Goal: Task Accomplishment & Management: Complete application form

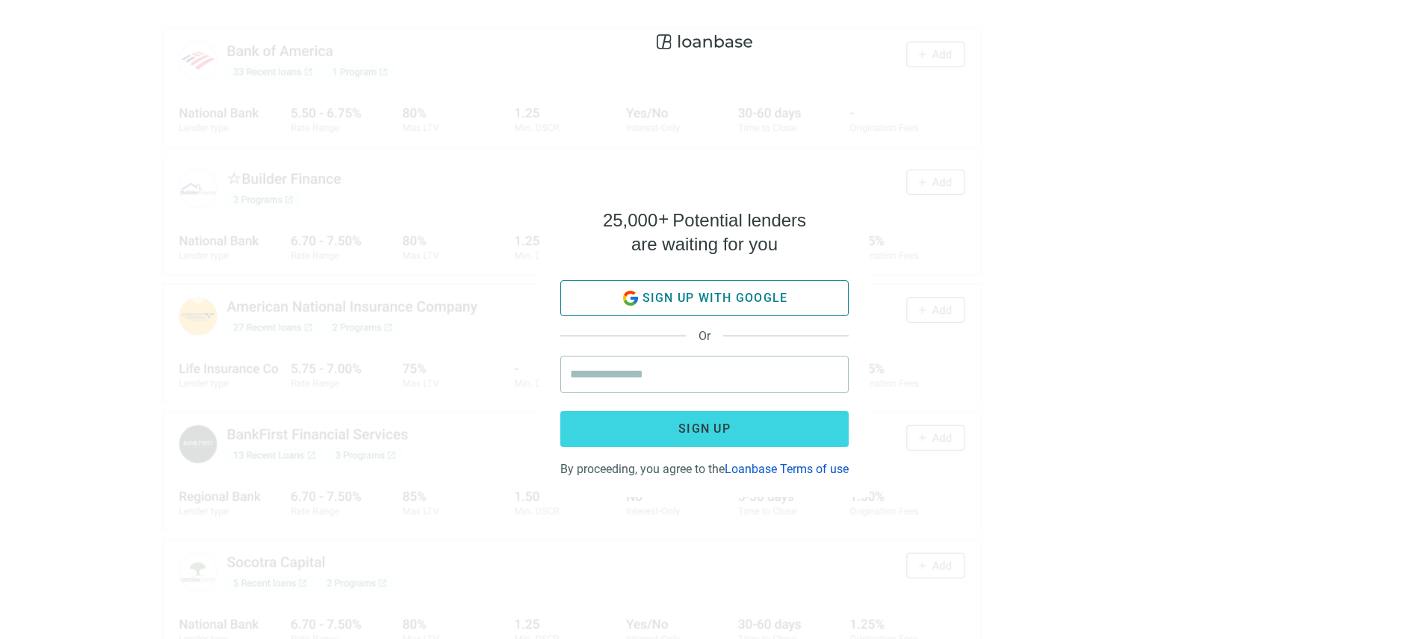
click at [711, 291] on span "Sign up with google" at bounding box center [715, 298] width 146 height 14
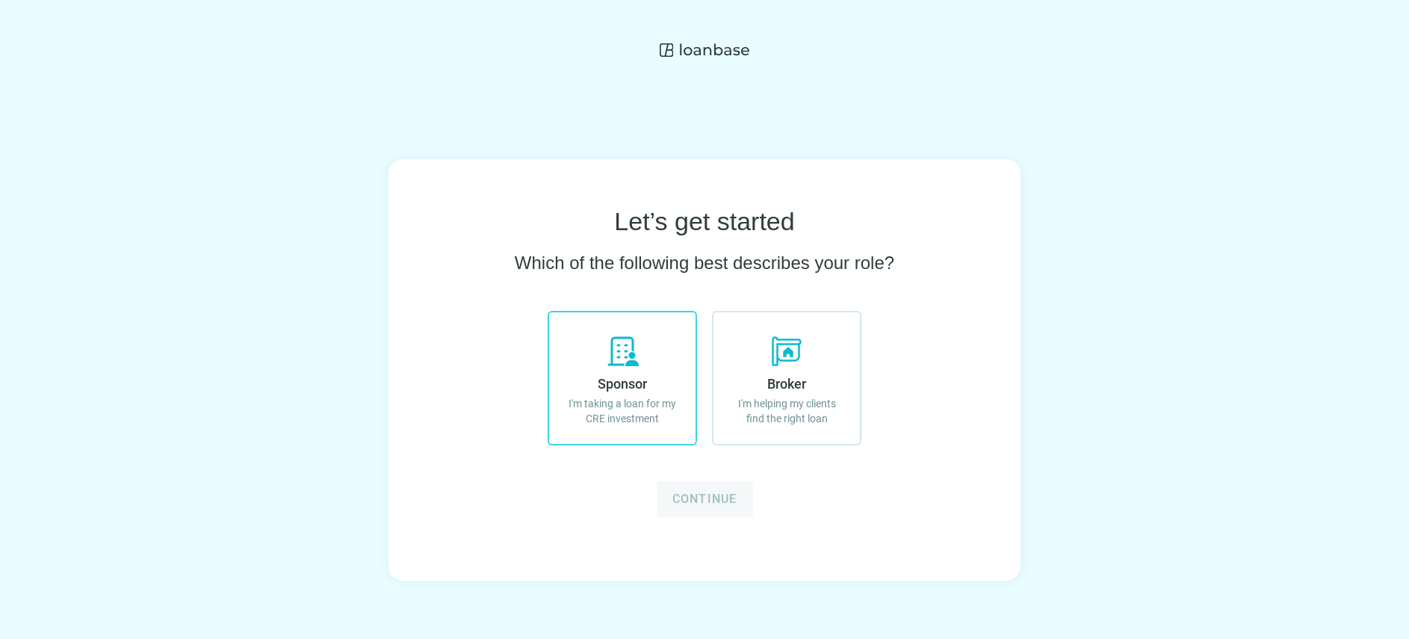
click at [629, 391] on span "Sponsor" at bounding box center [622, 384] width 49 height 16
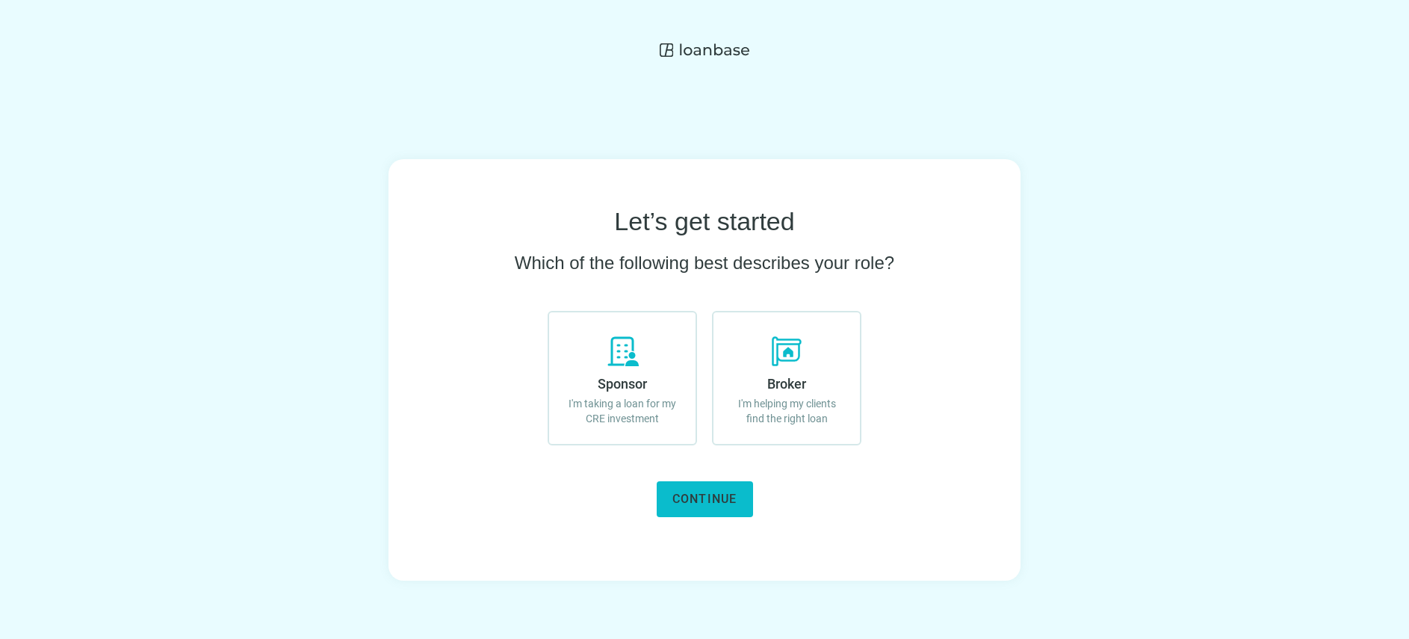
click at [713, 492] on span "Continue" at bounding box center [704, 498] width 65 height 14
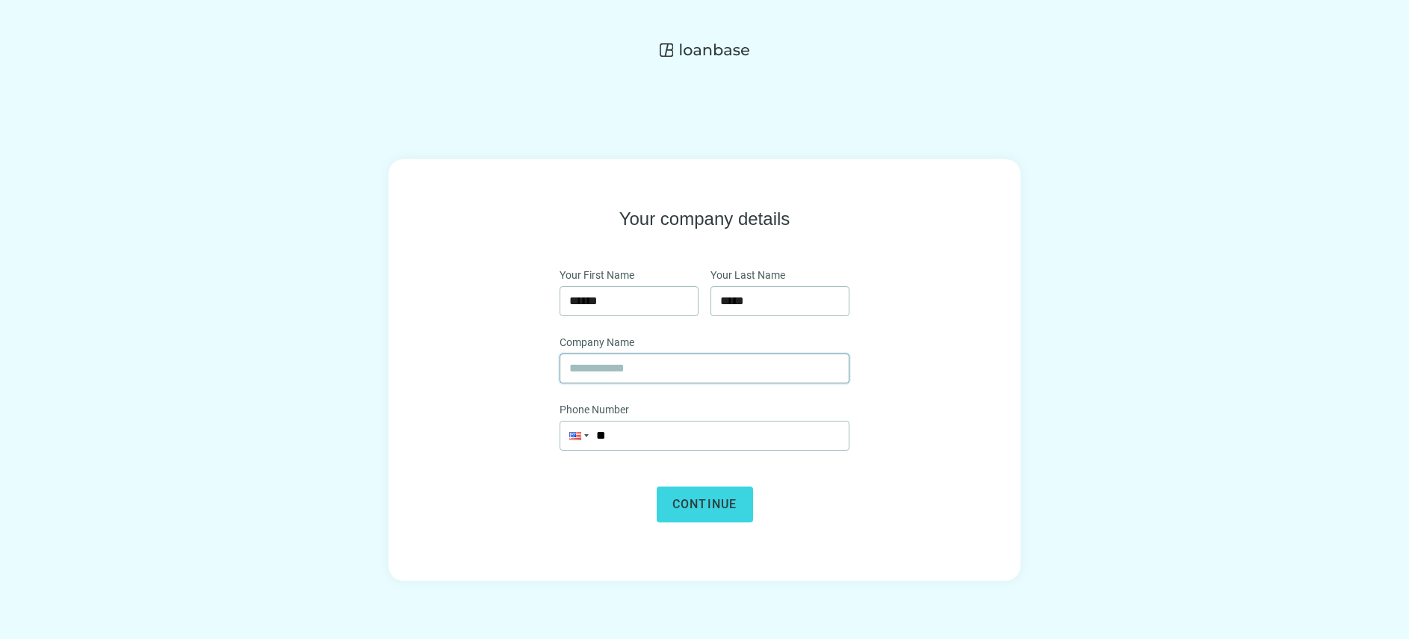
click at [637, 362] on input "text" at bounding box center [704, 368] width 270 height 28
type input "**********"
click at [737, 301] on input "*****" at bounding box center [780, 301] width 120 height 28
type input "******"
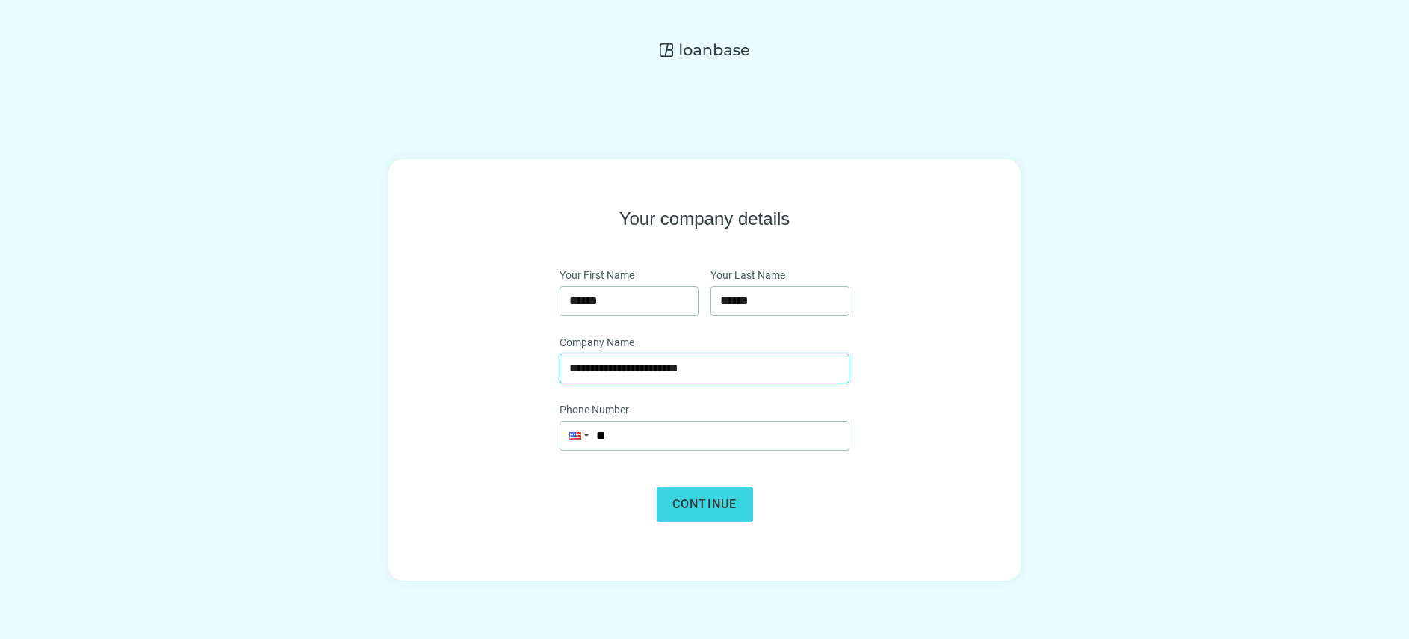
click at [694, 372] on input "**********" at bounding box center [704, 368] width 270 height 28
type input "*"
type input "**********"
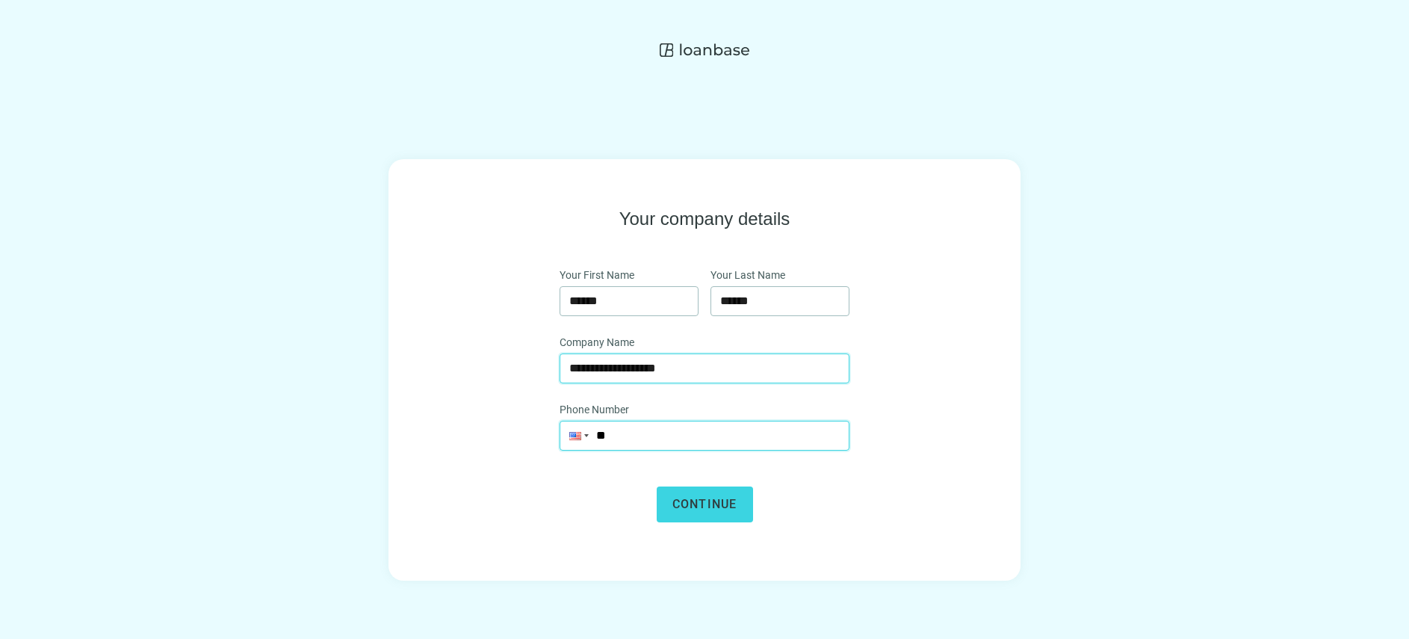
click at [638, 437] on input "**" at bounding box center [704, 435] width 288 height 28
type input "**********"
click at [731, 510] on span "Continue" at bounding box center [704, 504] width 65 height 14
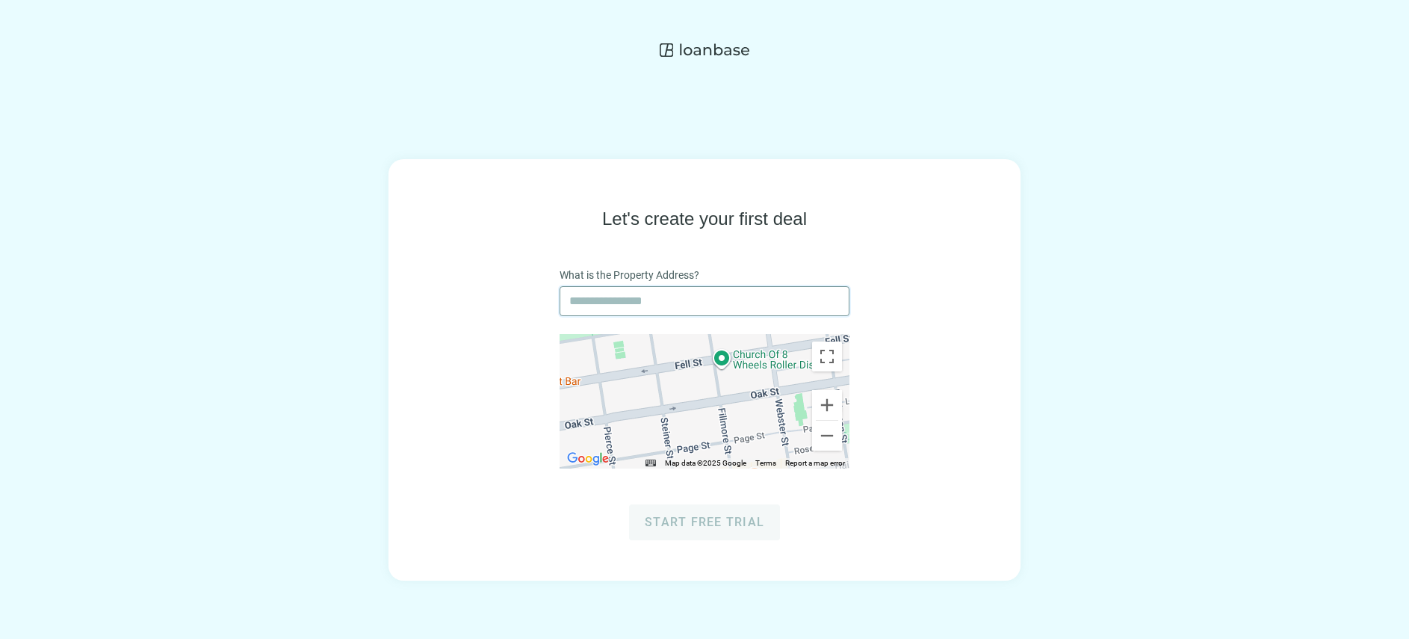
click at [680, 294] on input "text" at bounding box center [704, 301] width 270 height 28
type input "**********"
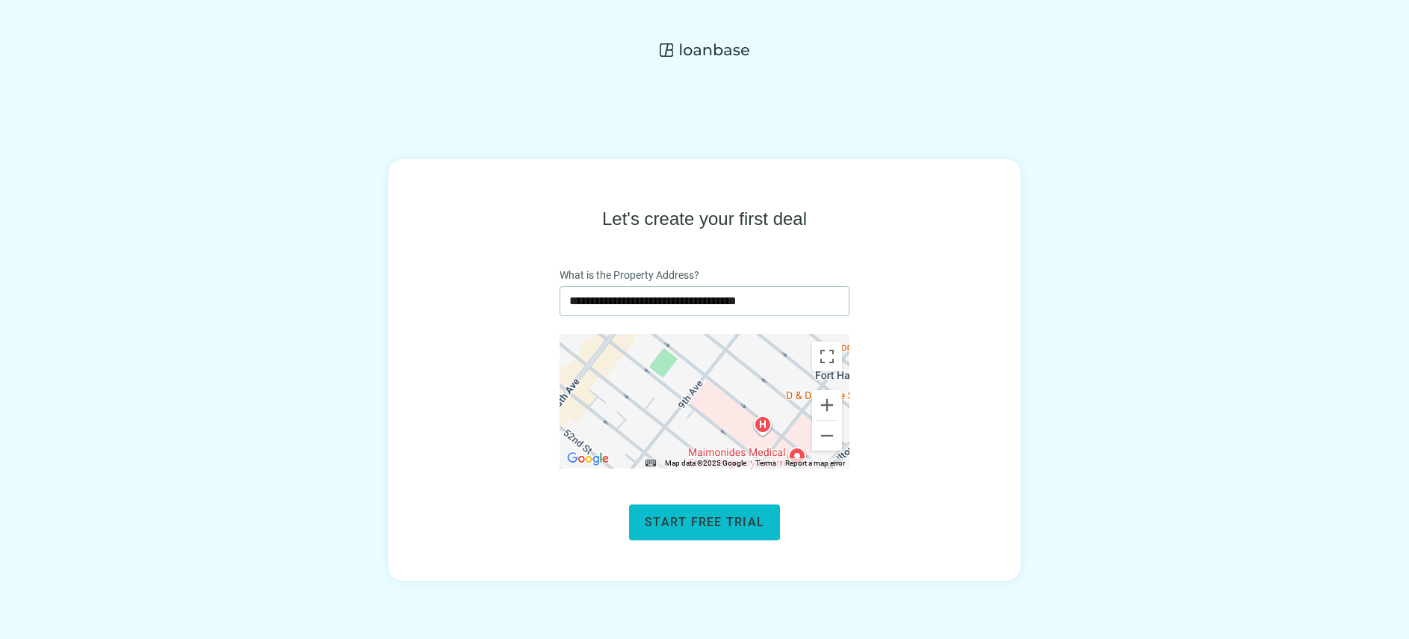
click at [708, 526] on span "Start free trial" at bounding box center [705, 522] width 120 height 14
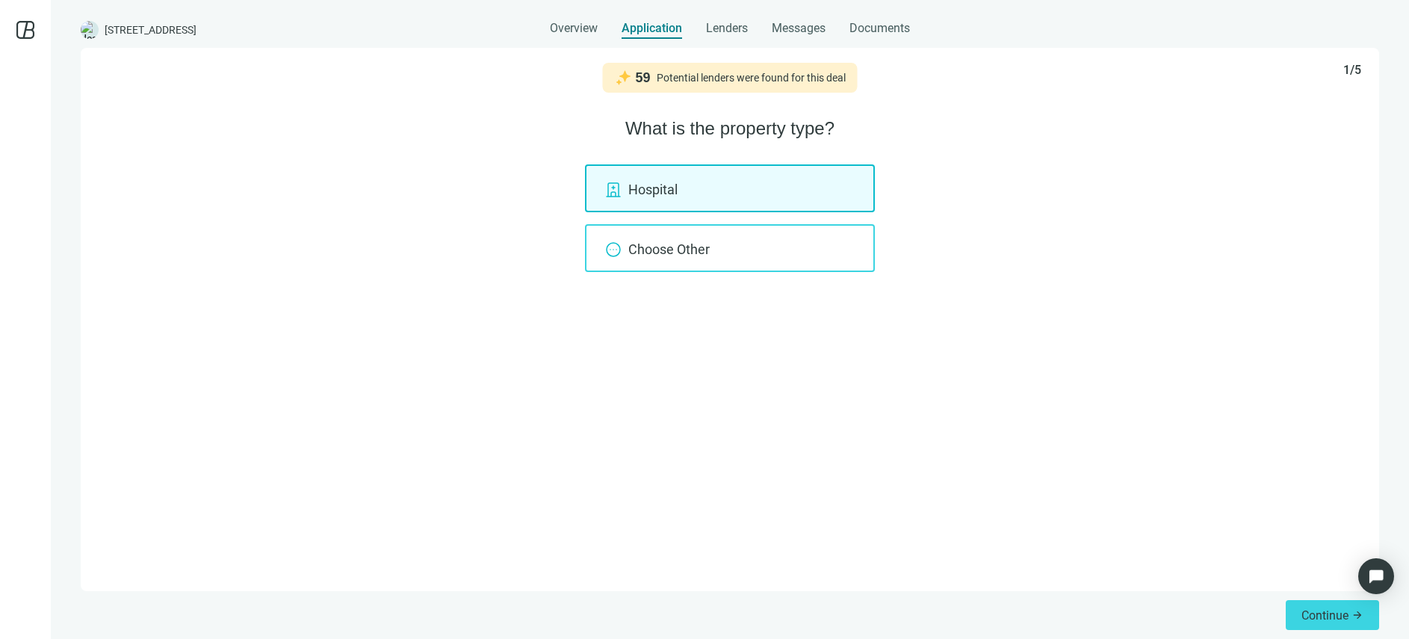
click at [699, 264] on div "Choose Other" at bounding box center [730, 248] width 290 height 48
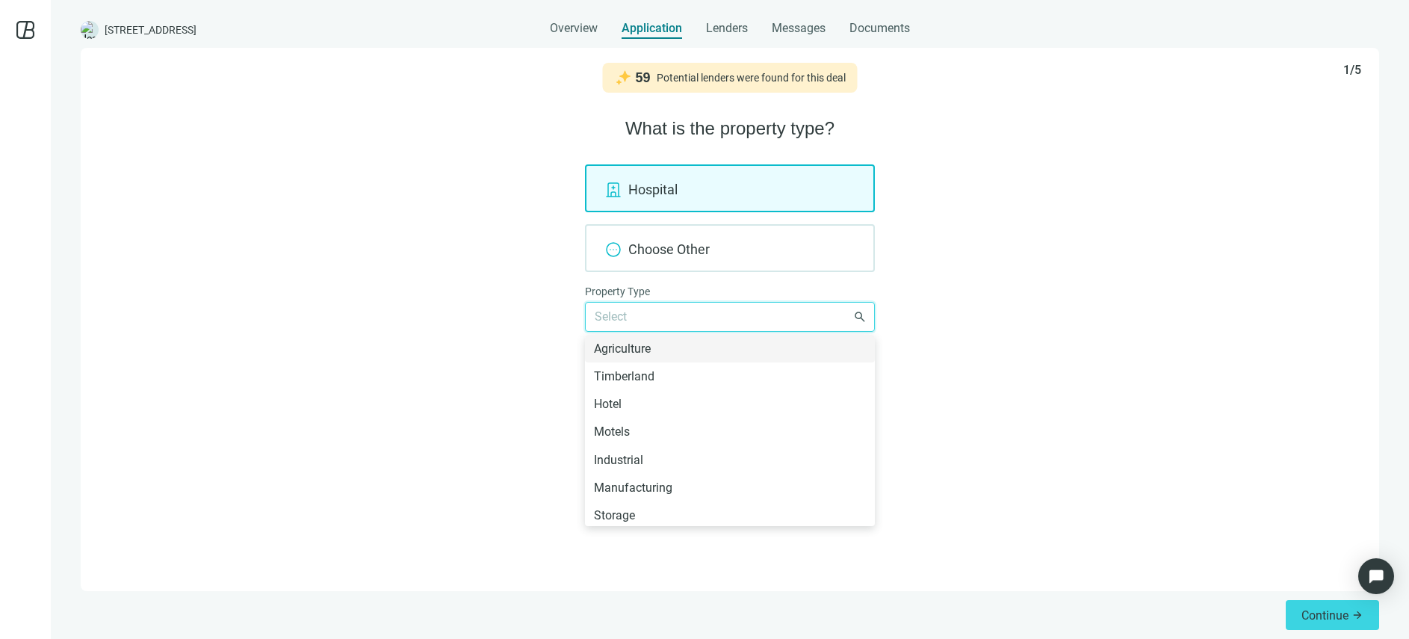
click at [691, 317] on input "search" at bounding box center [723, 317] width 257 height 28
click at [468, 264] on div "Hospital Choose Other Property Type Select Agriculture Timberland Hotel Motels …" at bounding box center [730, 247] width 1262 height 167
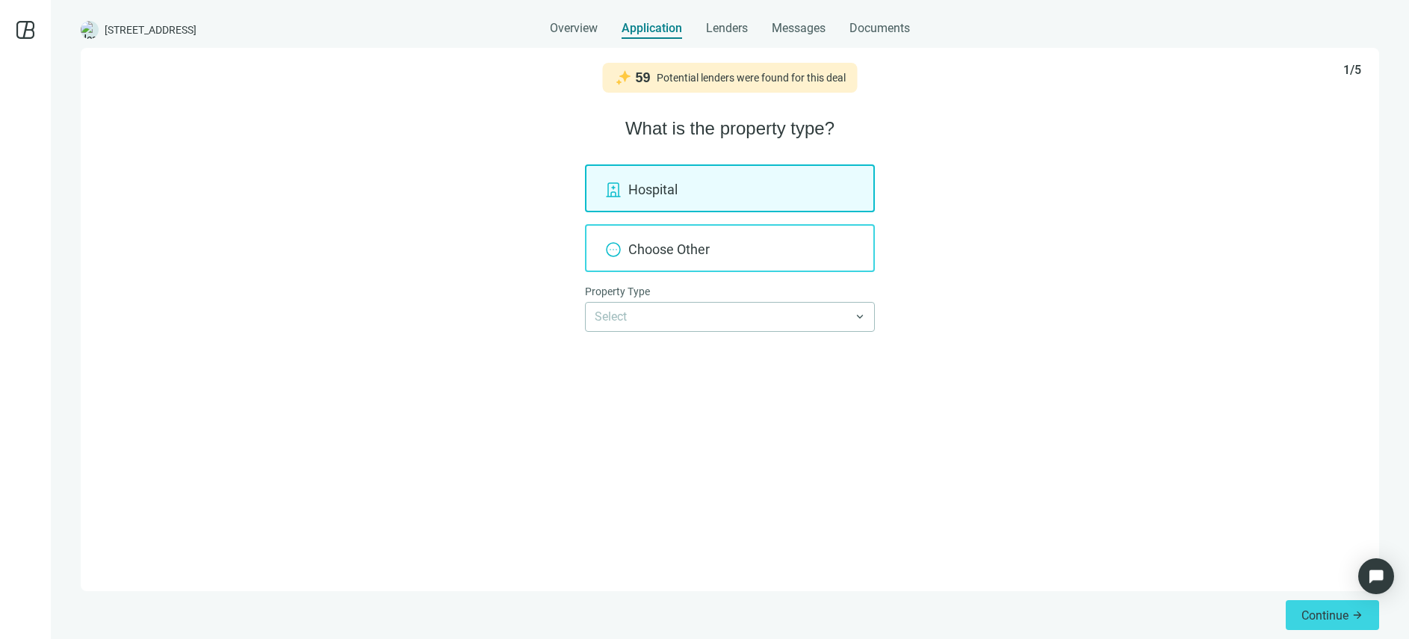
click at [696, 246] on div "Choose Other" at bounding box center [730, 248] width 290 height 48
click at [725, 317] on input "search" at bounding box center [723, 317] width 257 height 28
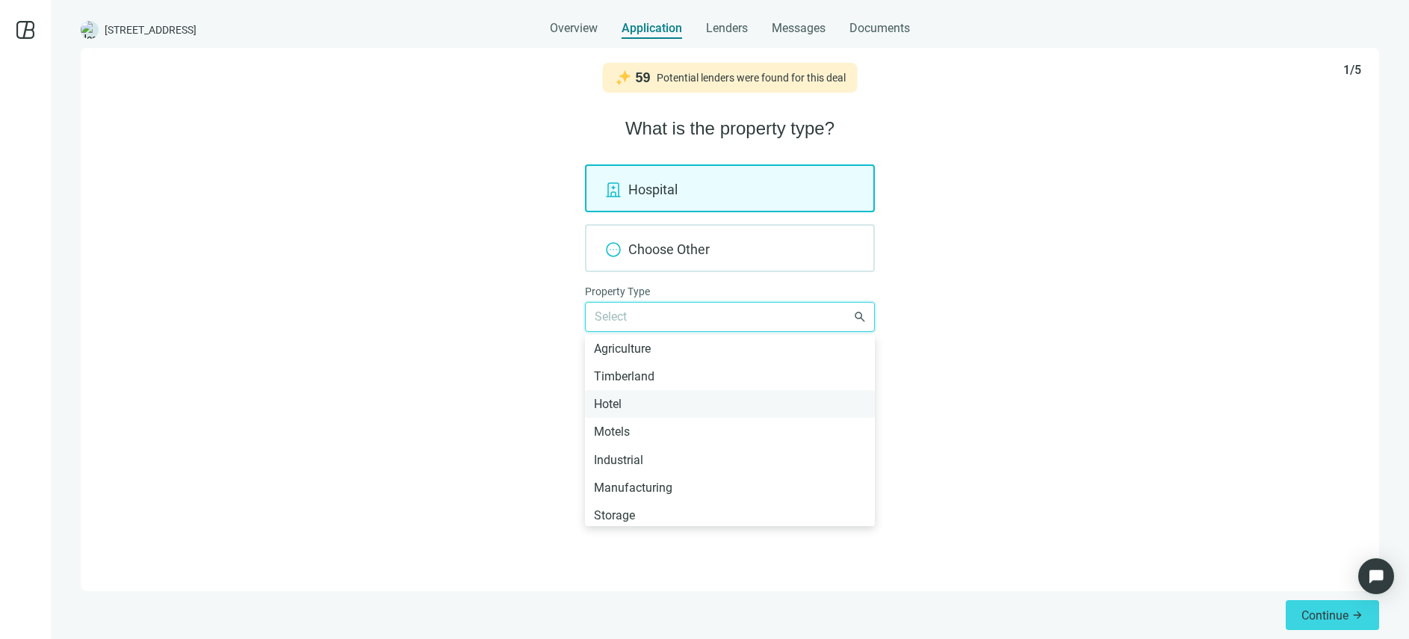
click at [624, 405] on div "Hotel" at bounding box center [730, 403] width 272 height 19
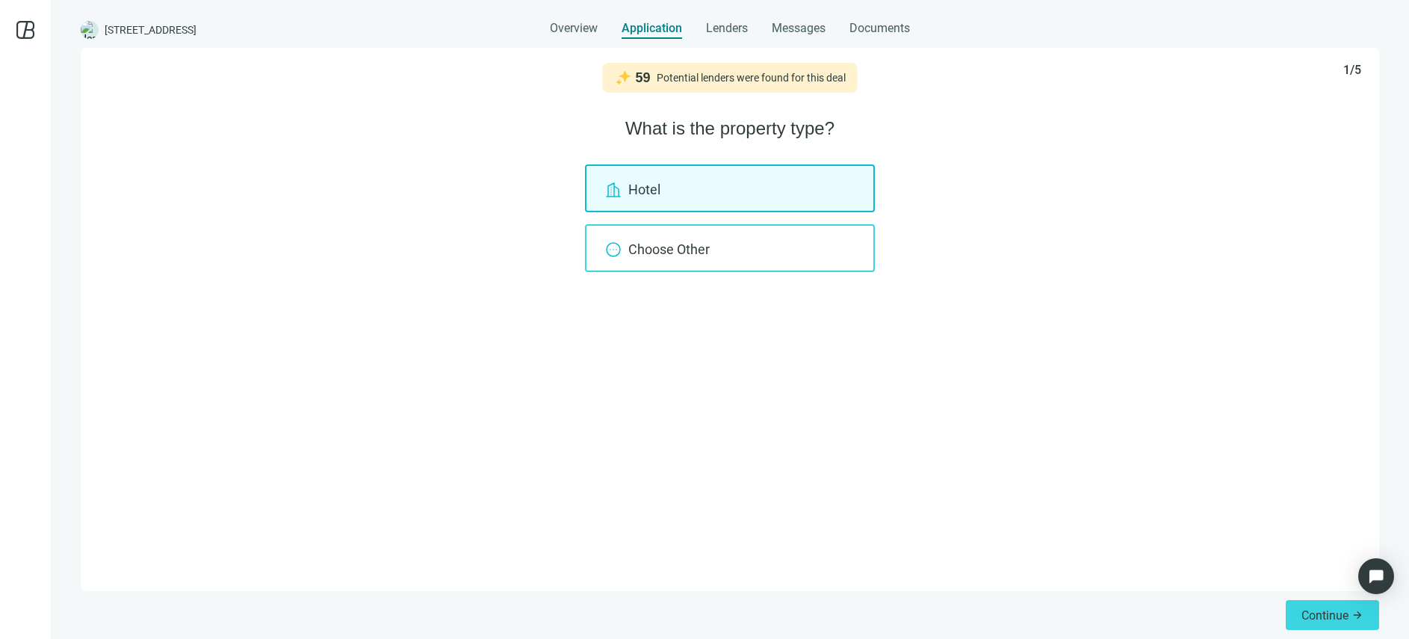
click at [751, 258] on div "Choose Other" at bounding box center [730, 248] width 290 height 48
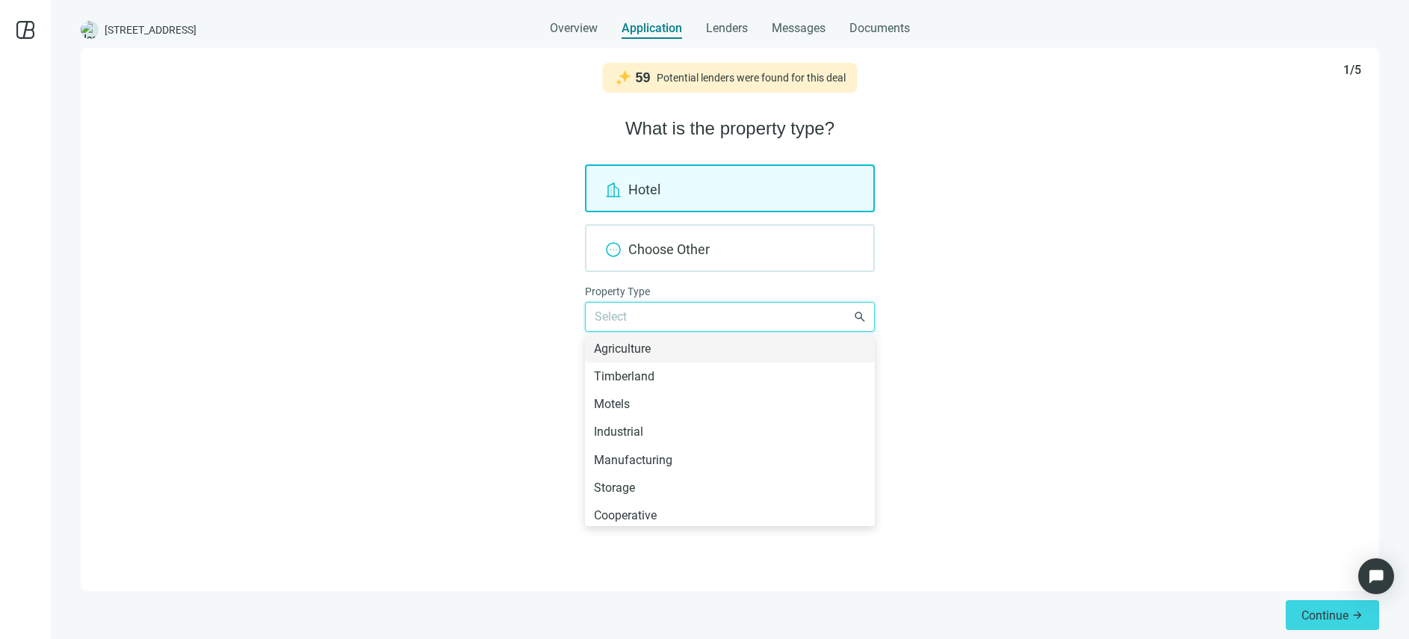
click at [674, 319] on input "search" at bounding box center [723, 317] width 257 height 28
click at [635, 434] on div "Industrial" at bounding box center [730, 431] width 272 height 19
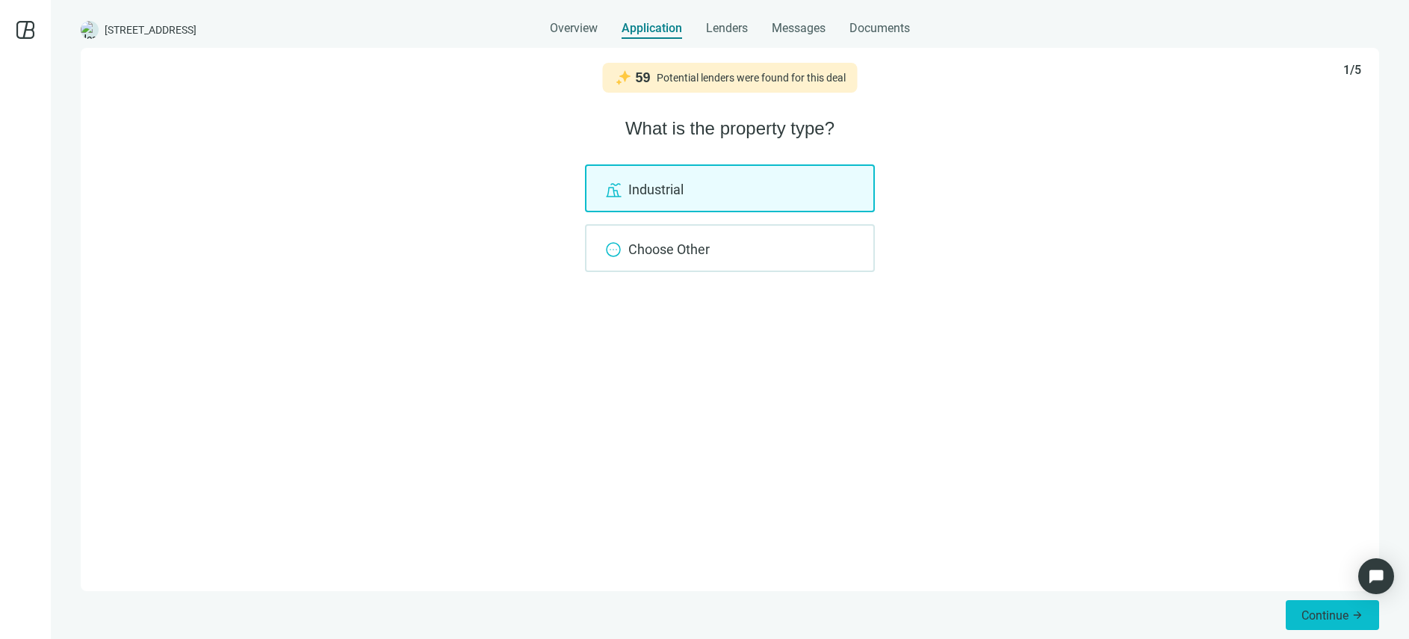
click at [1319, 609] on span "Continue" at bounding box center [1324, 615] width 47 height 14
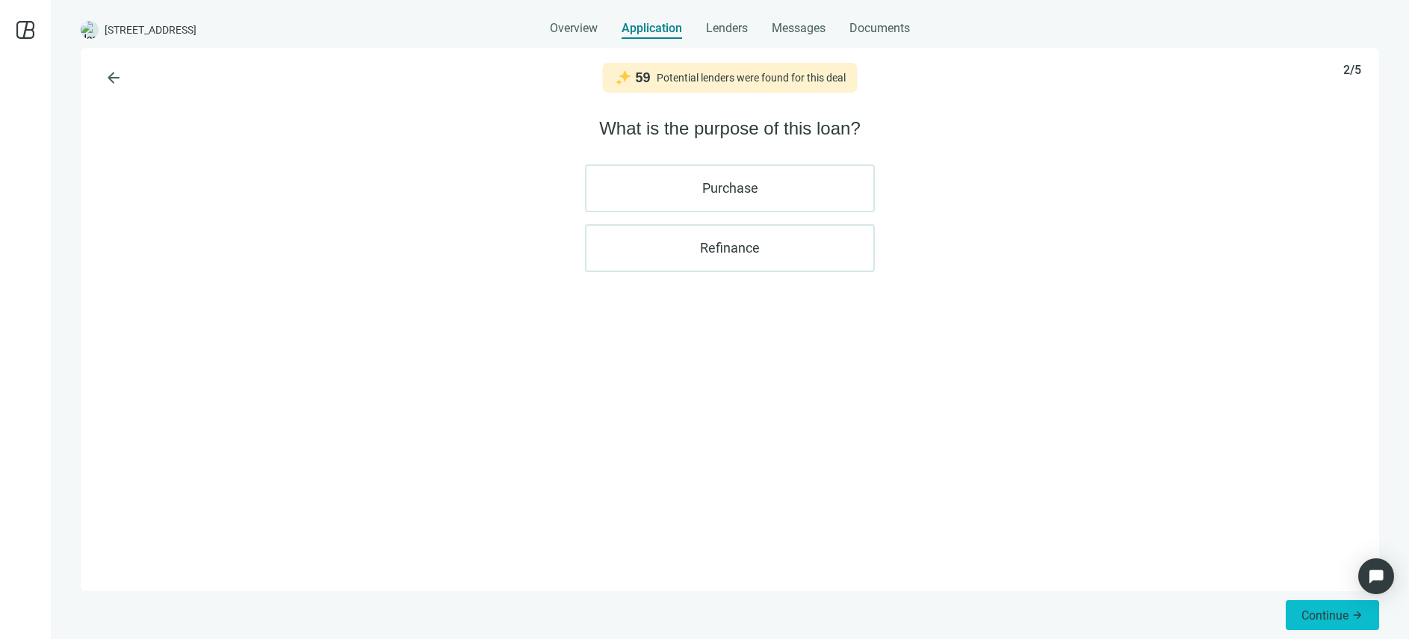
click at [1336, 610] on span "Continue" at bounding box center [1324, 615] width 47 height 14
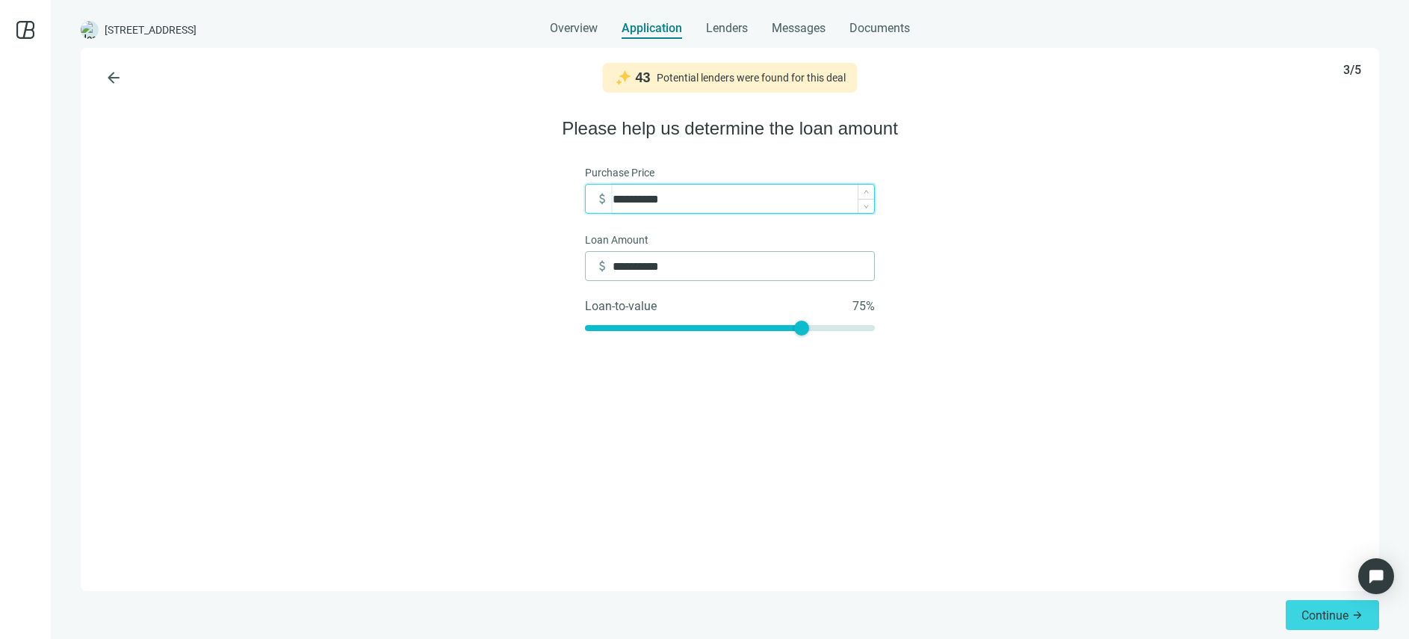
click at [633, 202] on input "**********" at bounding box center [742, 198] width 261 height 28
type input "*"
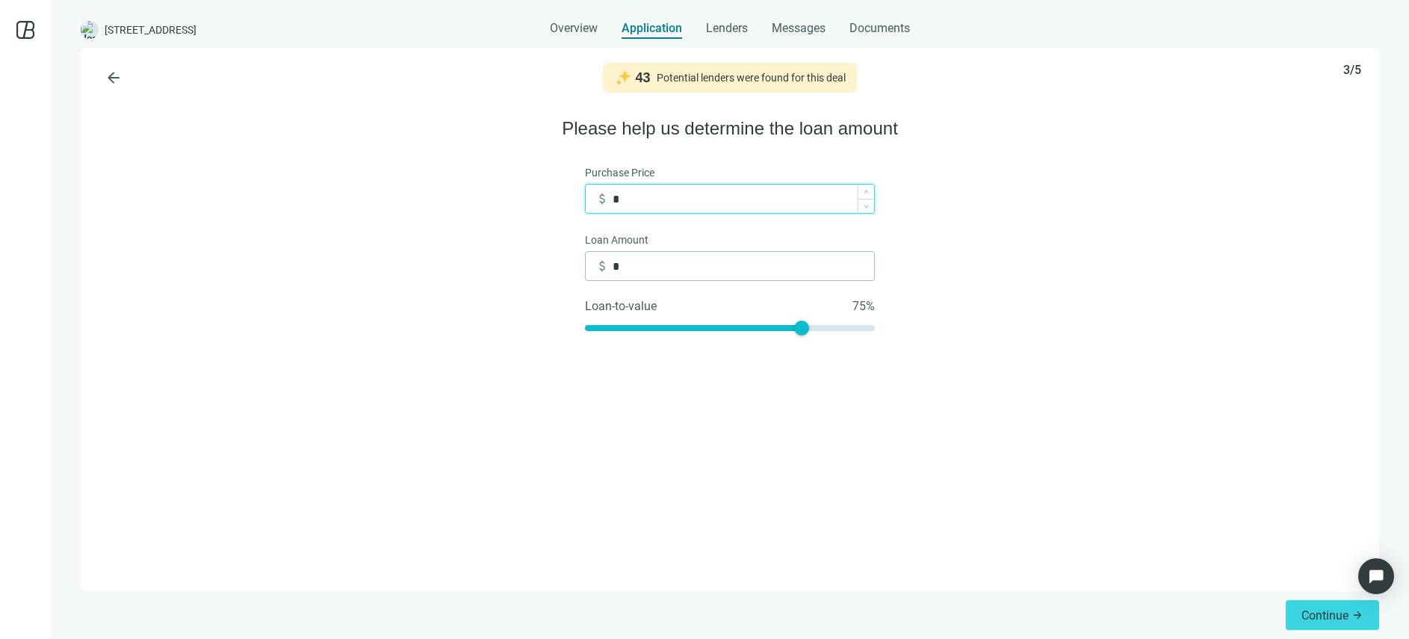
type input "**"
type input "*"
type input "***"
type input "**"
type input "*****"
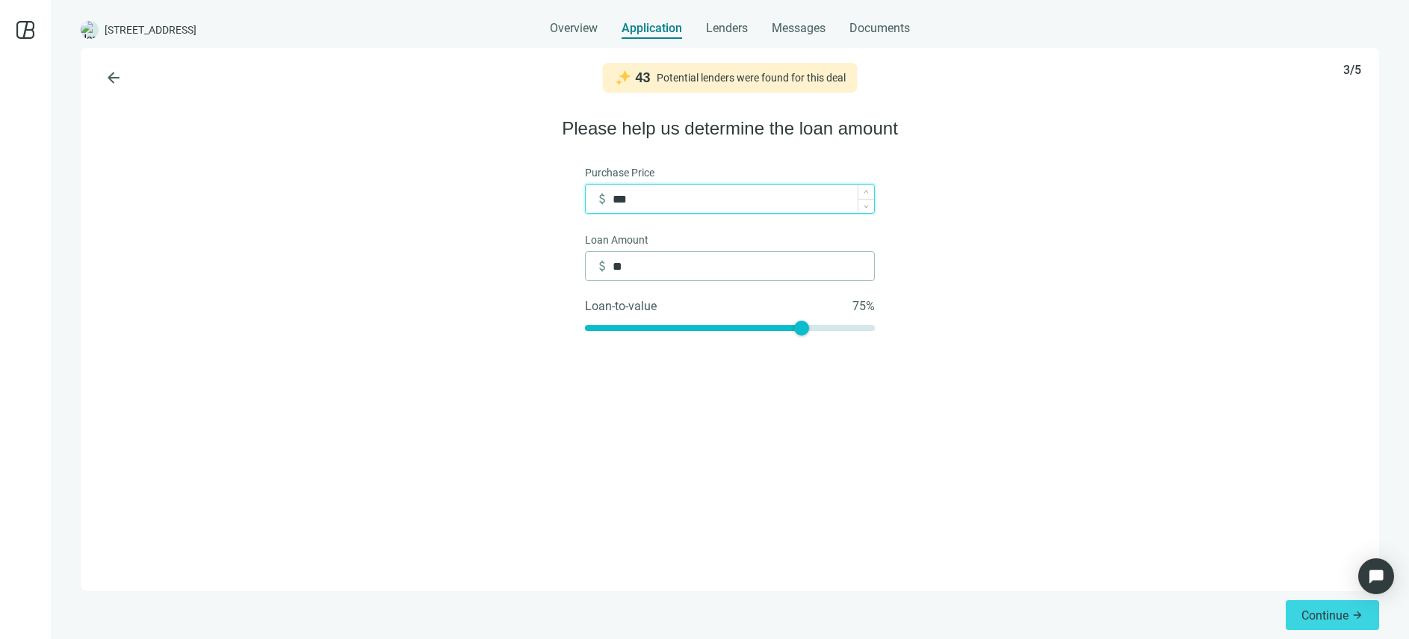
type input "***"
type input "******"
type input "*****"
type input "*******"
type input "******"
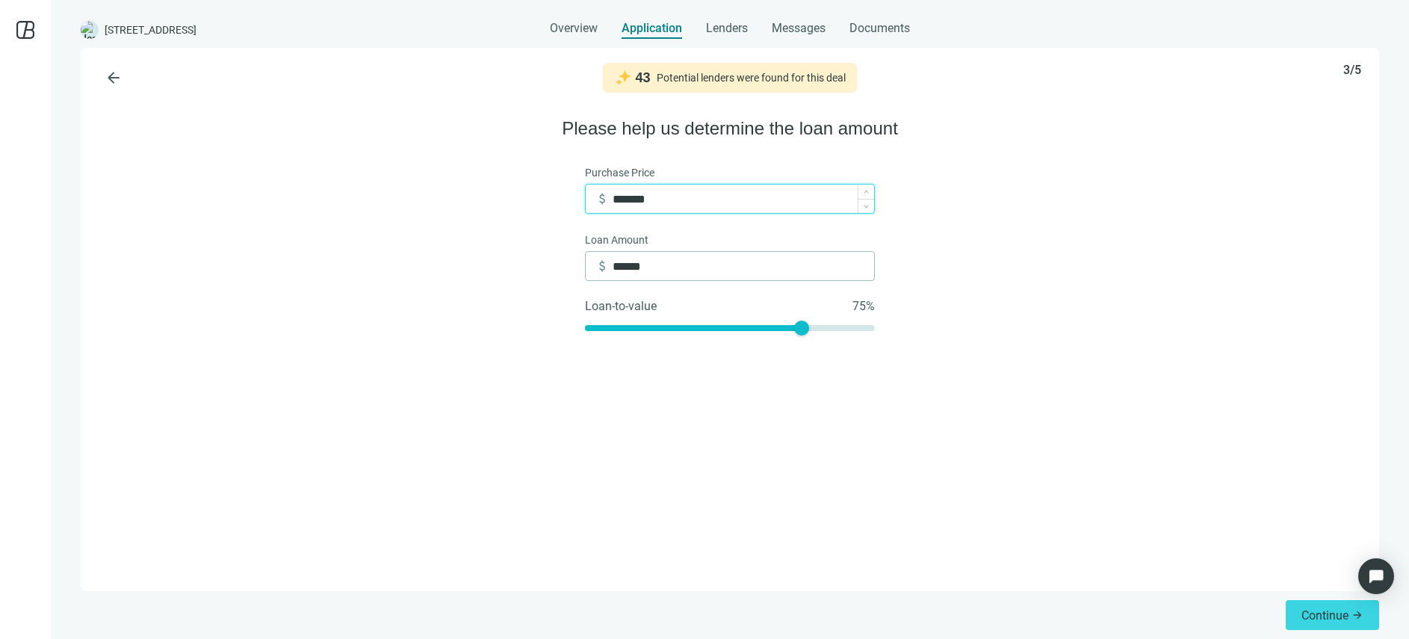
type input "*********"
type input "*******"
type input "**********"
type input "*********"
type input "**********"
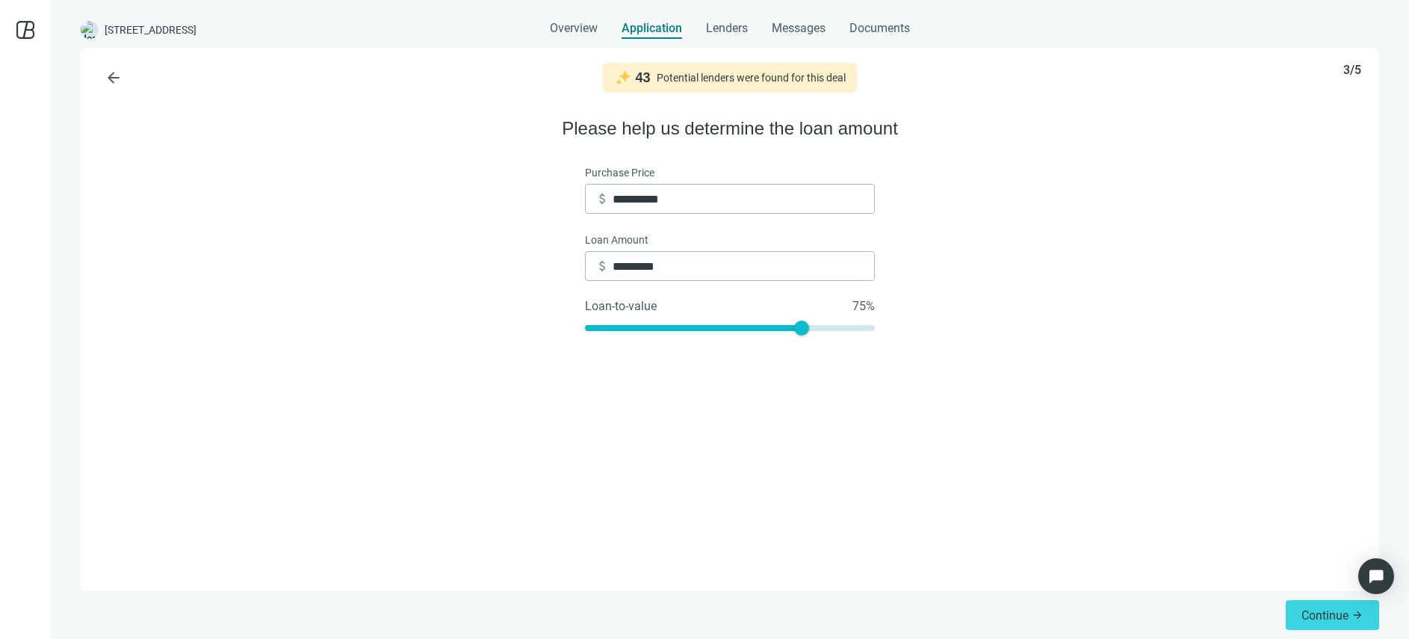
click at [1014, 264] on div "**********" at bounding box center [730, 319] width 1298 height 543
click at [1312, 608] on span "Continue" at bounding box center [1324, 615] width 47 height 14
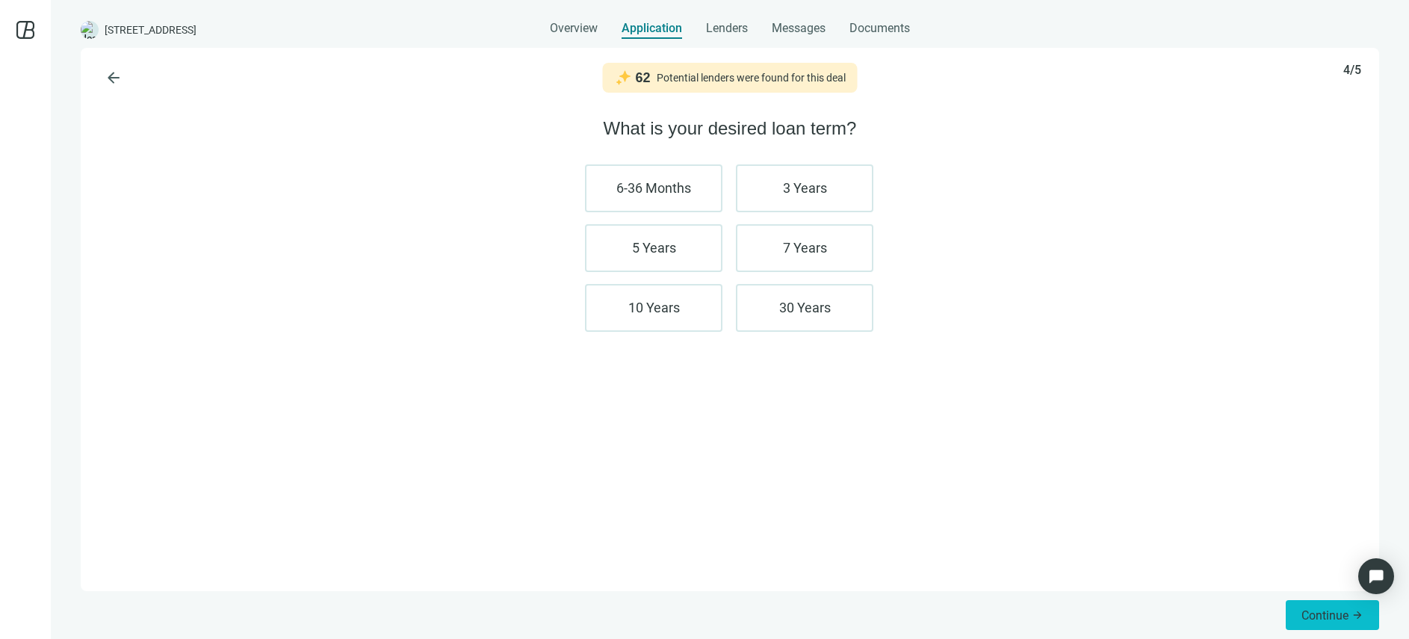
click at [1321, 621] on span "Continue" at bounding box center [1324, 615] width 47 height 14
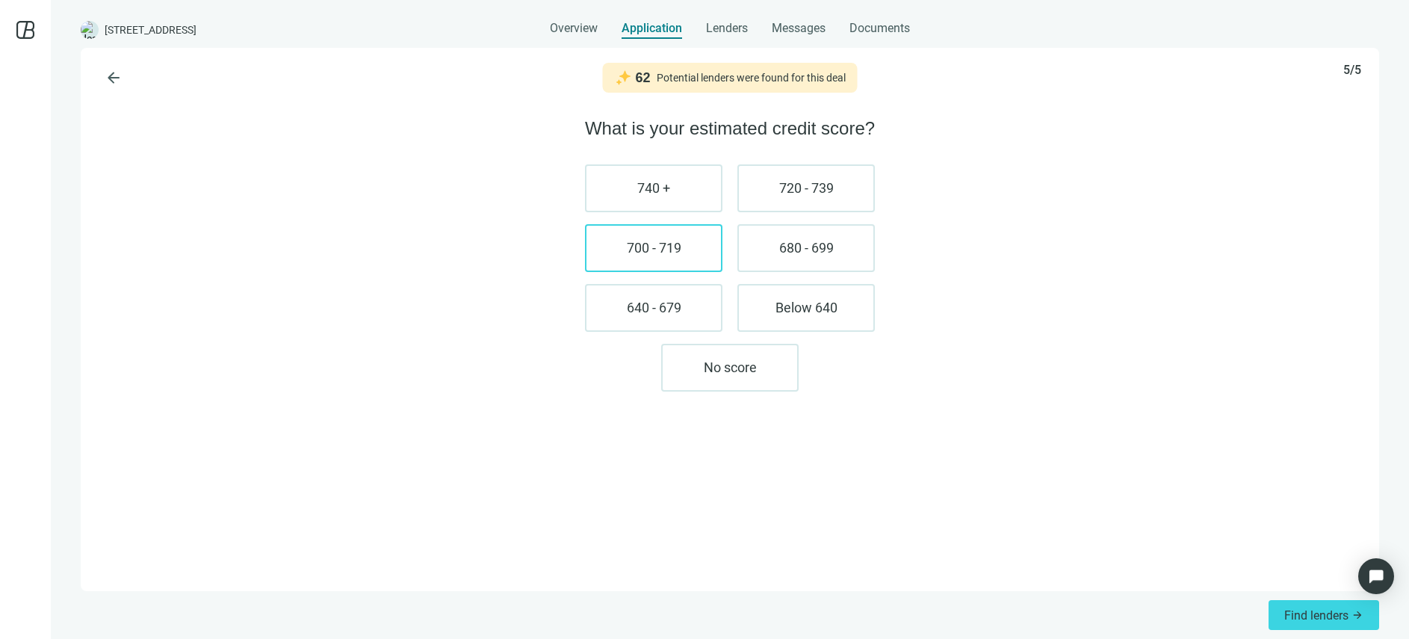
click at [667, 241] on label "700 - 719" at bounding box center [653, 248] width 137 height 48
click at [1296, 617] on span "Find lenders" at bounding box center [1316, 615] width 64 height 14
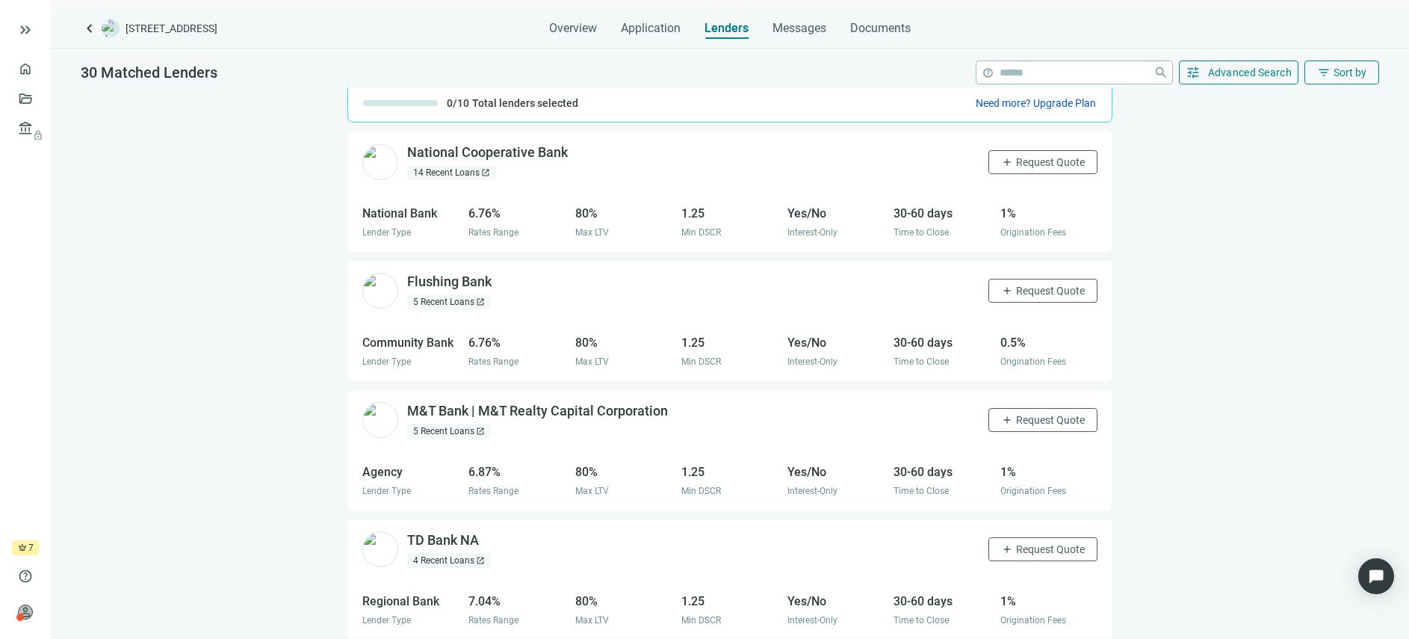
scroll to position [79, 0]
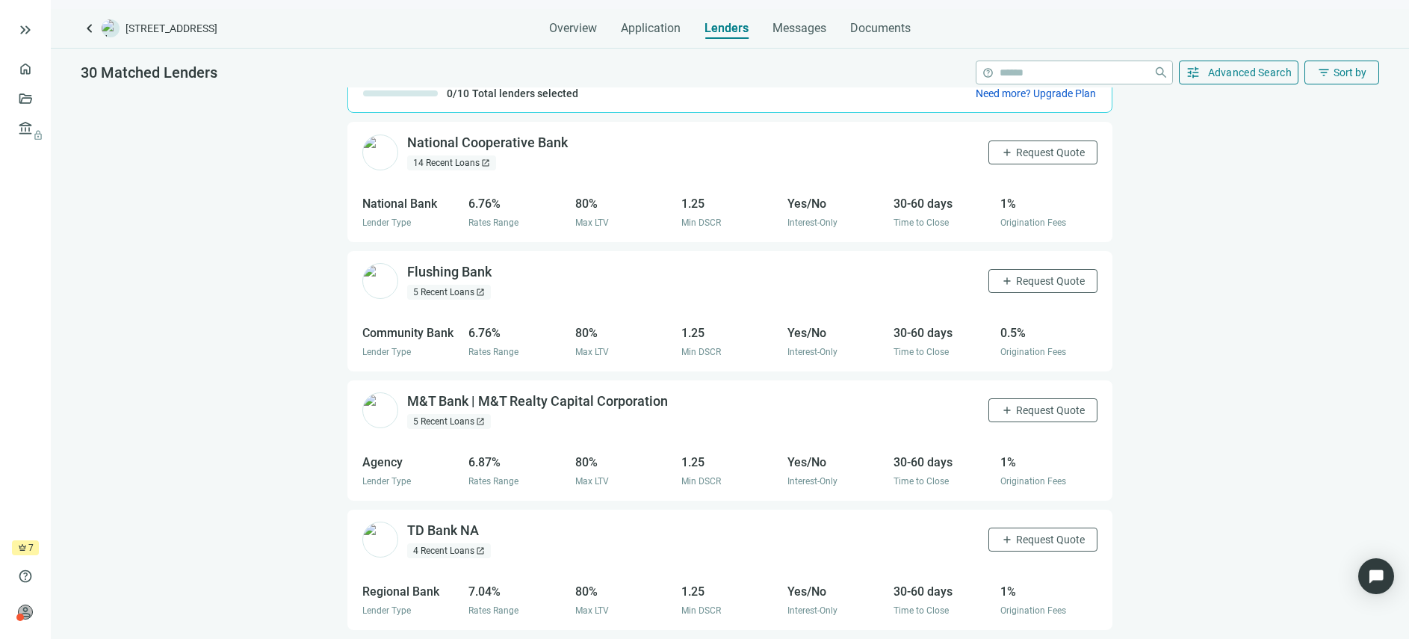
click at [482, 546] on span "open_in_new" at bounding box center [480, 550] width 9 height 9
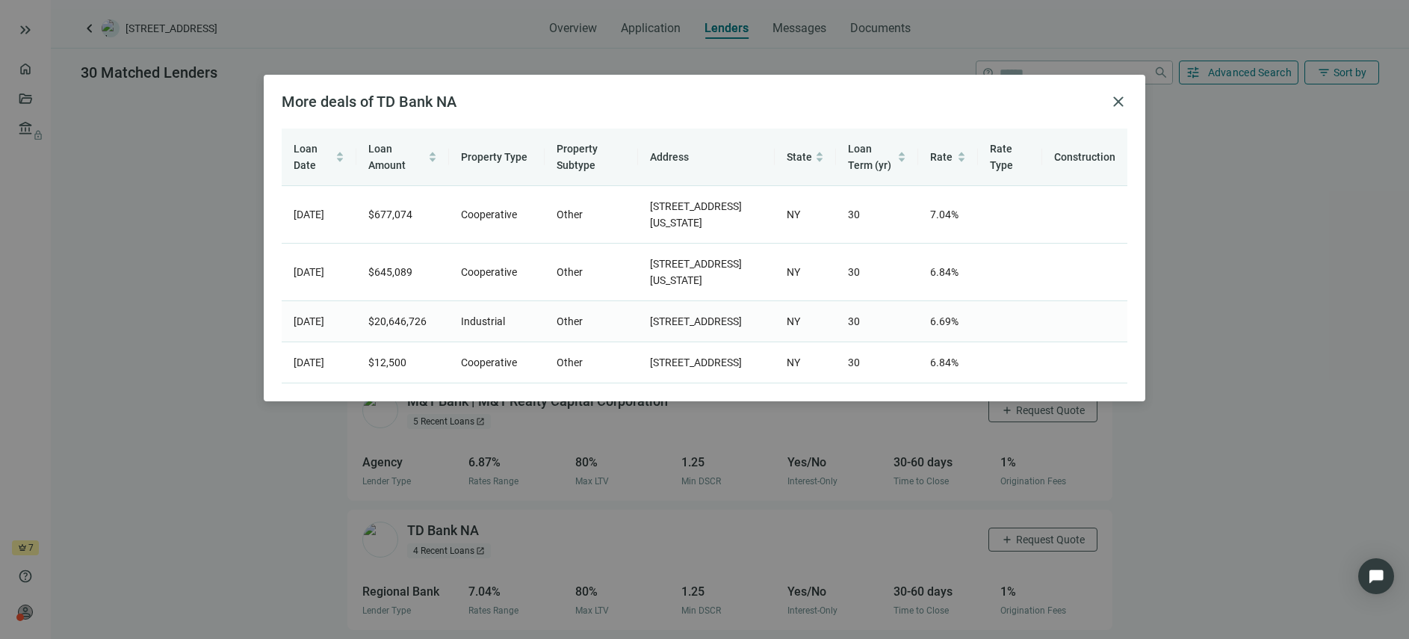
click at [483, 327] on span "Industrial" at bounding box center [483, 321] width 44 height 12
click at [1118, 102] on span "close" at bounding box center [1118, 102] width 18 height 18
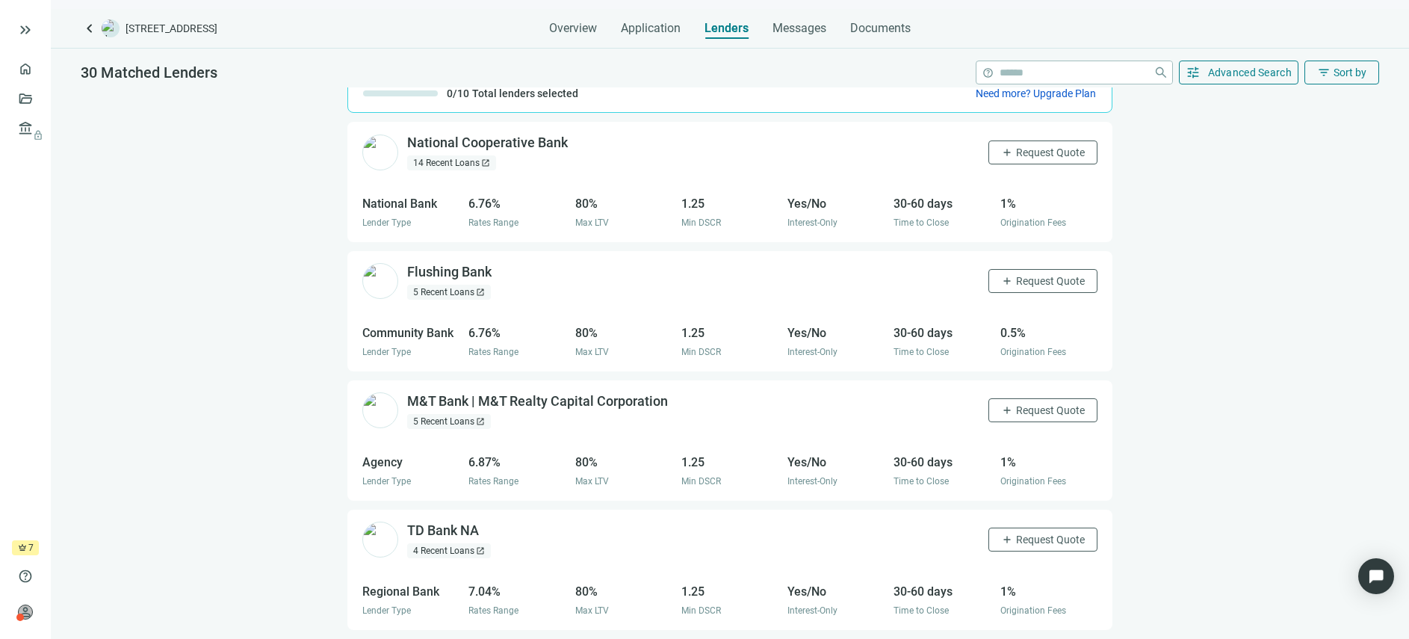
click at [481, 288] on span "open_in_new" at bounding box center [480, 292] width 9 height 9
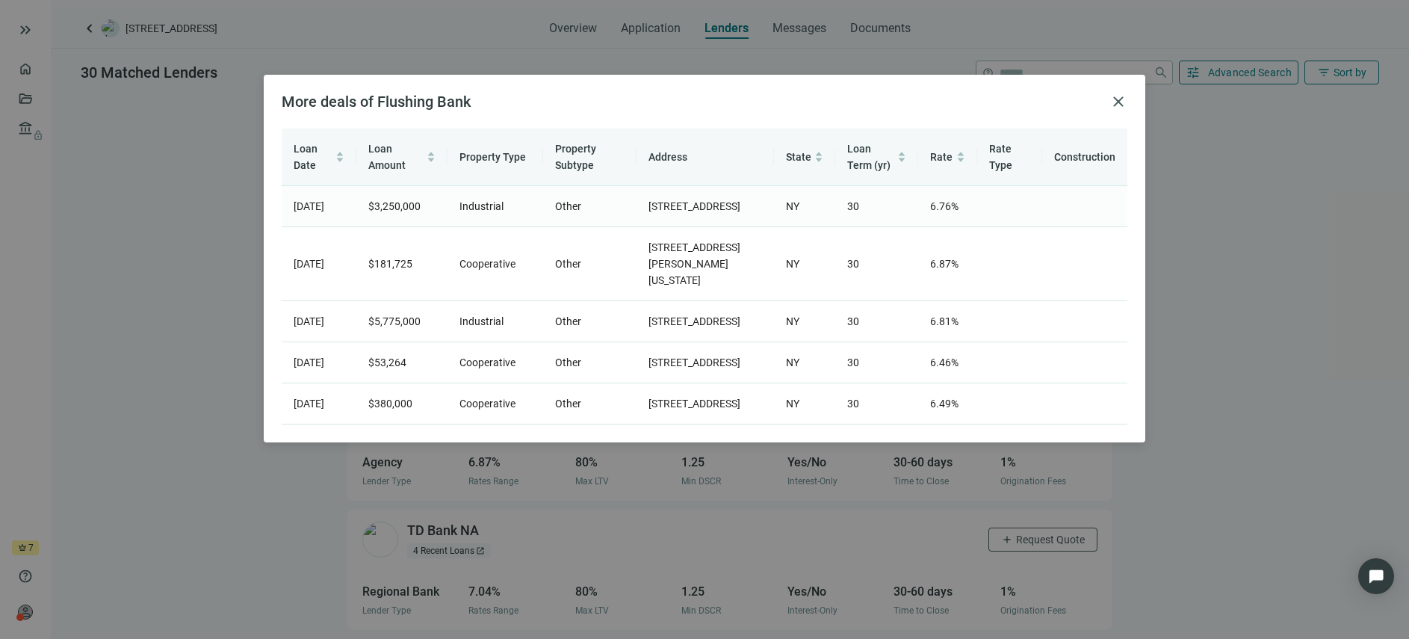
click at [318, 212] on span "04.07.2025" at bounding box center [309, 206] width 31 height 12
click at [400, 227] on td "$3,250,000" at bounding box center [401, 206] width 90 height 41
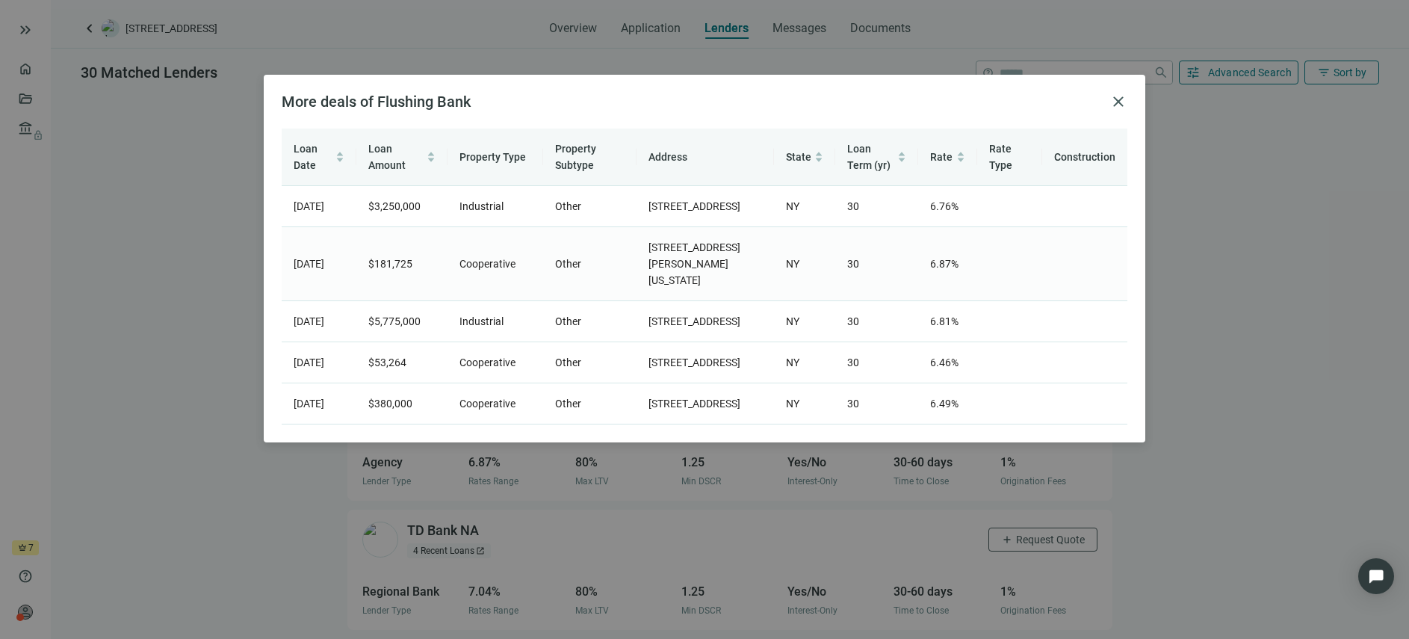
click at [427, 272] on td "$181,725" at bounding box center [401, 264] width 90 height 74
click at [431, 317] on td "$5,775,000" at bounding box center [401, 321] width 90 height 41
click at [1117, 102] on span "close" at bounding box center [1118, 102] width 18 height 18
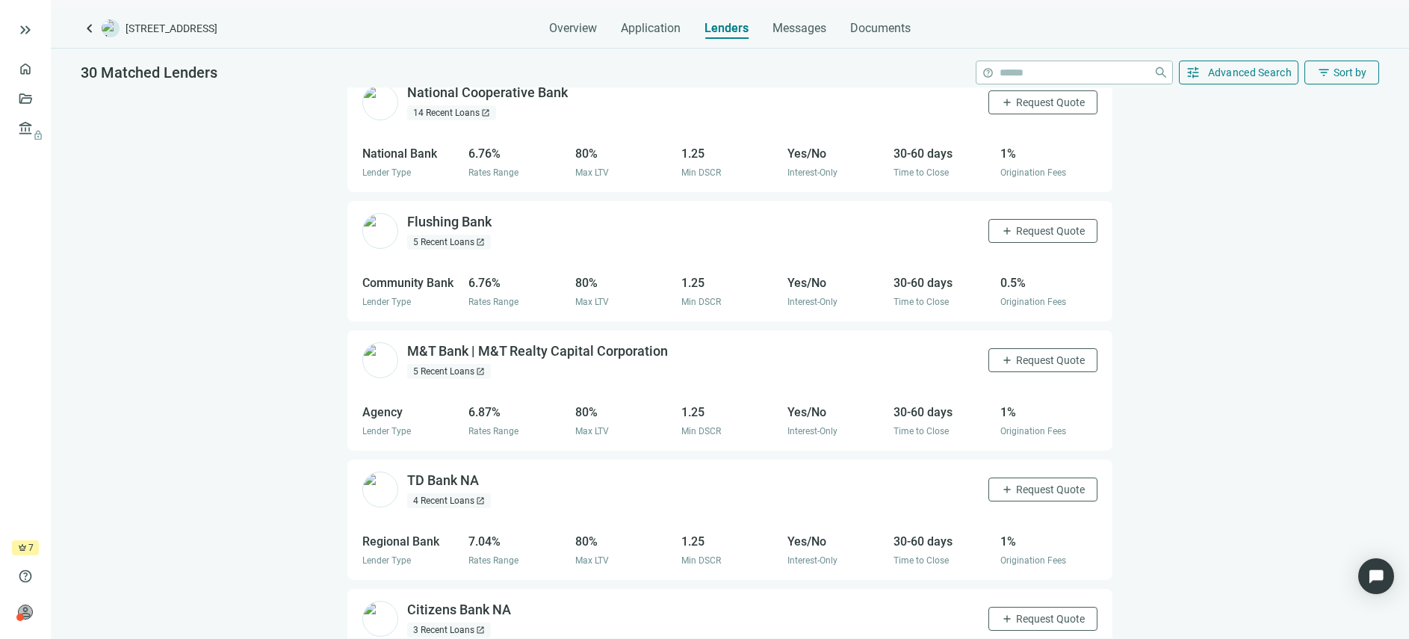
scroll to position [0, 0]
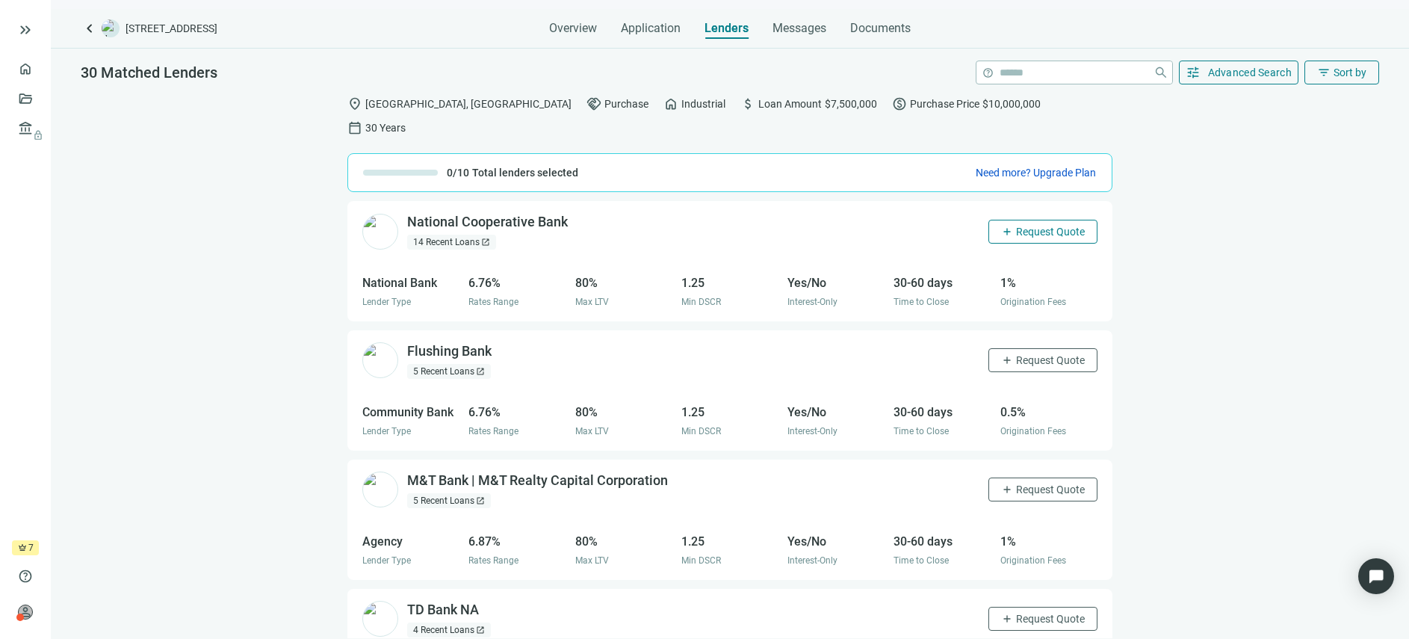
click at [1035, 226] on span "Request Quote" at bounding box center [1050, 232] width 69 height 12
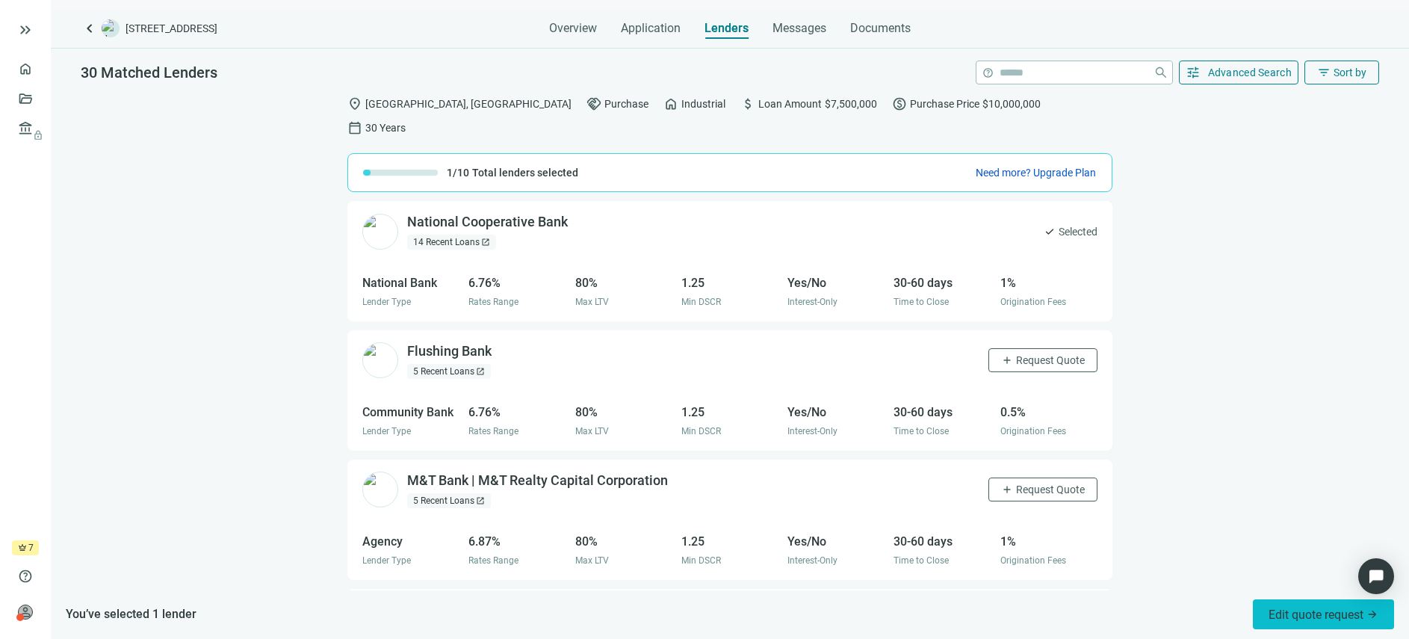
click at [1336, 610] on span "Edit quote request arrow_forward" at bounding box center [1323, 614] width 110 height 14
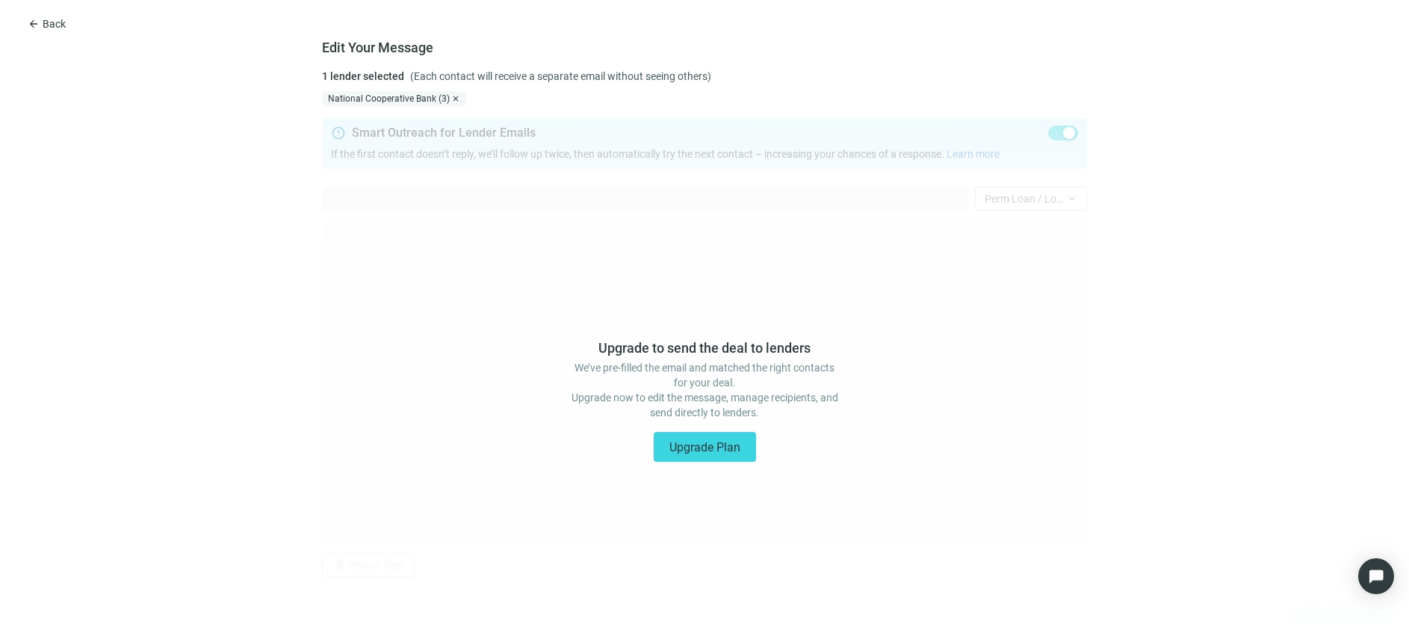
type textarea "**********"
click at [47, 20] on span "Back" at bounding box center [54, 24] width 23 height 12
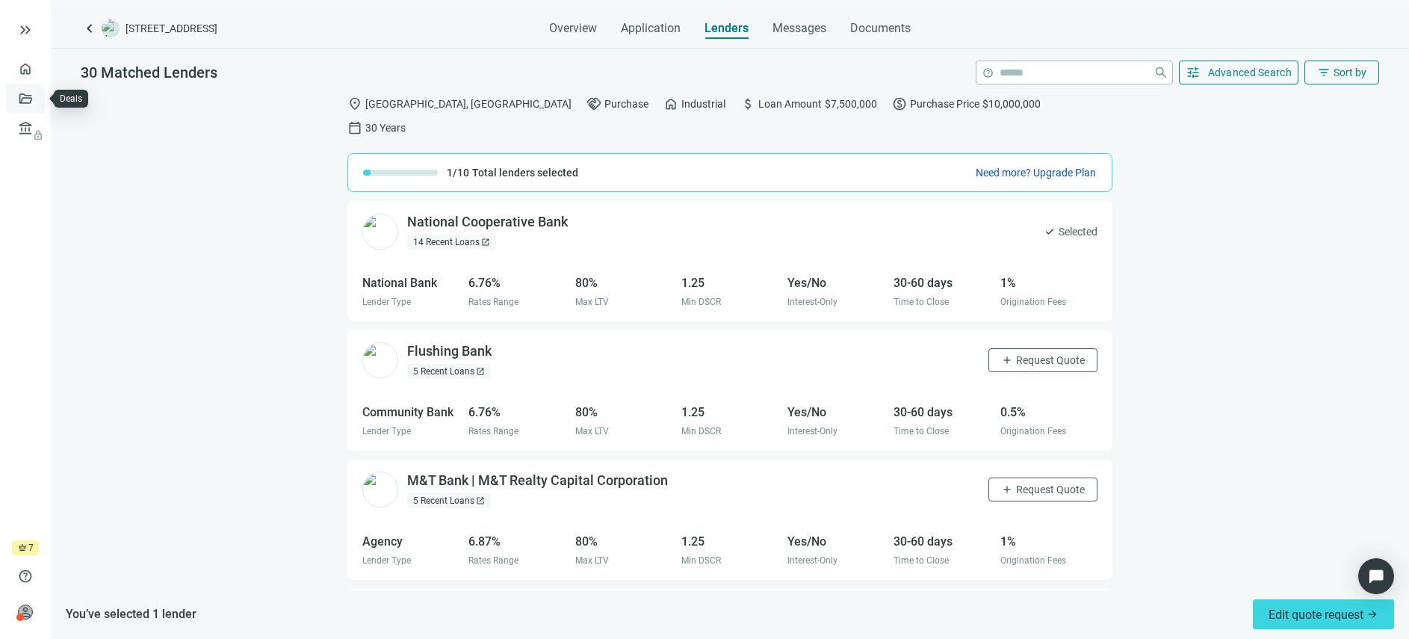
click at [37, 96] on link "Deals" at bounding box center [50, 99] width 27 height 12
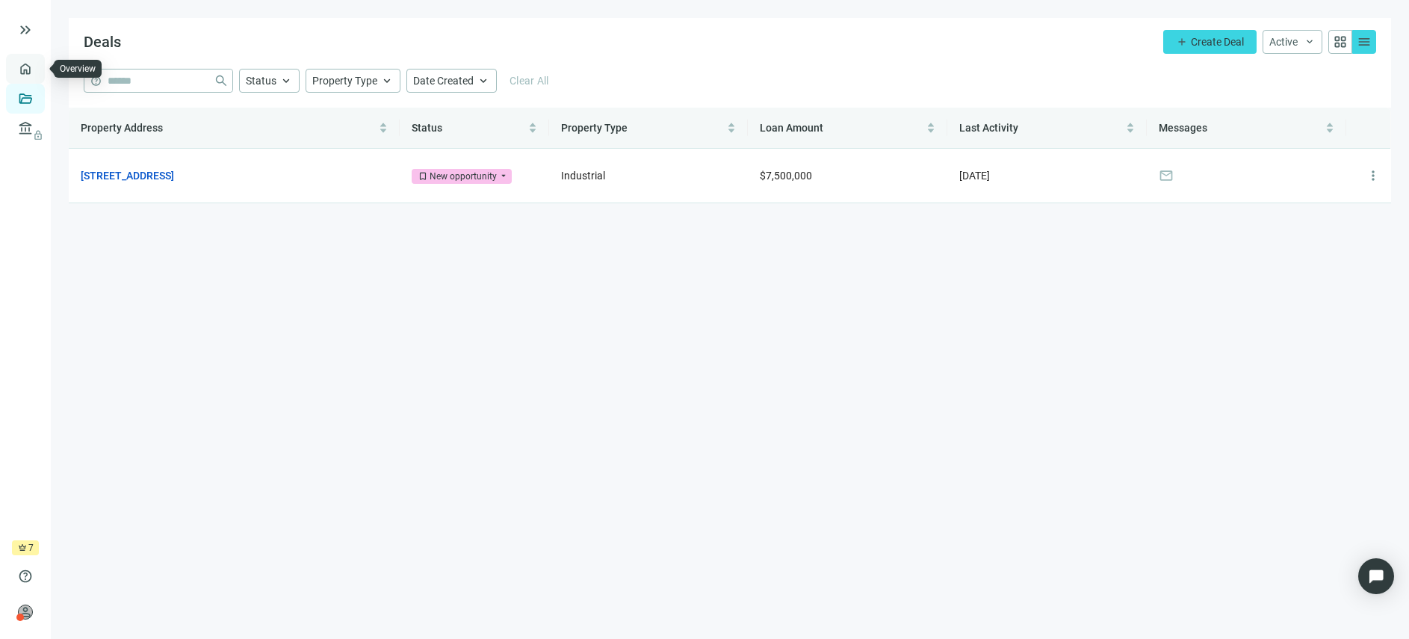
click at [37, 70] on link "Overview" at bounding box center [59, 69] width 44 height 12
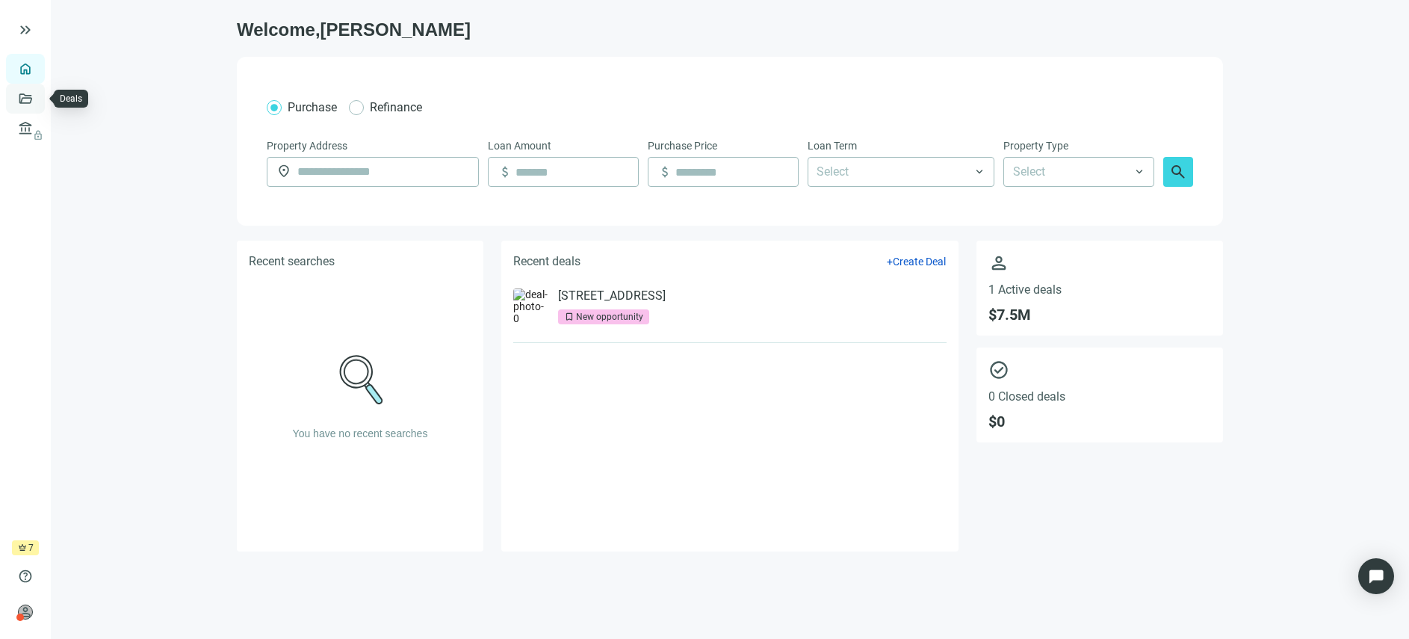
click at [37, 98] on link "Deals" at bounding box center [50, 99] width 27 height 12
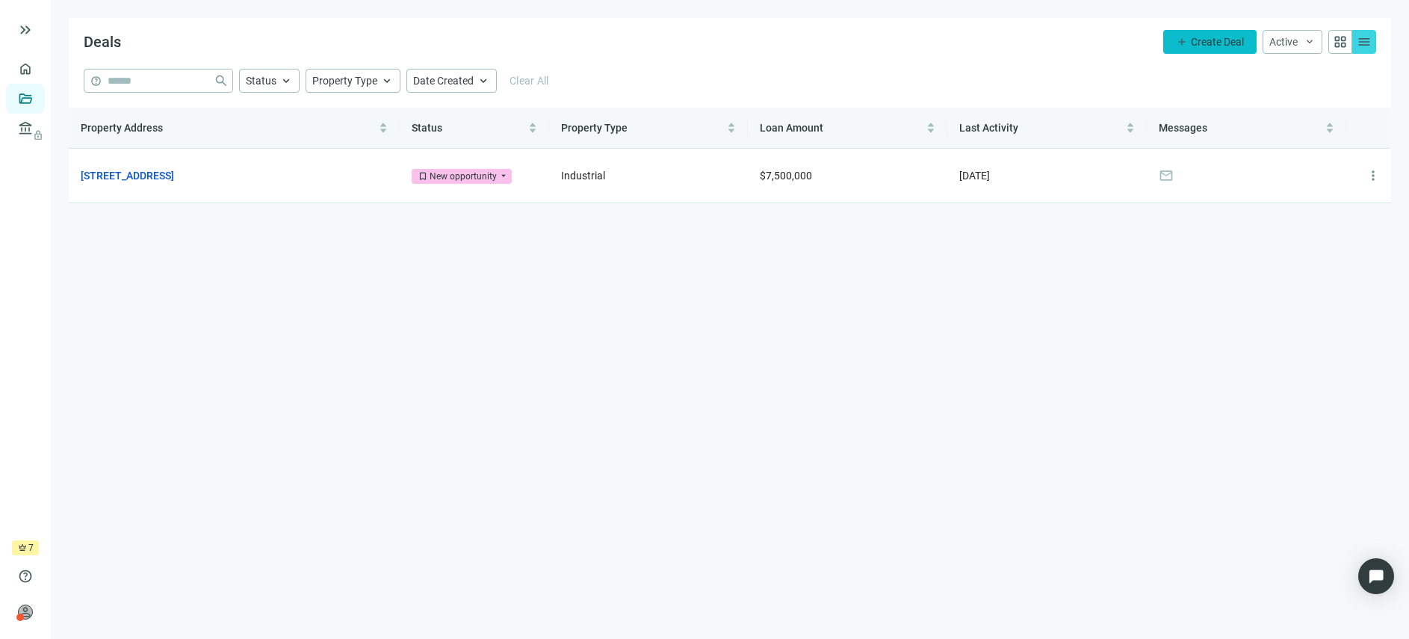
click at [1203, 37] on span "Create Deal" at bounding box center [1217, 42] width 53 height 12
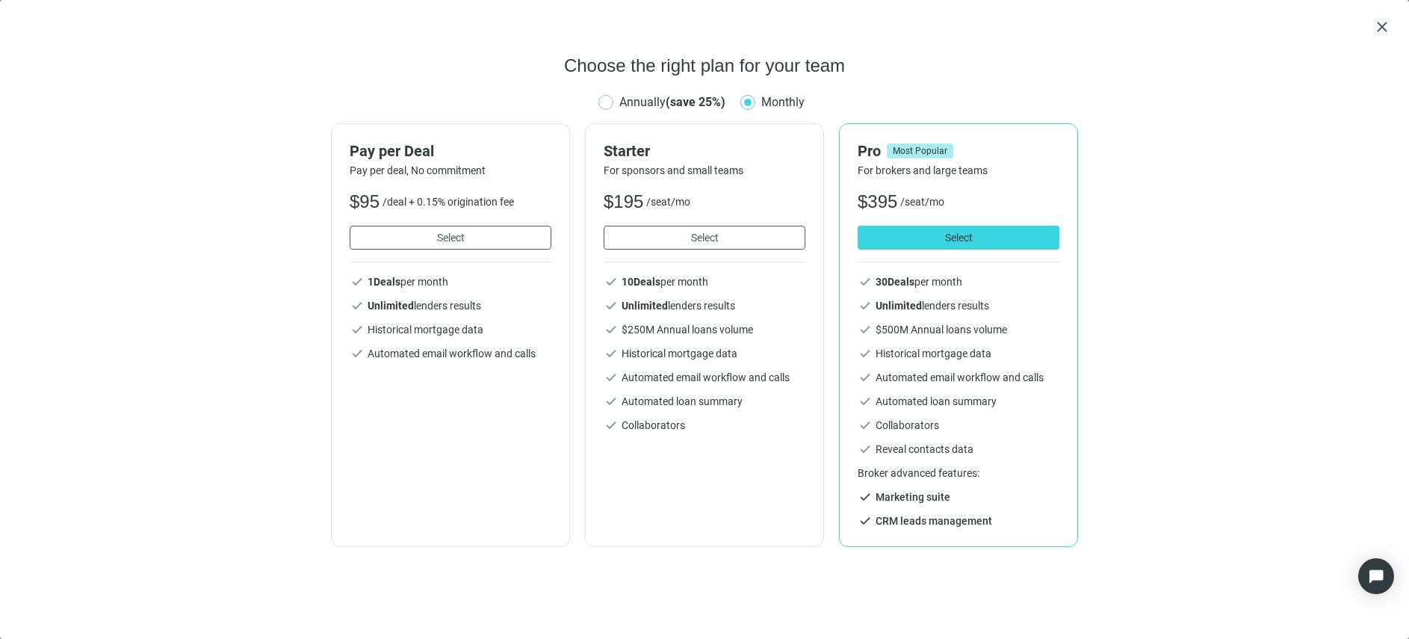
click at [1381, 34] on span "close" at bounding box center [1382, 27] width 18 height 18
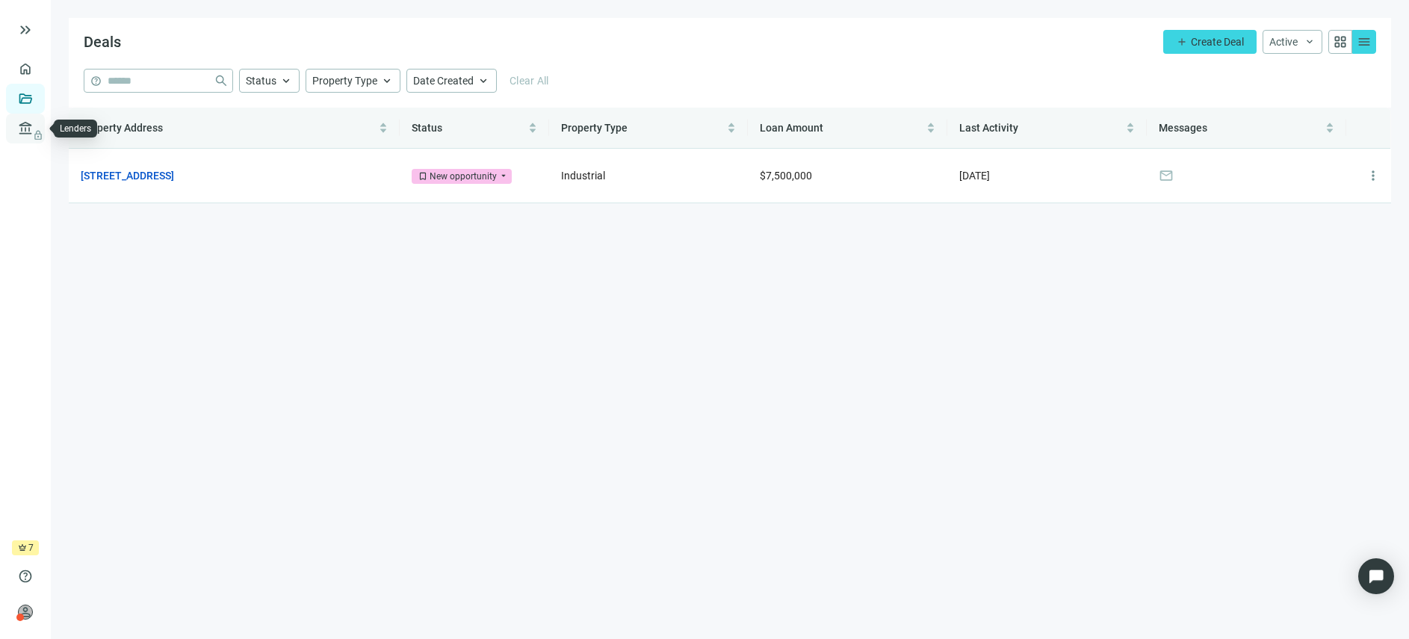
click at [25, 129] on span "lock" at bounding box center [27, 128] width 12 height 12
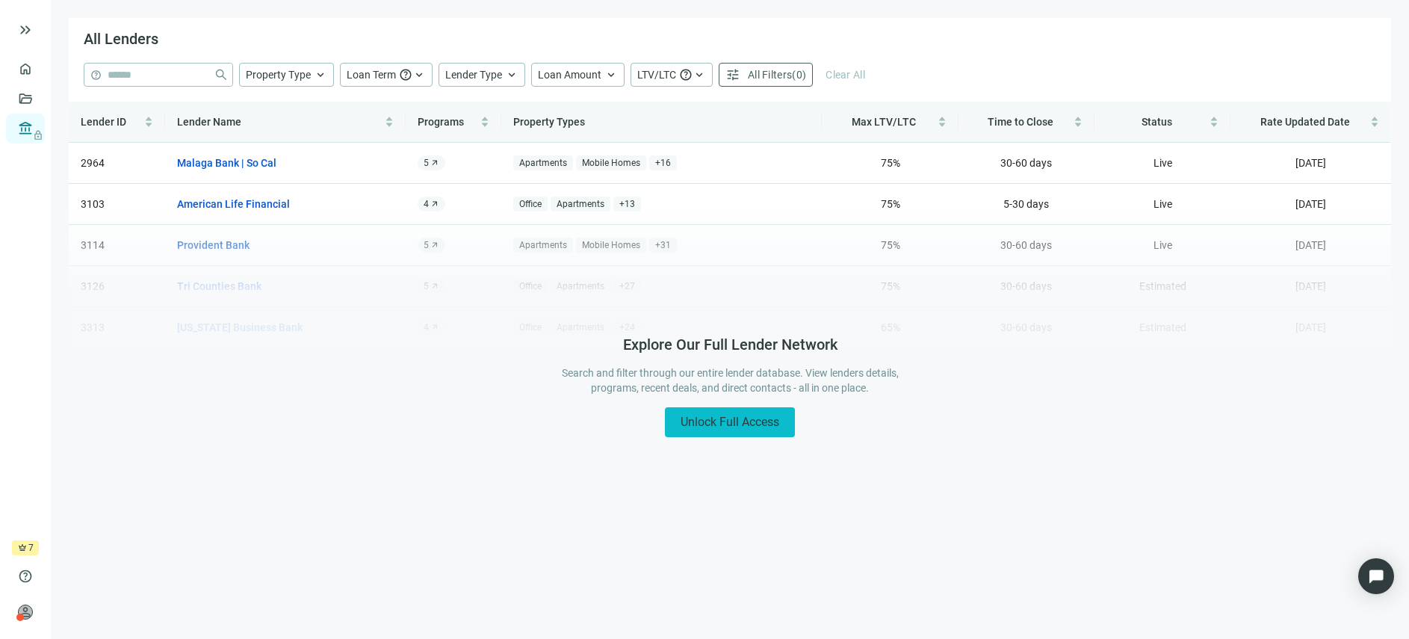
click at [736, 426] on span "Unlock Full Access" at bounding box center [729, 422] width 99 height 14
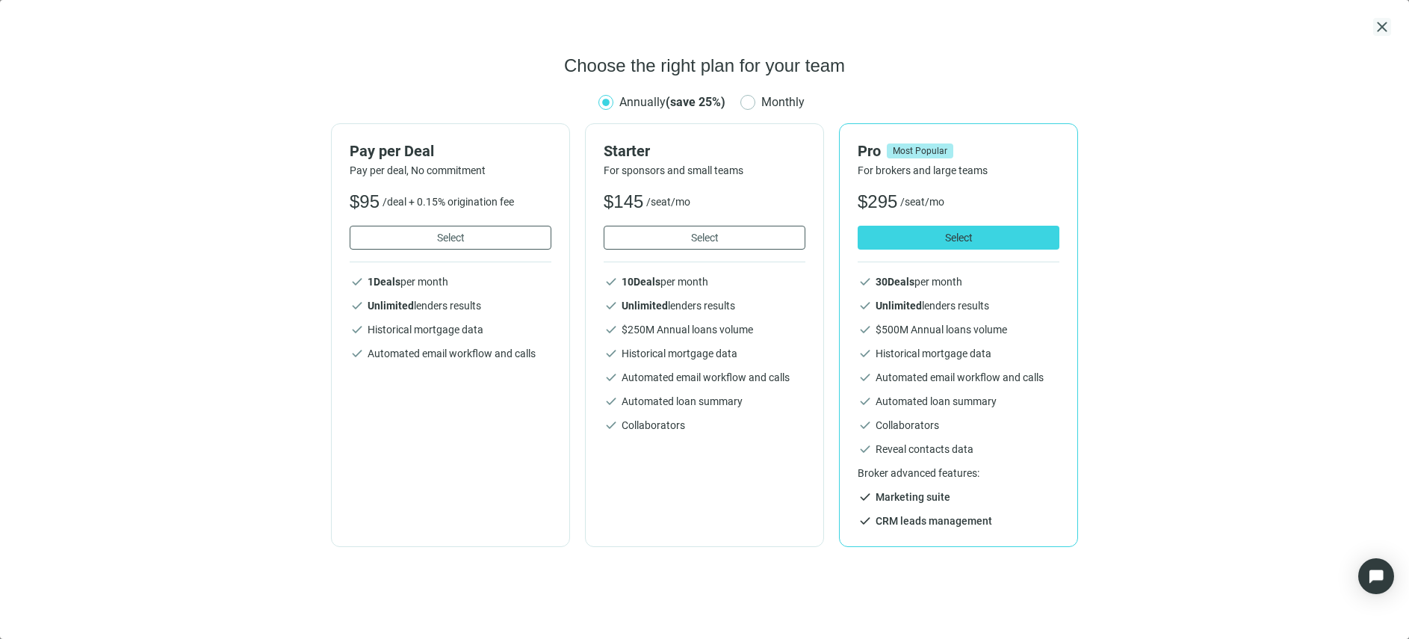
click at [1386, 34] on span "close" at bounding box center [1382, 27] width 18 height 18
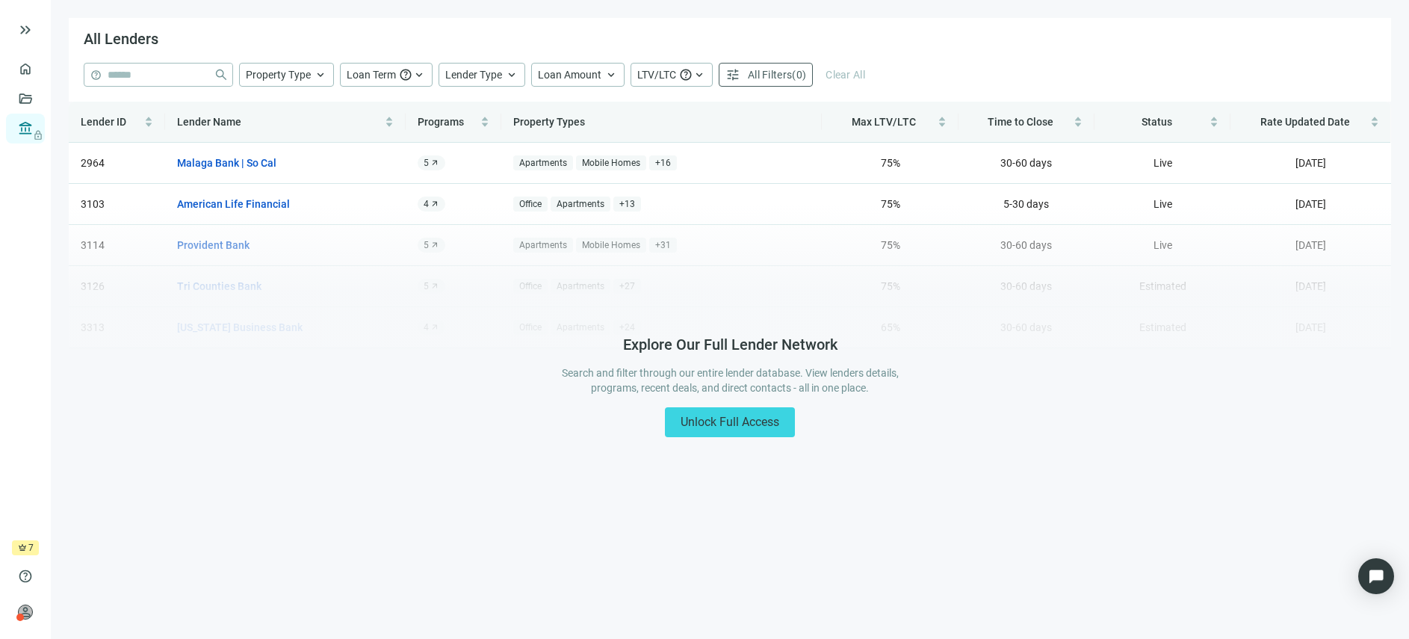
click at [321, 76] on form "help close Property Type keyboard_arrow_up Loan Term help keyboard_arrow_up Len…" at bounding box center [730, 82] width 1322 height 39
click at [311, 68] on form "help close Property Type keyboard_arrow_up Loan Term help keyboard_arrow_up Len…" at bounding box center [730, 82] width 1322 height 39
click at [388, 69] on form "help close Property Type keyboard_arrow_up Loan Term help keyboard_arrow_up Len…" at bounding box center [730, 82] width 1322 height 39
click at [457, 76] on form "help close Property Type keyboard_arrow_up Loan Term help keyboard_arrow_up Len…" at bounding box center [730, 82] width 1322 height 39
click at [571, 78] on form "help close Property Type keyboard_arrow_up Loan Term help keyboard_arrow_up Len…" at bounding box center [730, 82] width 1322 height 39
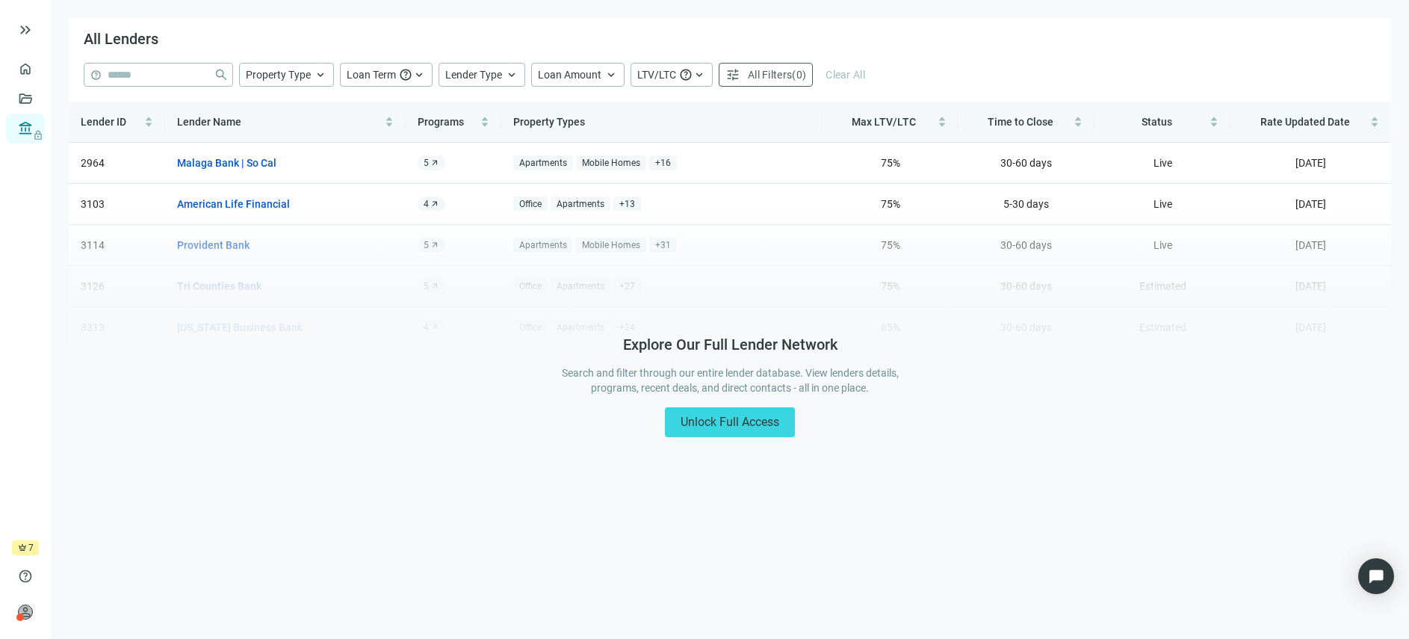
click at [661, 78] on form "help close Property Type keyboard_arrow_up Loan Term help keyboard_arrow_up Len…" at bounding box center [730, 82] width 1322 height 39
click at [767, 75] on form "help close Property Type keyboard_arrow_up Loan Term help keyboard_arrow_up Len…" at bounding box center [730, 82] width 1322 height 39
click at [37, 72] on link "Overview" at bounding box center [59, 69] width 44 height 12
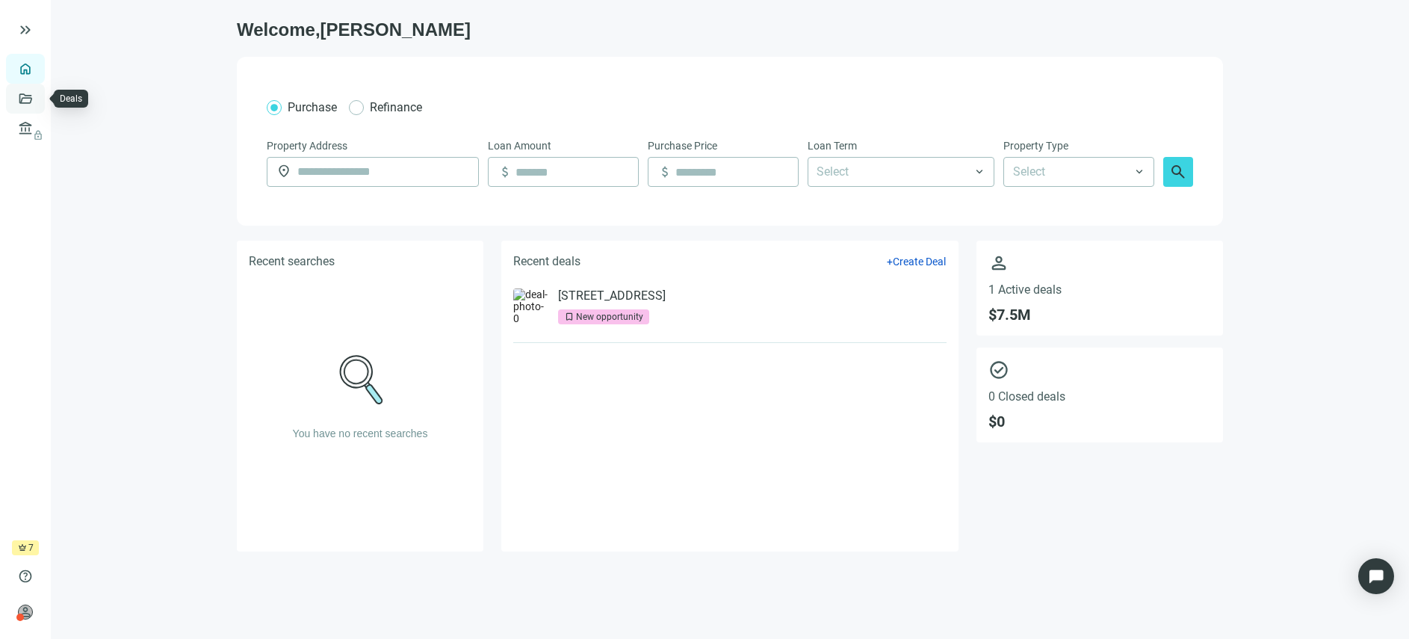
click at [37, 99] on link "Deals" at bounding box center [50, 99] width 27 height 12
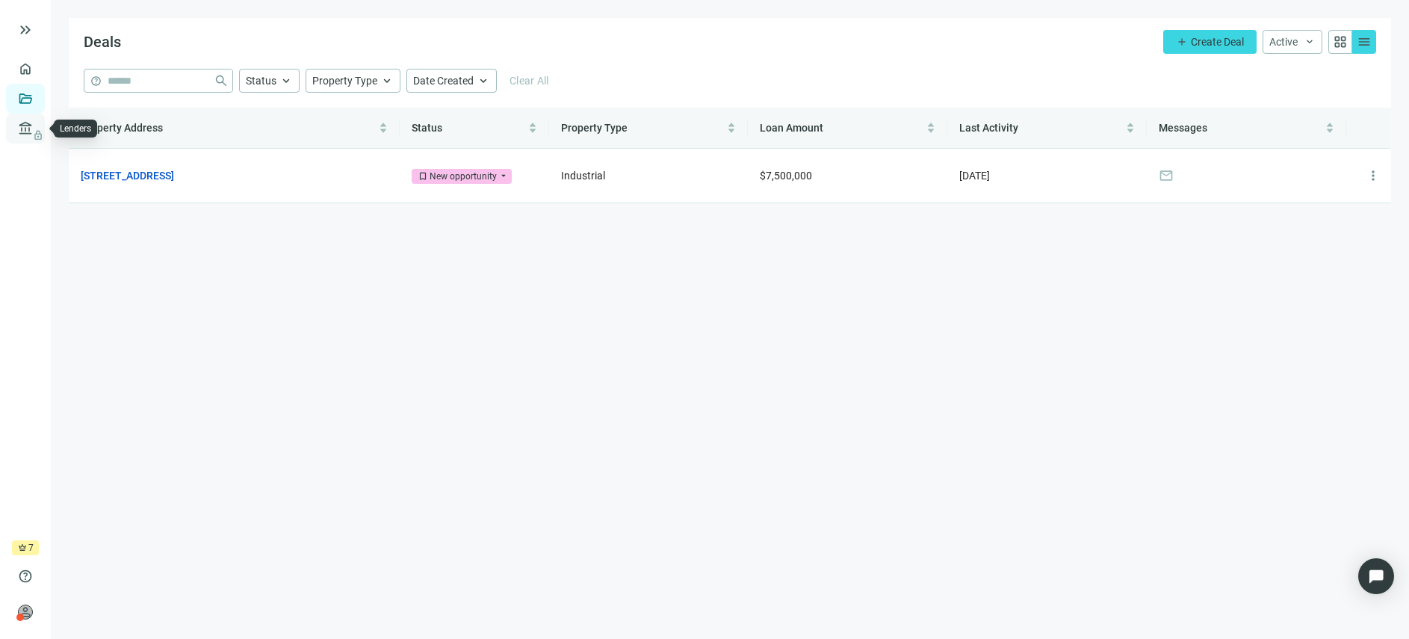
click at [28, 127] on span "lock" at bounding box center [27, 128] width 12 height 12
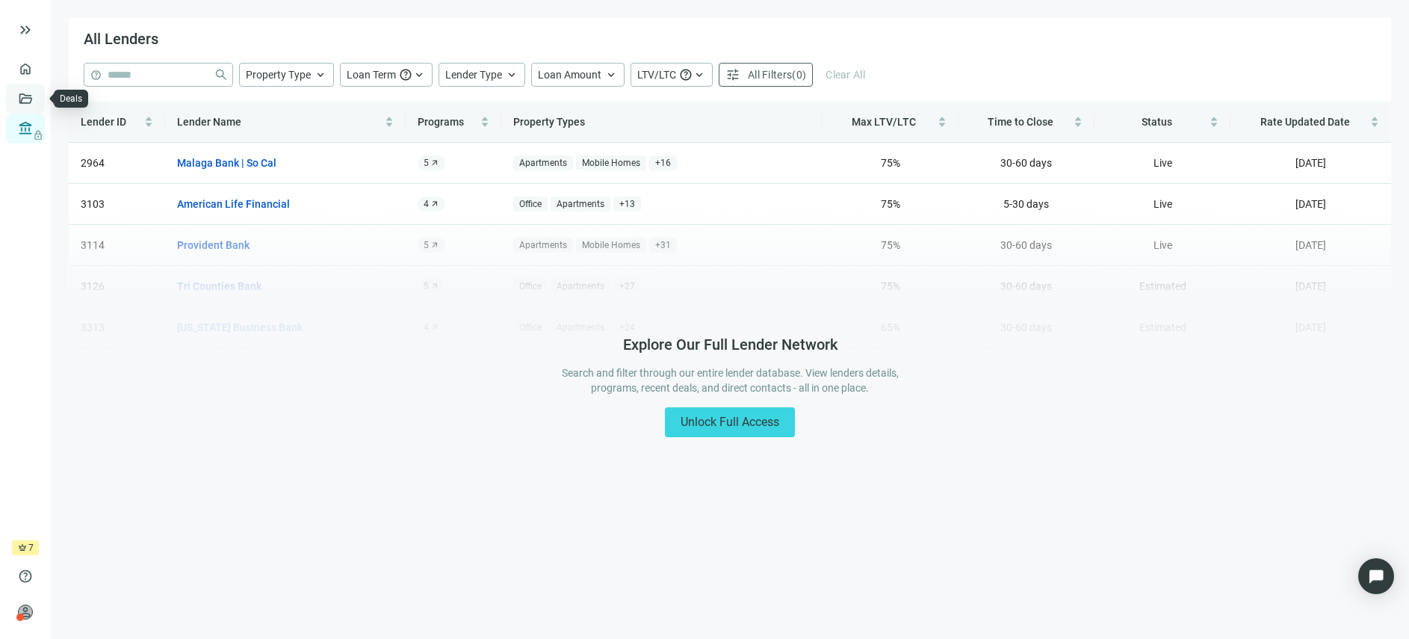
click at [37, 98] on link "Deals" at bounding box center [50, 99] width 27 height 12
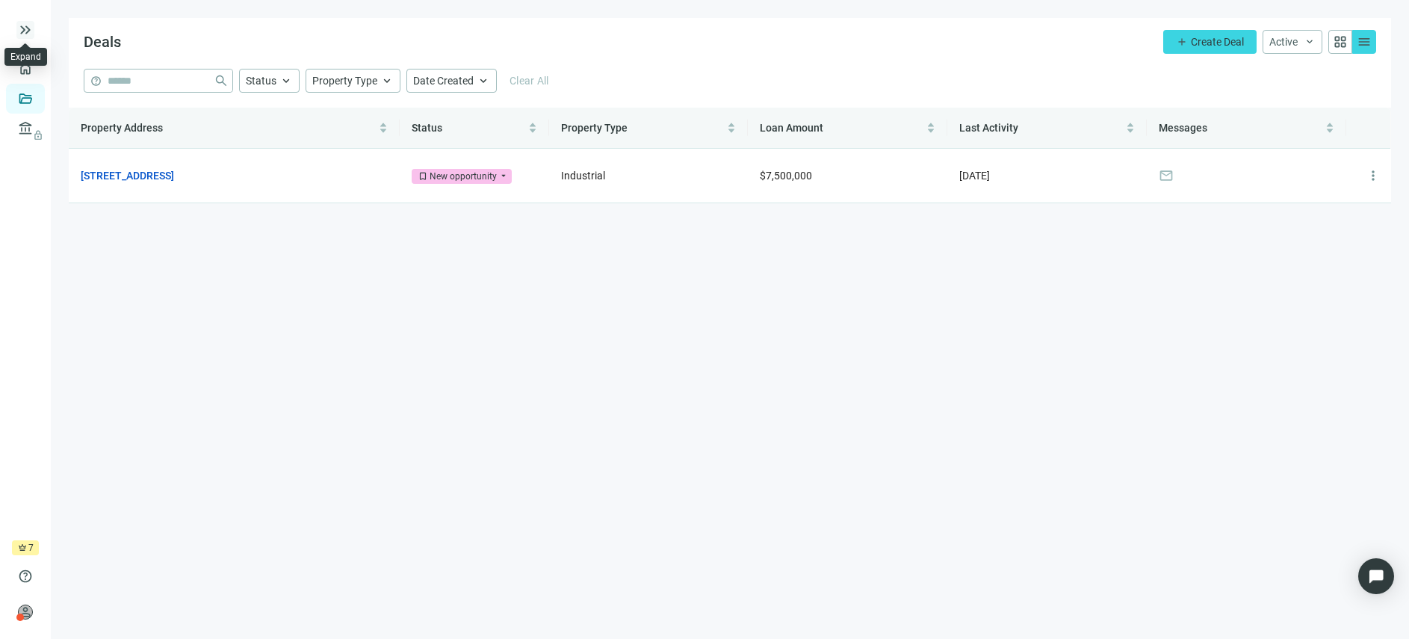
click at [23, 29] on span "keyboard_double_arrow_right" at bounding box center [25, 30] width 18 height 18
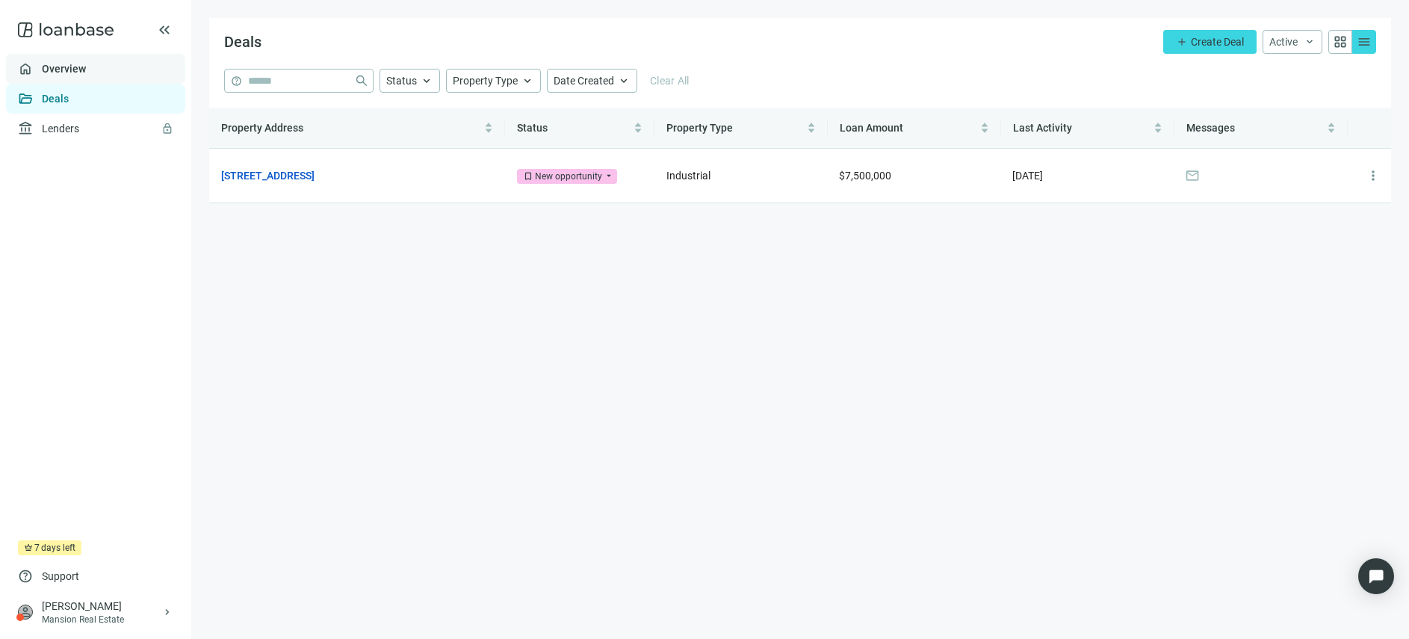
click at [58, 70] on link "Overview" at bounding box center [64, 69] width 44 height 12
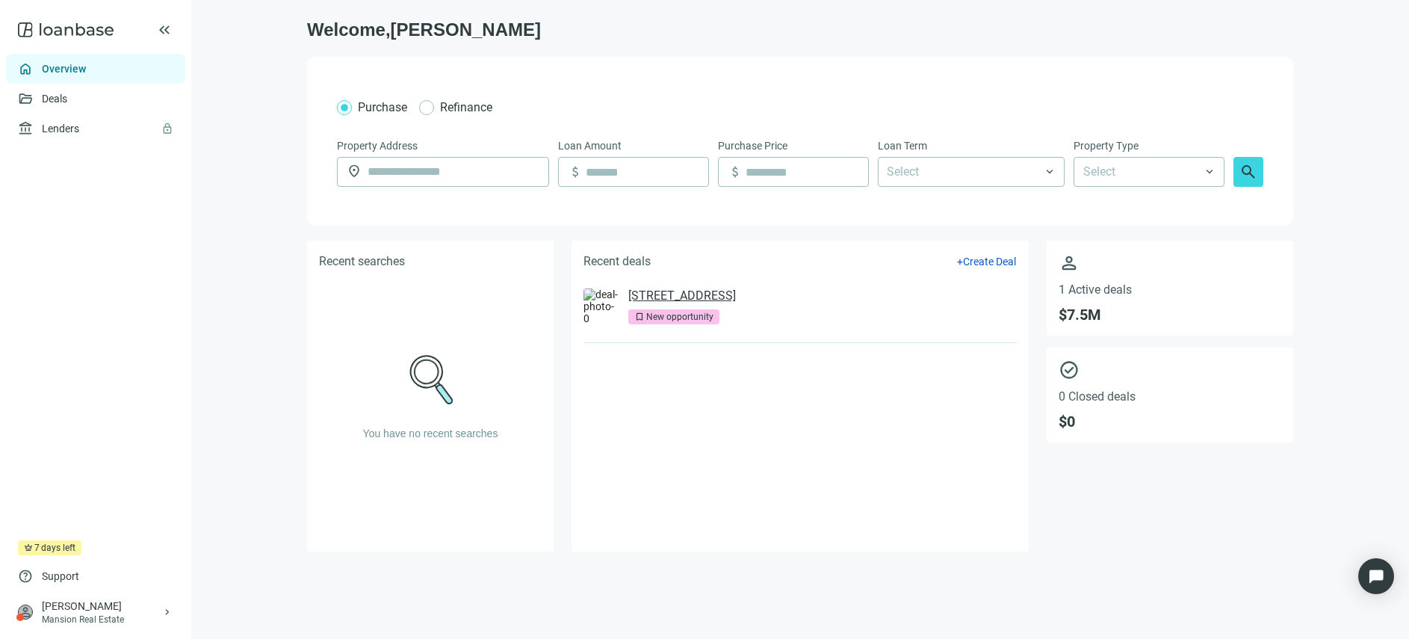
click at [664, 299] on link "4813 9th Ave, Brooklyn, NY 11220" at bounding box center [682, 295] width 108 height 15
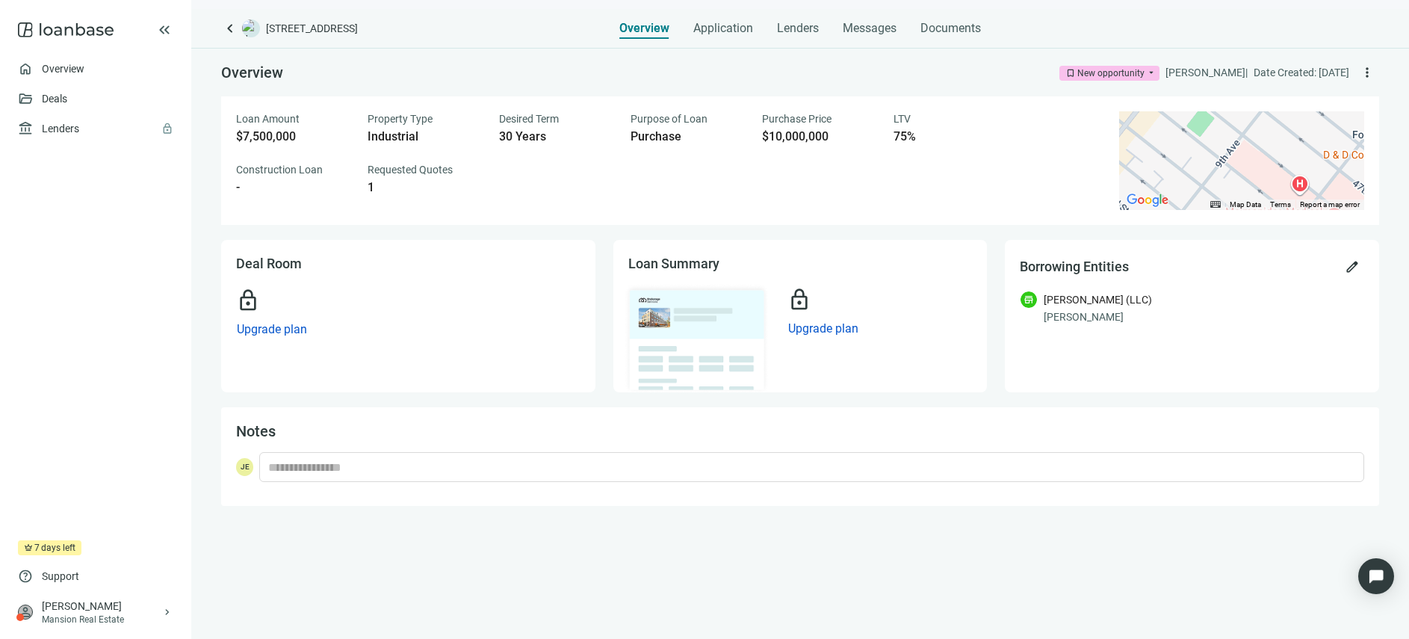
click at [1141, 75] on div "New opportunity" at bounding box center [1110, 73] width 67 height 15
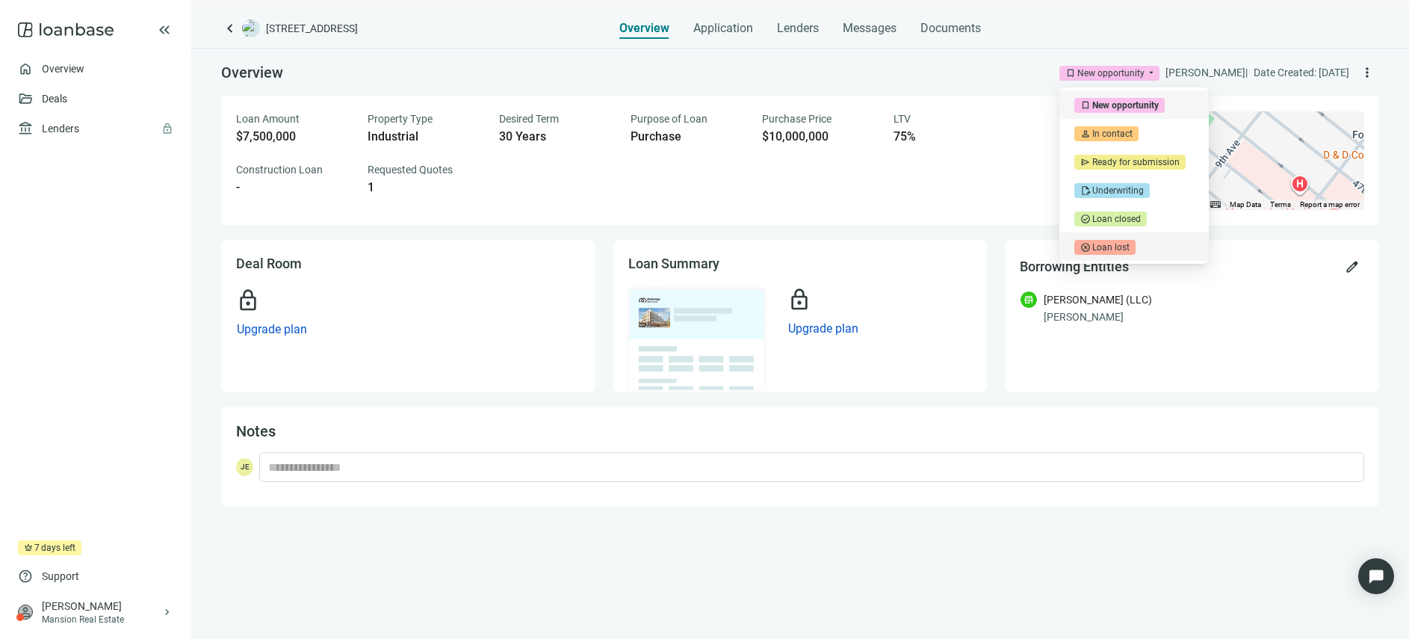
click at [975, 167] on div "Loan Amount $7,500,000 Property Type Industrial Desired Term 30 Years Purpose o…" at bounding box center [668, 153] width 865 height 84
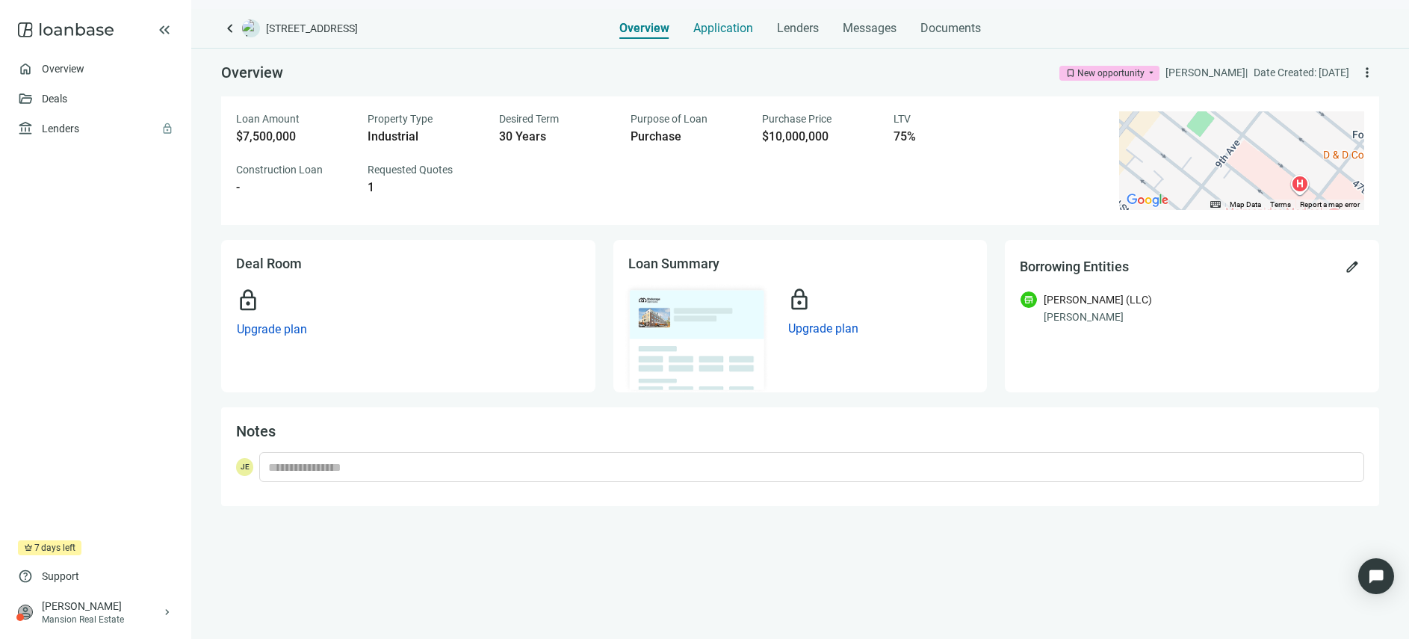
click at [734, 25] on span "Application" at bounding box center [723, 28] width 60 height 15
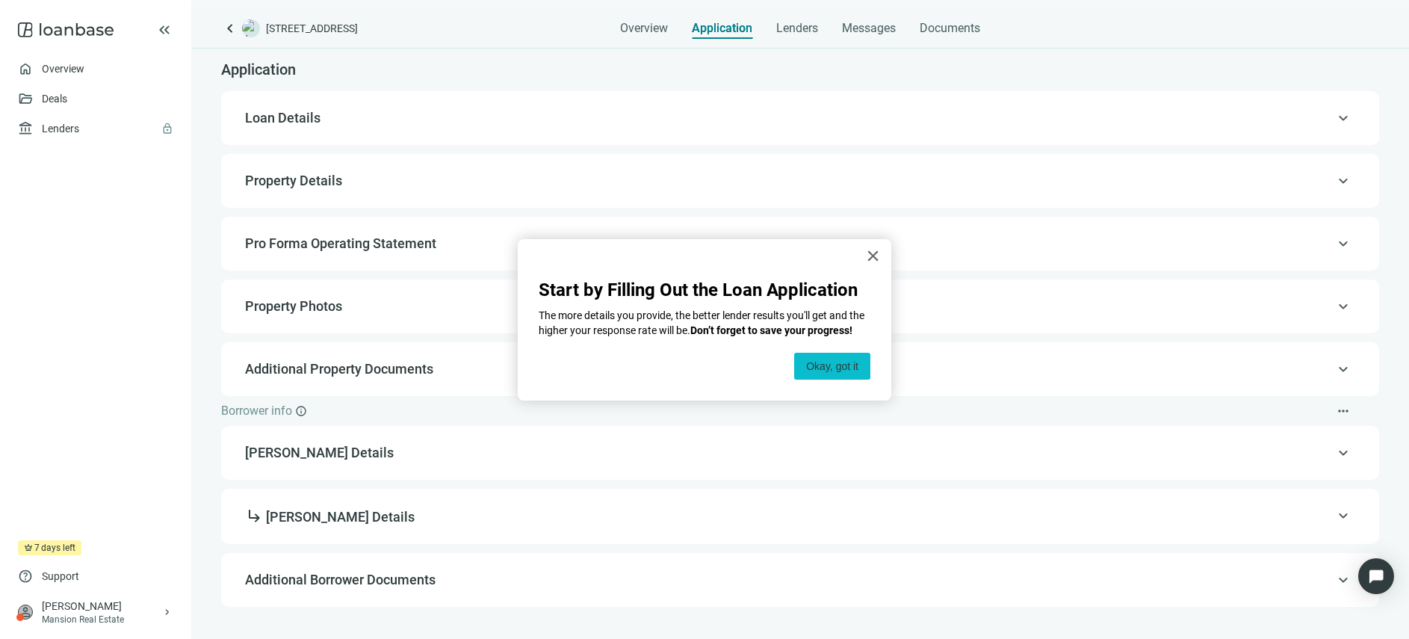
click at [831, 369] on button "Okay, got it" at bounding box center [832, 366] width 76 height 27
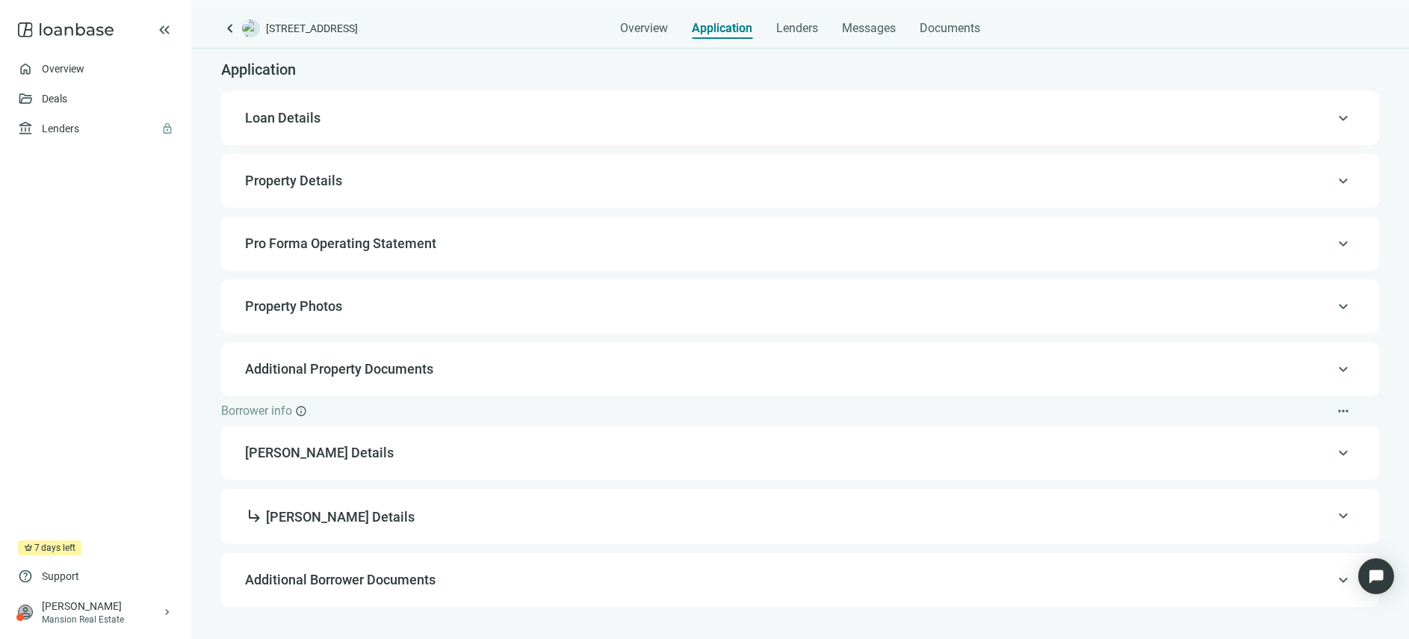
click at [523, 247] on span "Pro Forma Operating Statement" at bounding box center [798, 244] width 1107 height 18
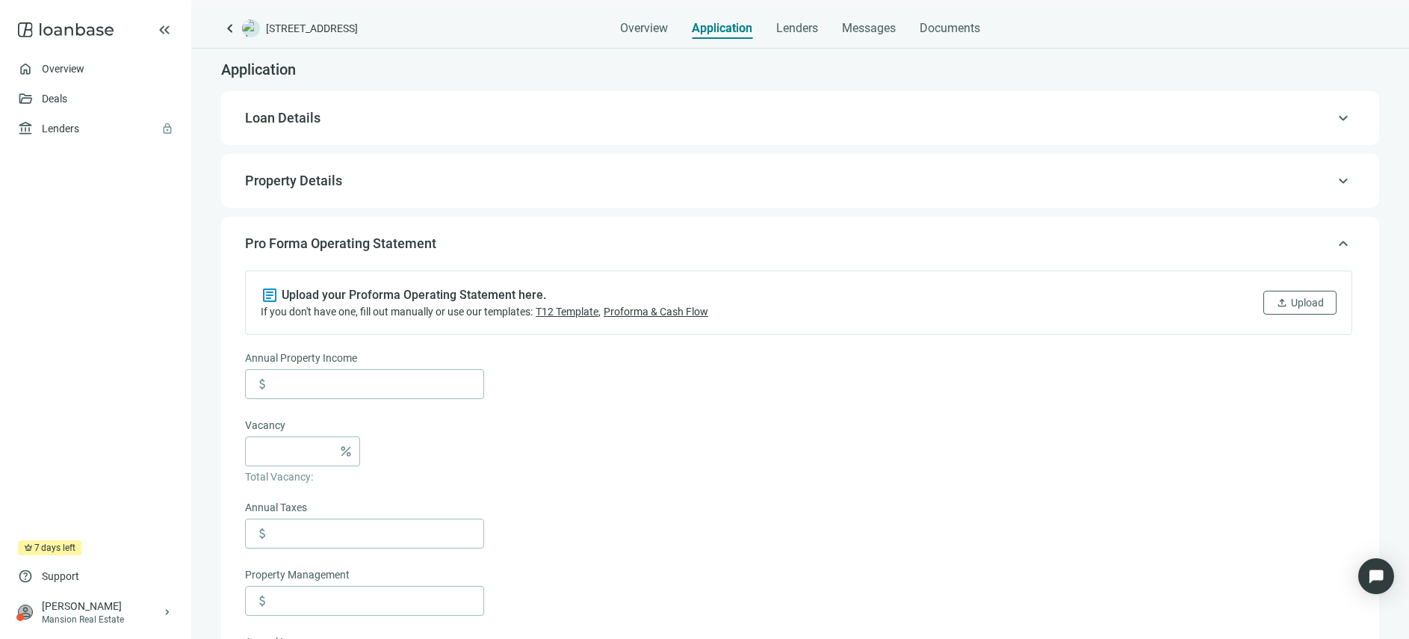
click at [489, 227] on div "keyboard_arrow_up Pro Forma Operating Statement" at bounding box center [800, 244] width 1128 height 36
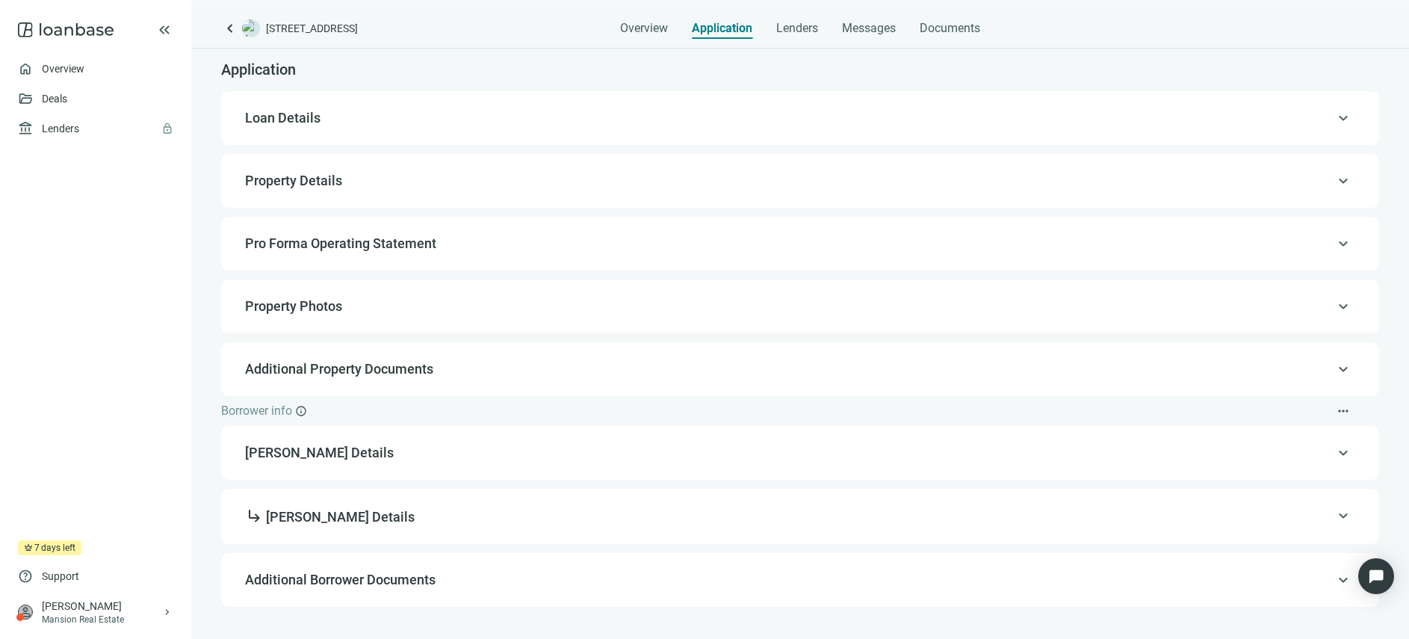
click at [450, 125] on span "Loan Details" at bounding box center [798, 118] width 1107 height 18
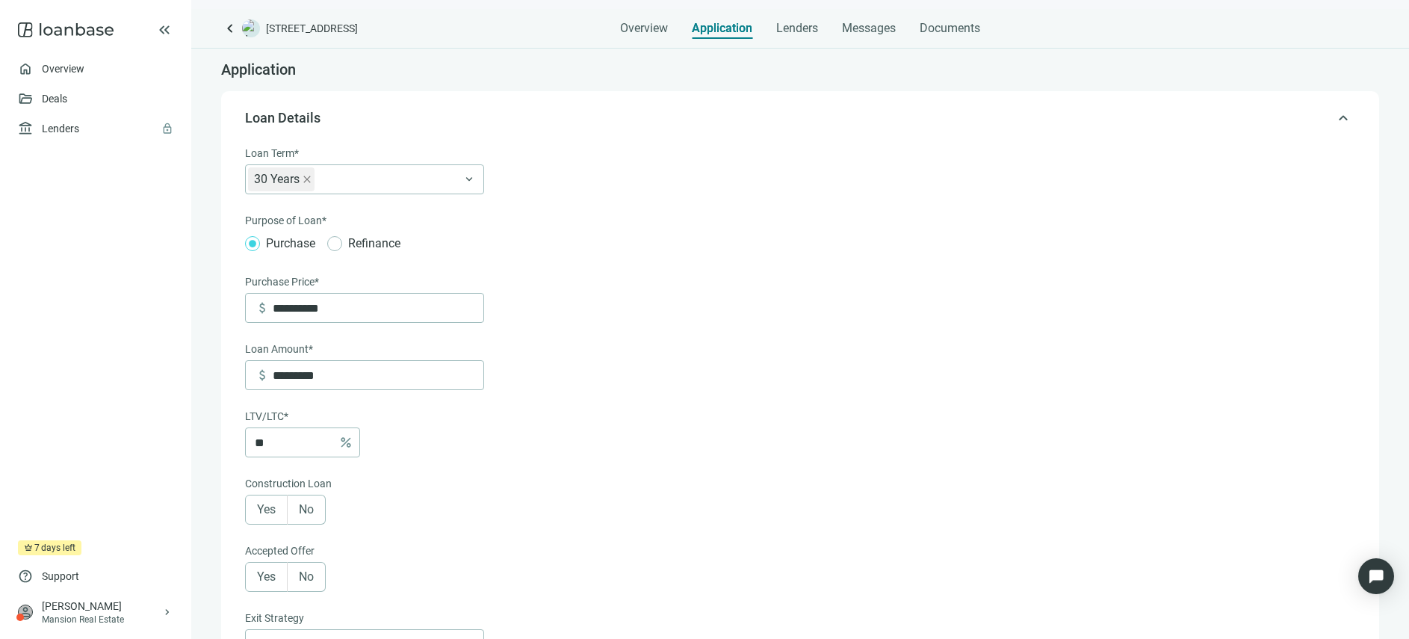
click at [429, 128] on div "keyboard_arrow_up Loan Details" at bounding box center [800, 118] width 1128 height 36
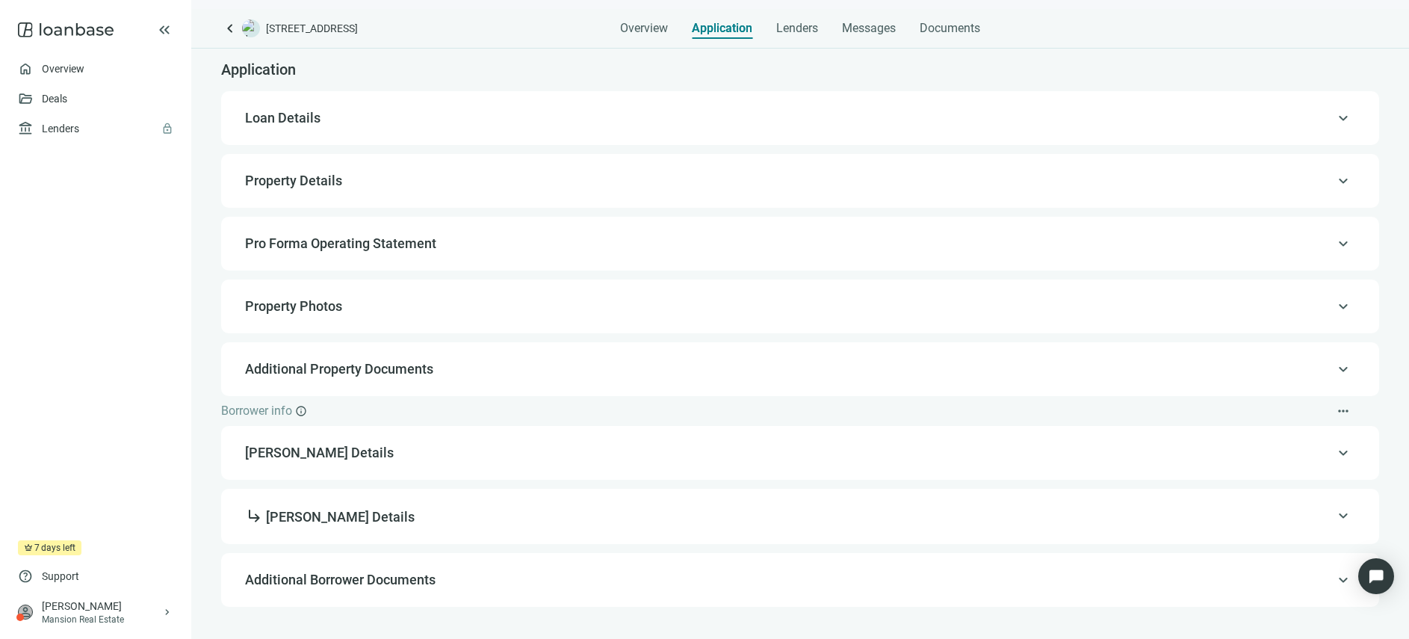
click at [429, 128] on div "keyboard_arrow_up Loan Details" at bounding box center [800, 118] width 1128 height 36
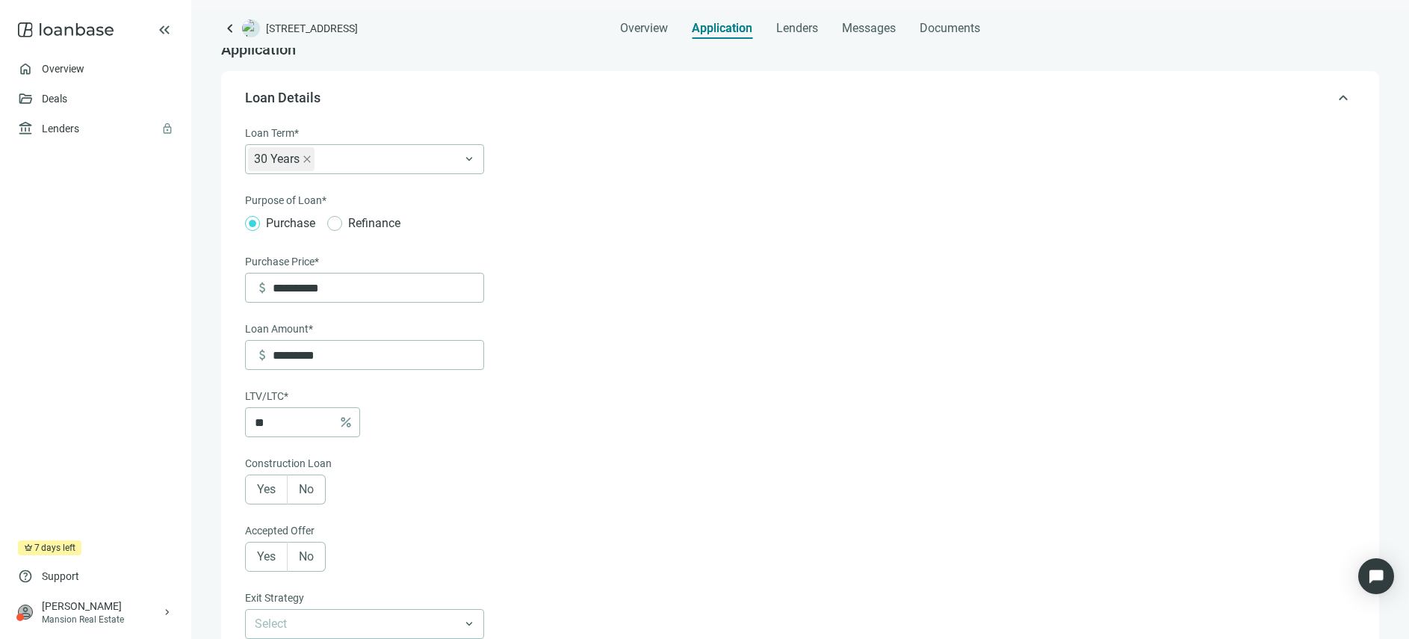
scroll to position [1, 0]
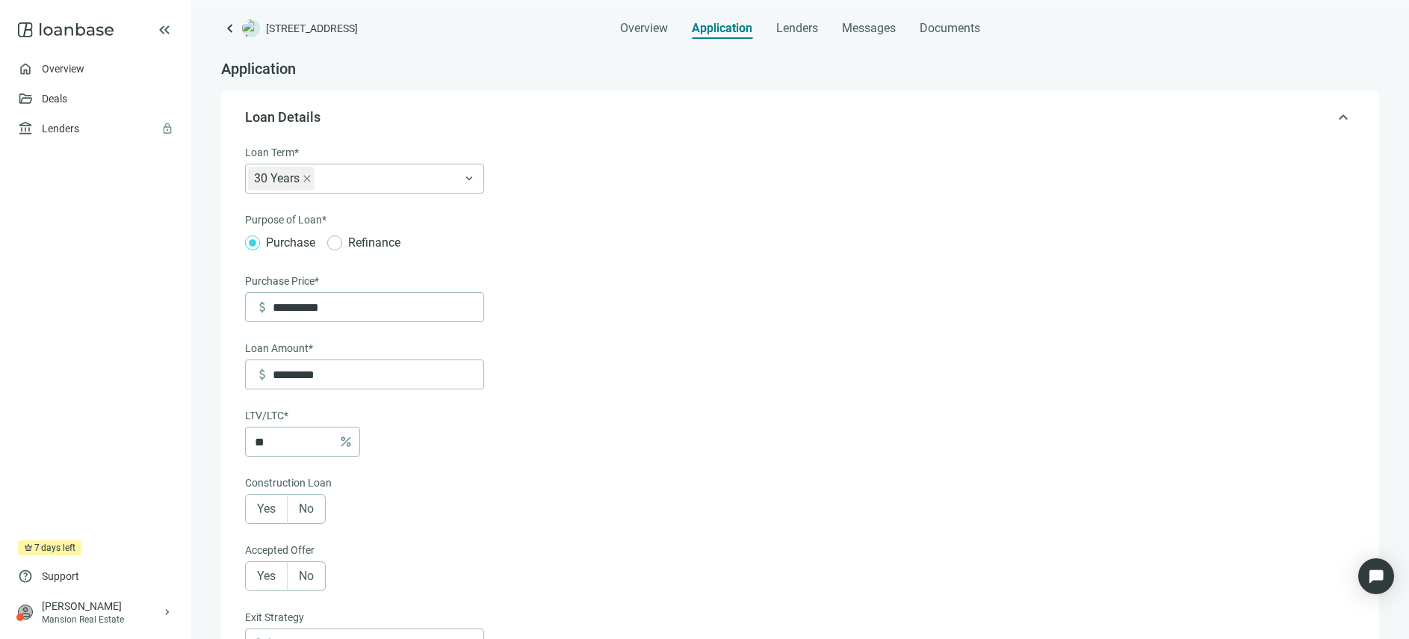
click at [459, 123] on span "Loan Details" at bounding box center [798, 117] width 1107 height 18
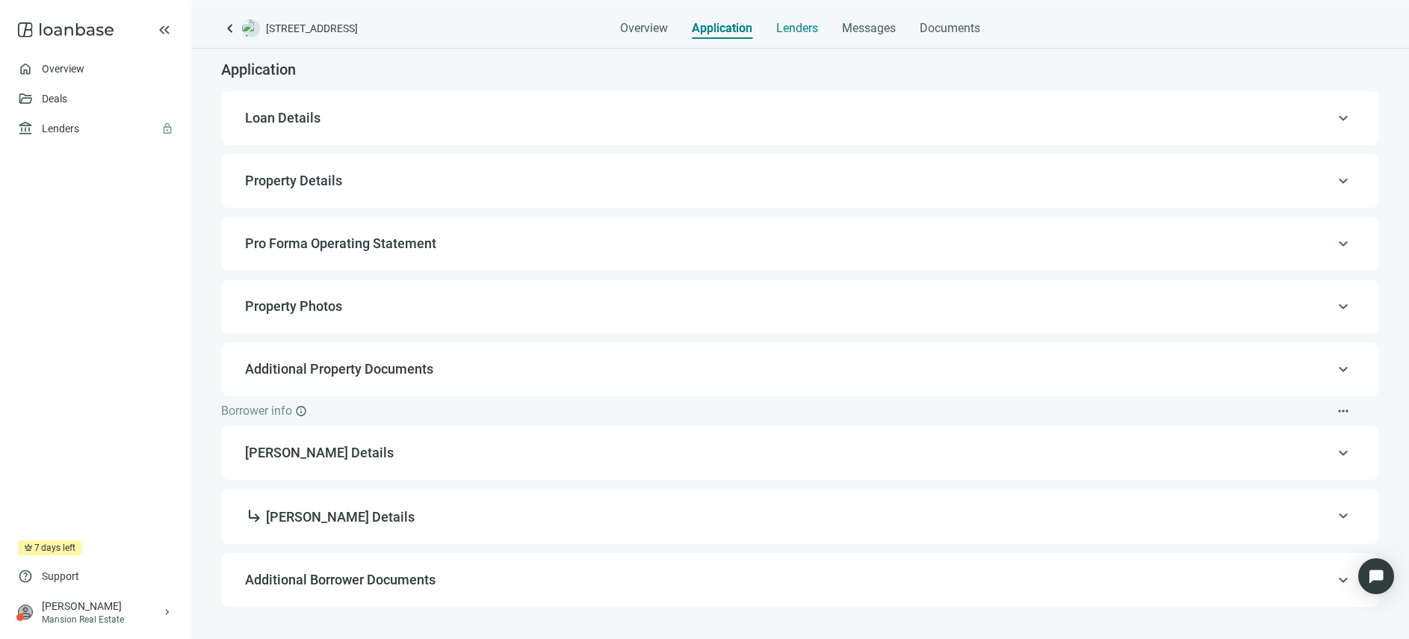
click at [797, 23] on span "Lenders" at bounding box center [797, 28] width 42 height 15
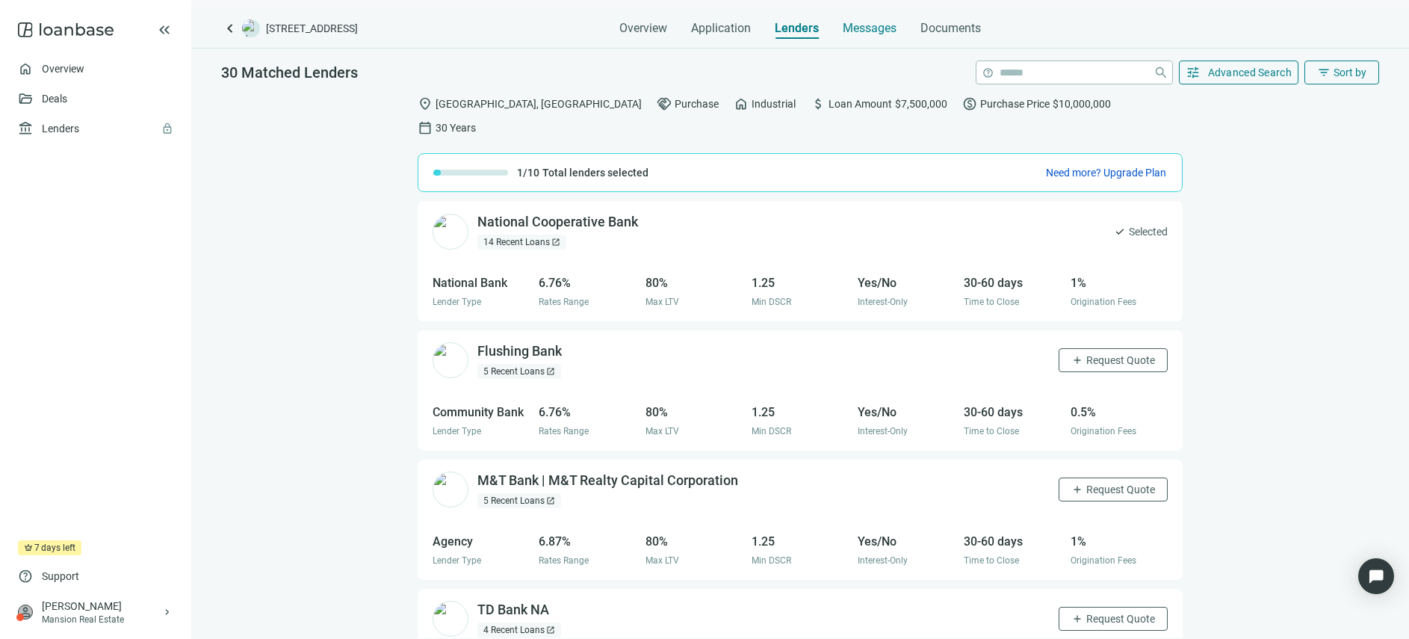
click at [859, 31] on span "Messages" at bounding box center [870, 28] width 54 height 14
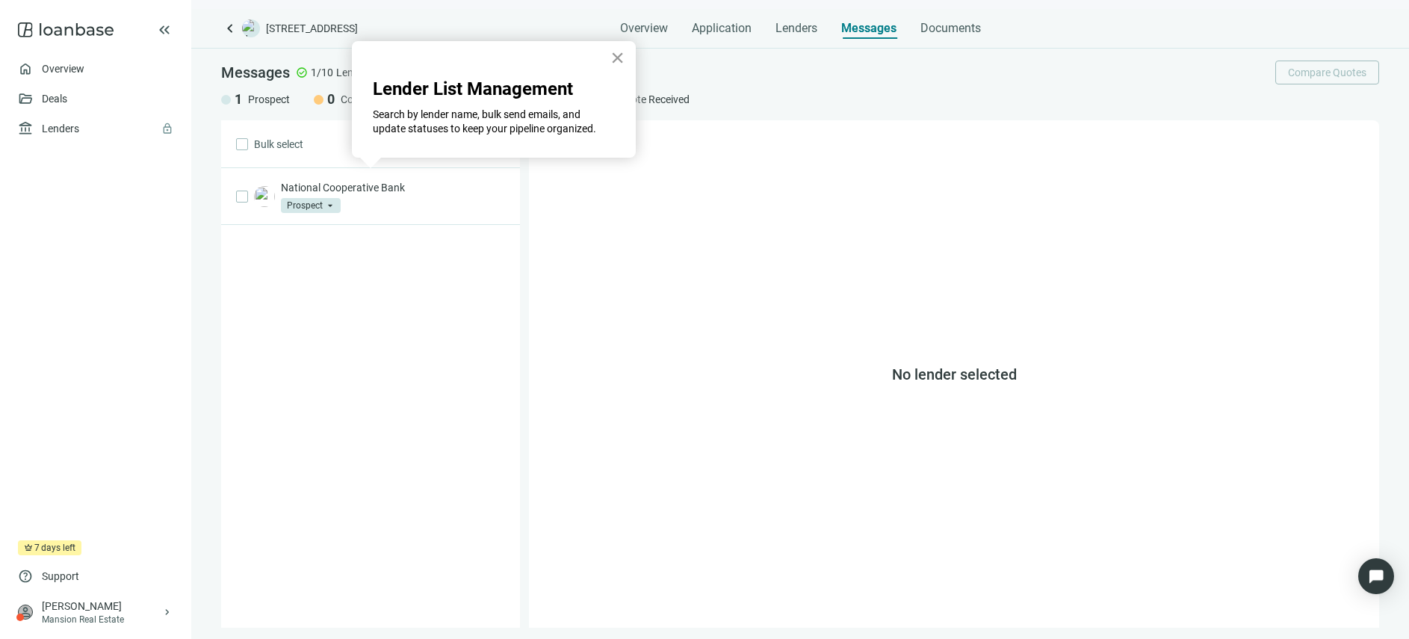
click at [621, 57] on button "×" at bounding box center [617, 58] width 14 height 24
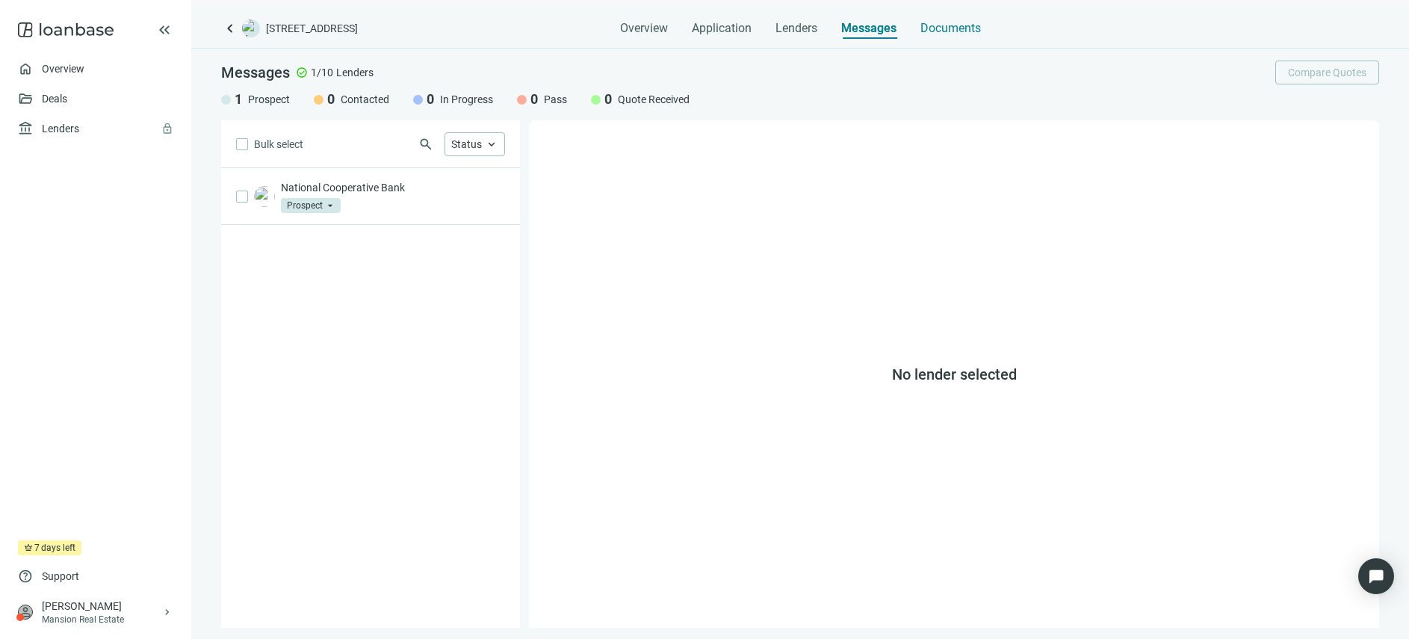
click at [964, 25] on span "Documents" at bounding box center [950, 28] width 61 height 15
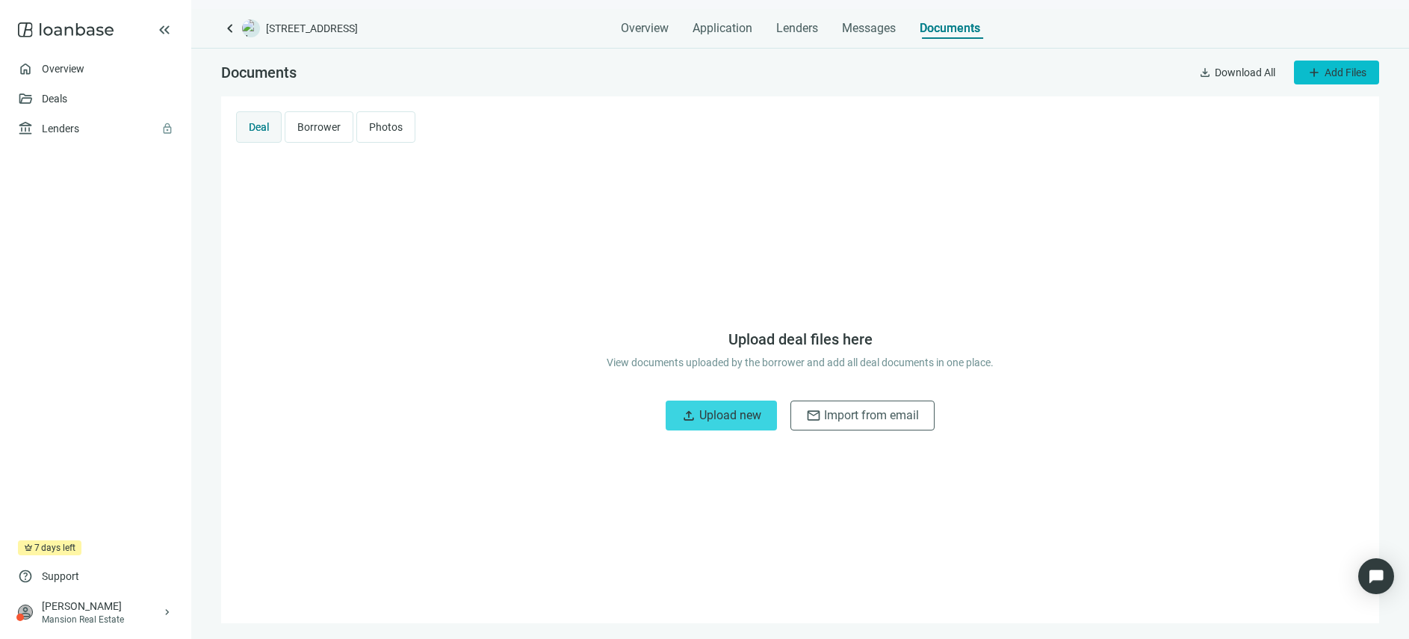
click at [1359, 75] on span "Add Files" at bounding box center [1345, 72] width 42 height 12
click at [1346, 109] on span "Upload new" at bounding box center [1334, 107] width 55 height 12
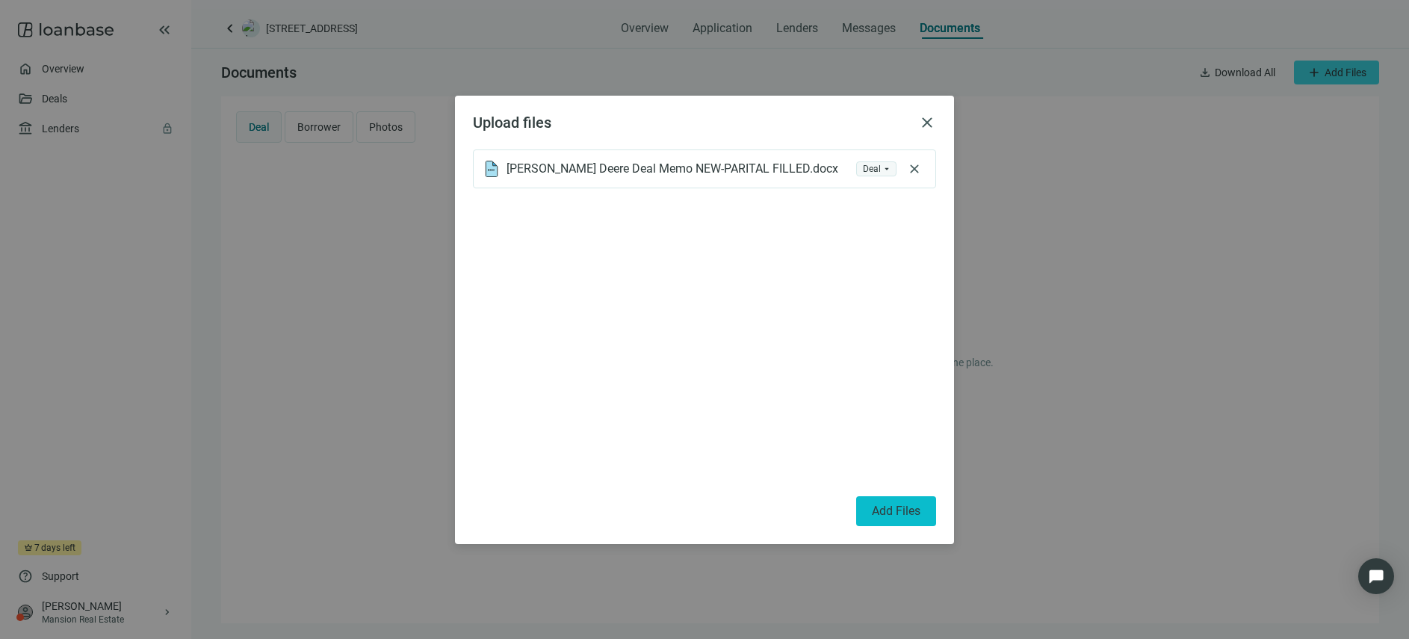
click at [897, 513] on span "Add Files" at bounding box center [896, 510] width 49 height 14
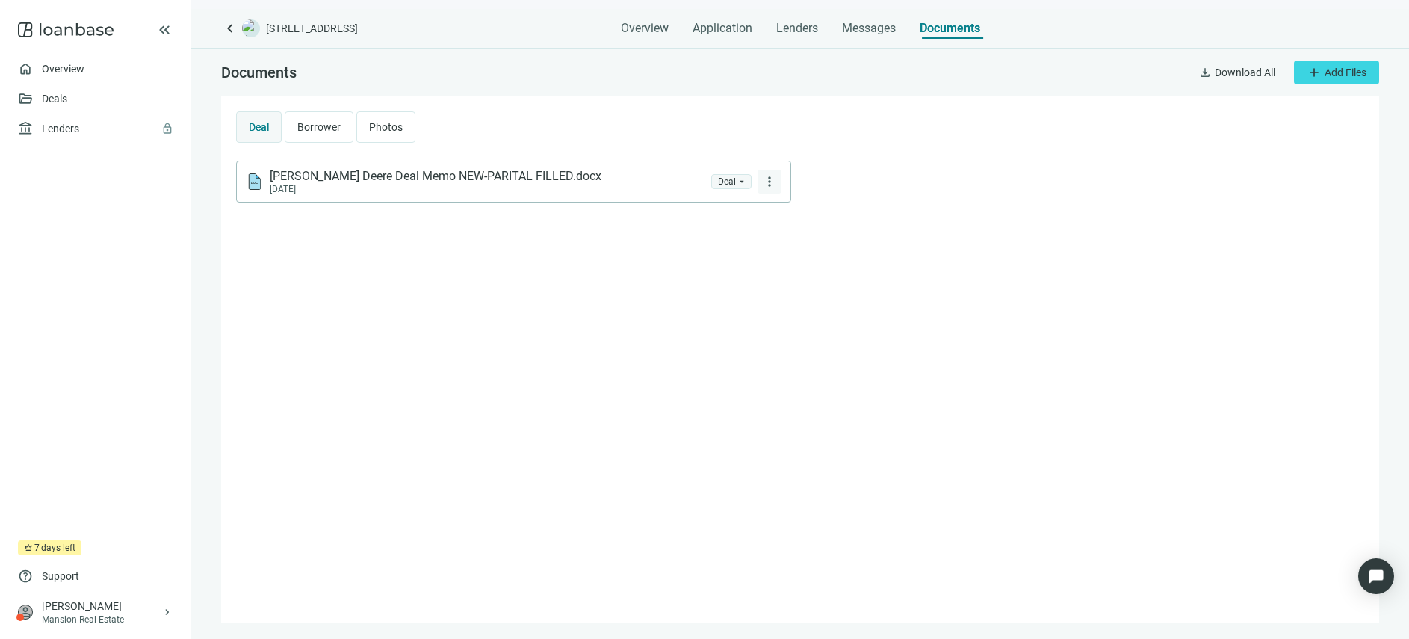
click at [770, 181] on span "more_vert" at bounding box center [769, 181] width 15 height 15
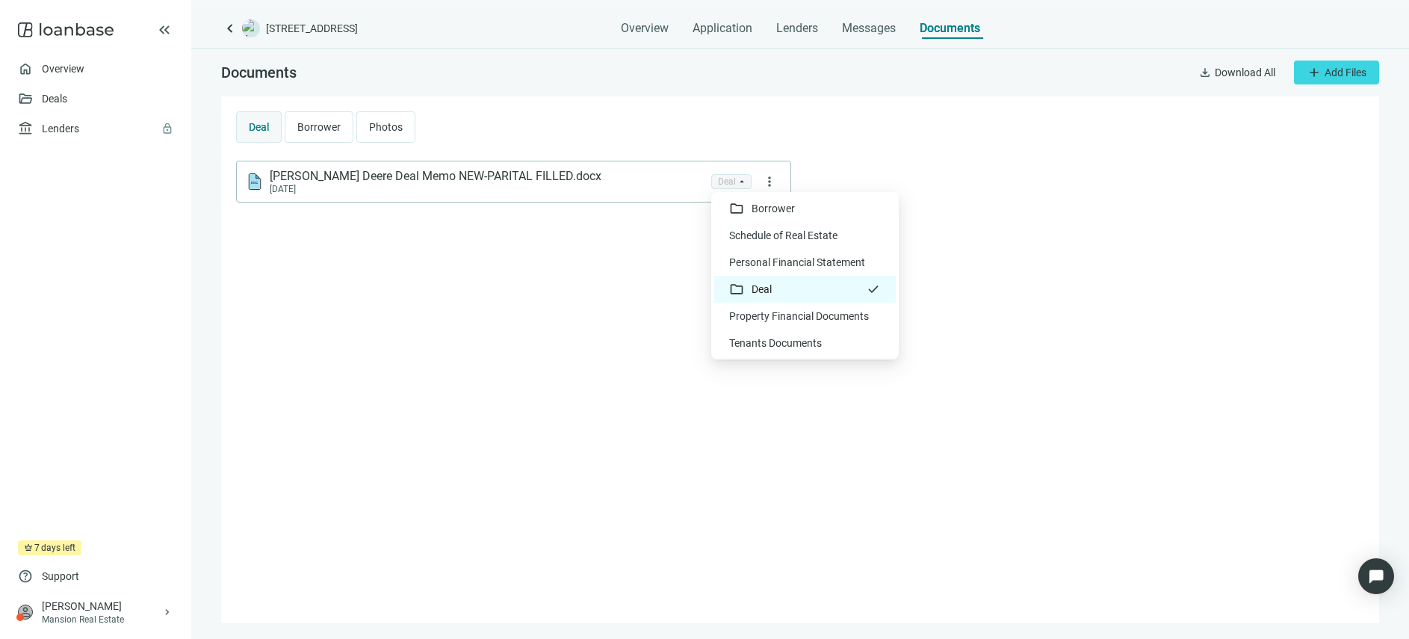
click at [739, 183] on span "folder Deal" at bounding box center [731, 181] width 27 height 13
click at [784, 318] on div "Property Financial Documents" at bounding box center [805, 315] width 152 height 15
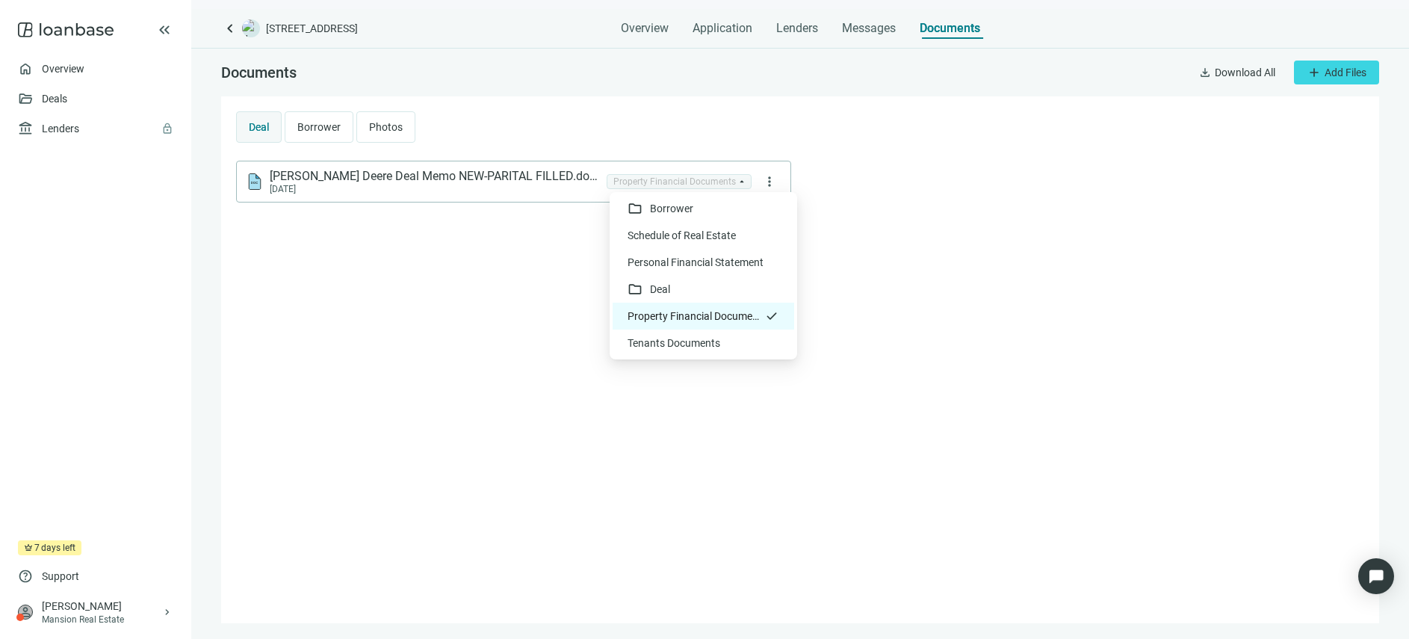
click at [734, 184] on span "Property Financial Documents" at bounding box center [678, 181] width 131 height 13
click at [704, 237] on div "Schedule of Real Estate" at bounding box center [703, 235] width 152 height 15
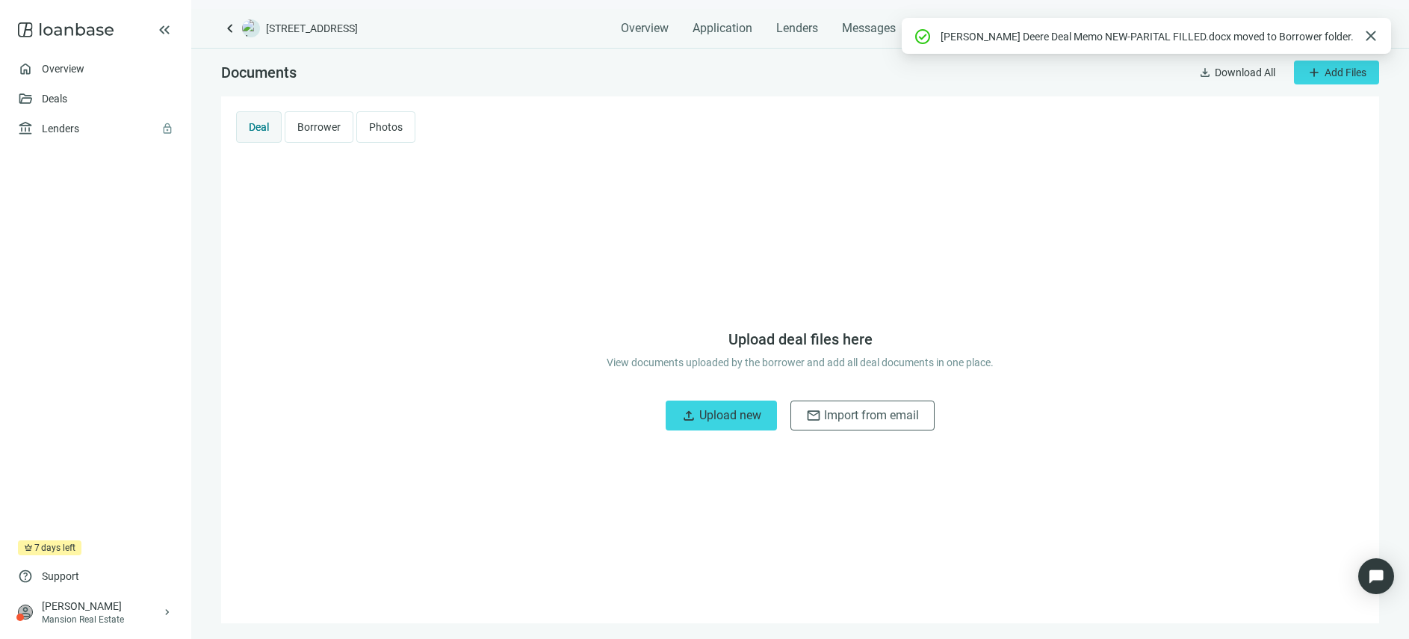
click at [312, 139] on div "Borrower" at bounding box center [319, 126] width 69 height 31
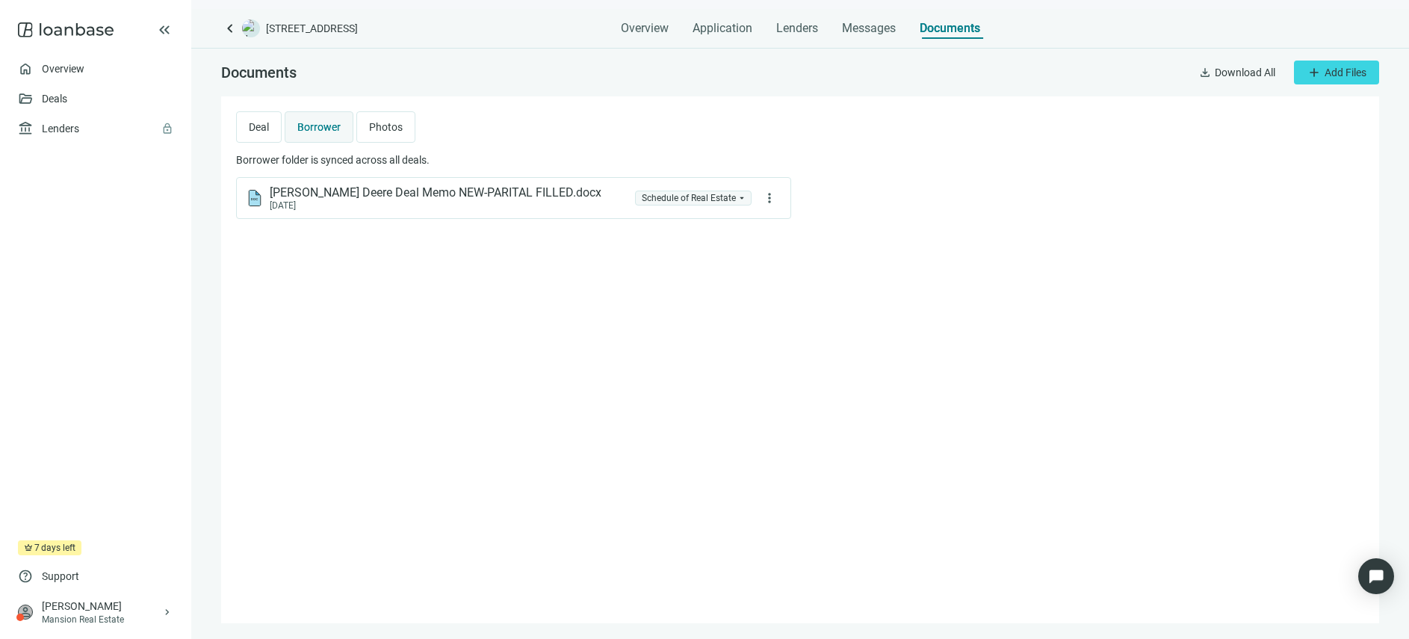
click at [383, 129] on span "Photos" at bounding box center [386, 127] width 34 height 12
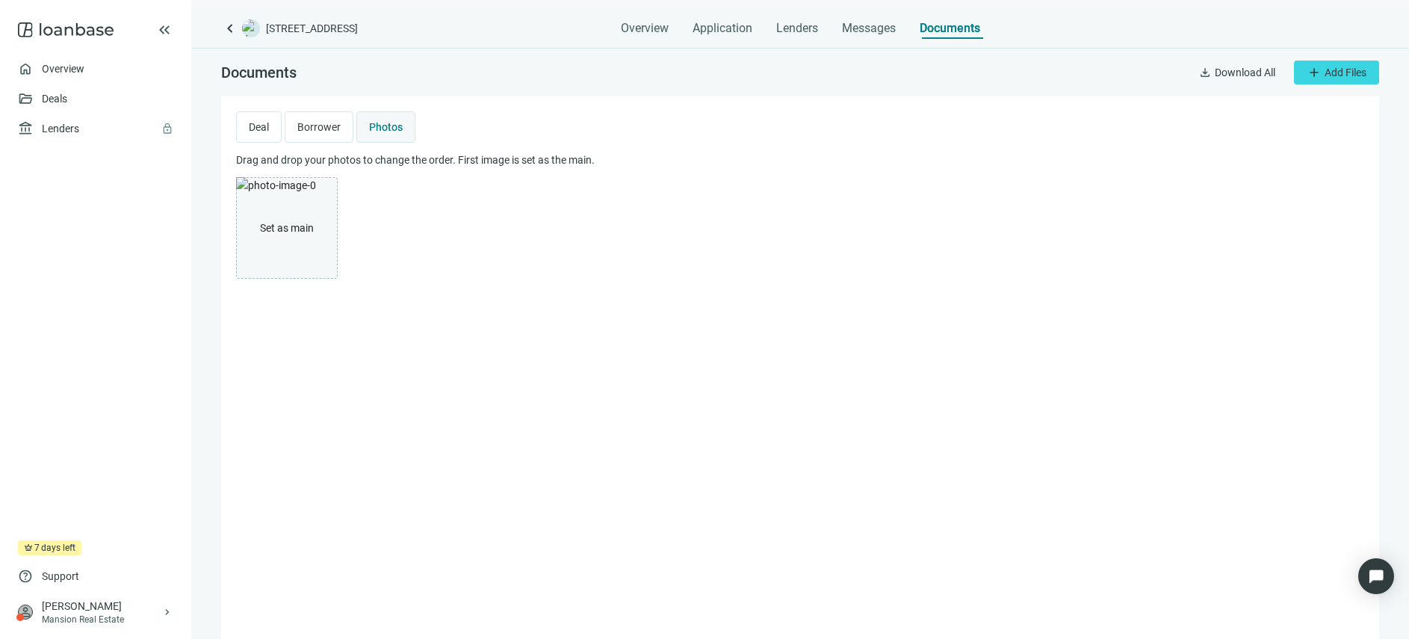
click at [311, 128] on span "Borrower" at bounding box center [318, 127] width 43 height 12
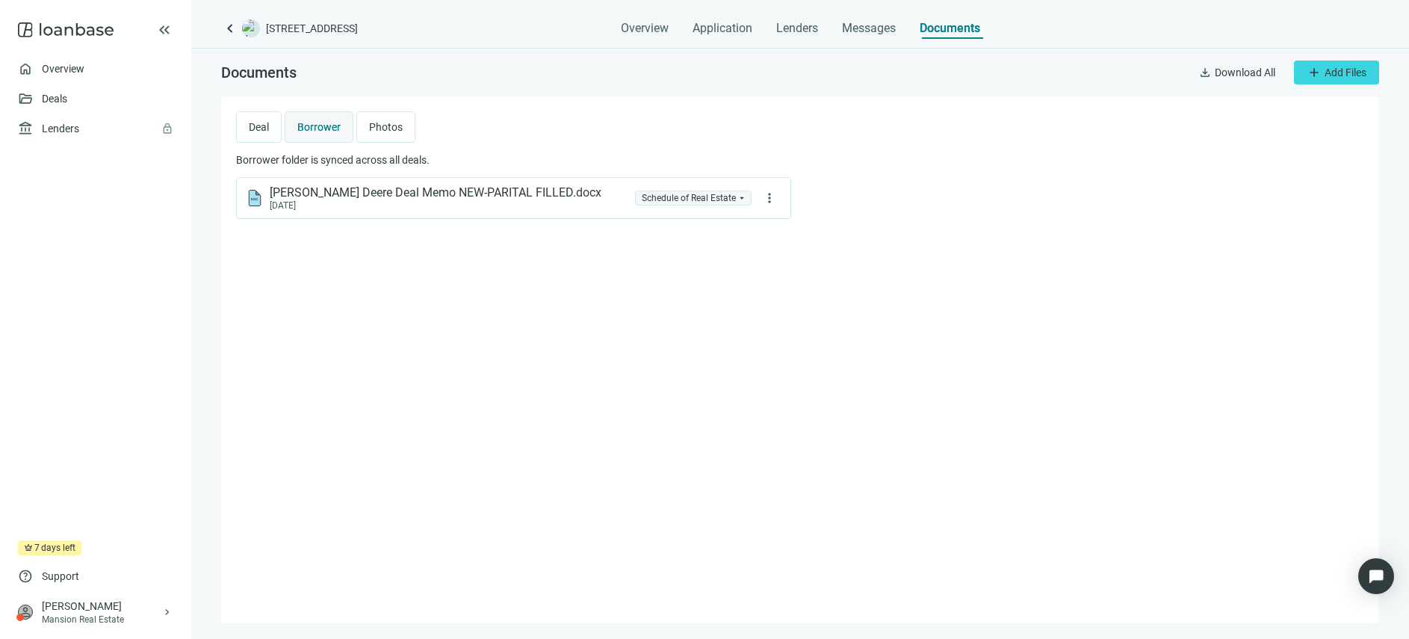
click at [255, 121] on span "Deal" at bounding box center [259, 127] width 20 height 12
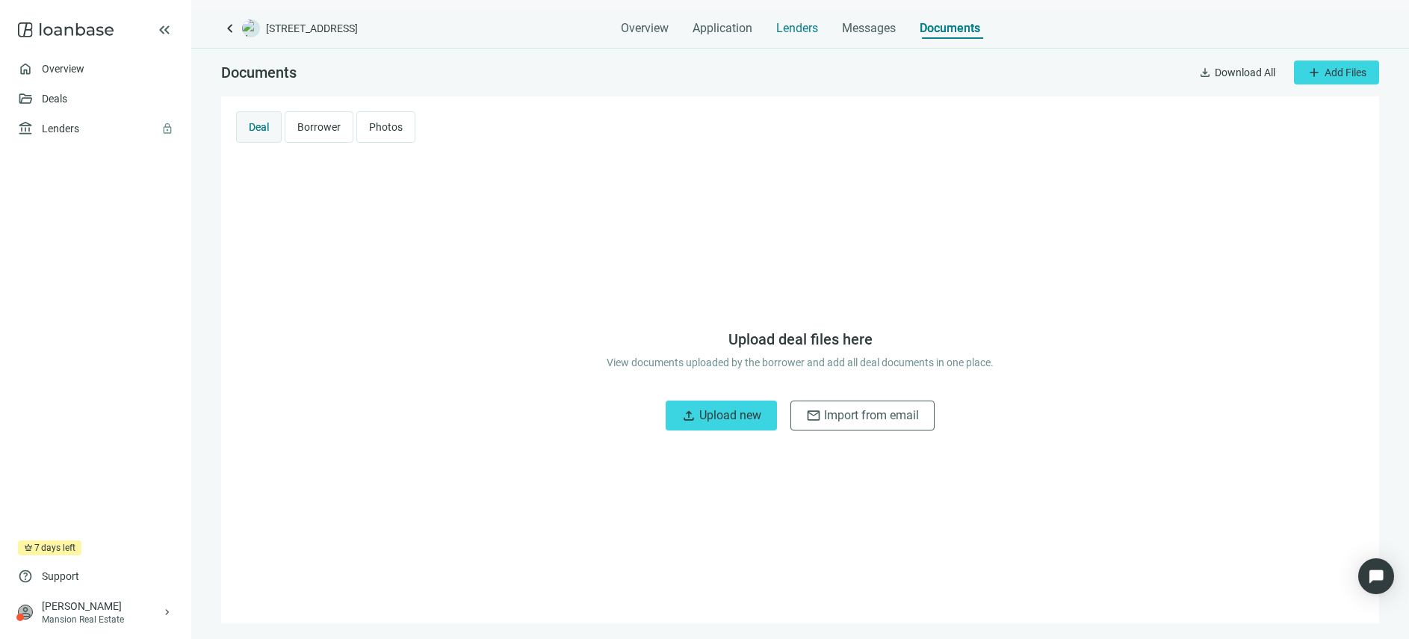
click at [793, 27] on span "Lenders" at bounding box center [797, 28] width 42 height 15
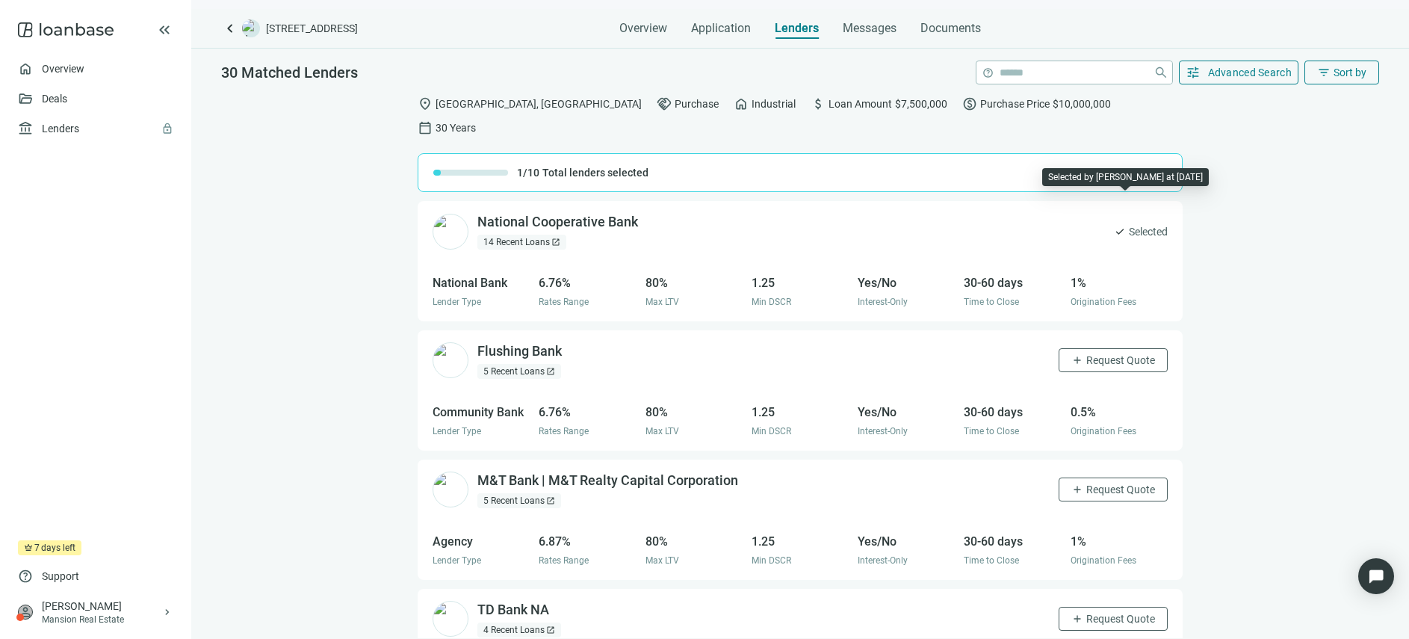
click at [1135, 223] on span "Selected" at bounding box center [1148, 231] width 39 height 16
click at [834, 25] on div "Overview Application Lenders Messages Documents" at bounding box center [800, 24] width 362 height 30
click at [860, 31] on span "Messages" at bounding box center [870, 28] width 54 height 14
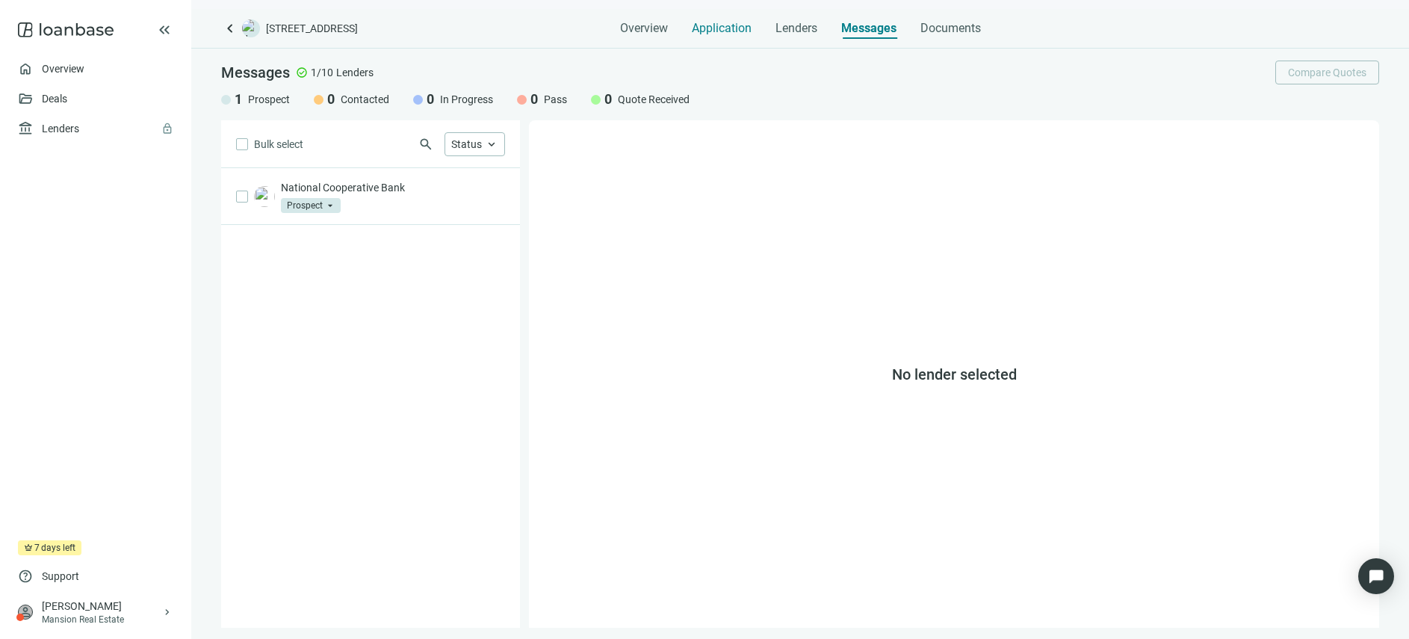
click at [727, 34] on span "Application" at bounding box center [722, 28] width 60 height 15
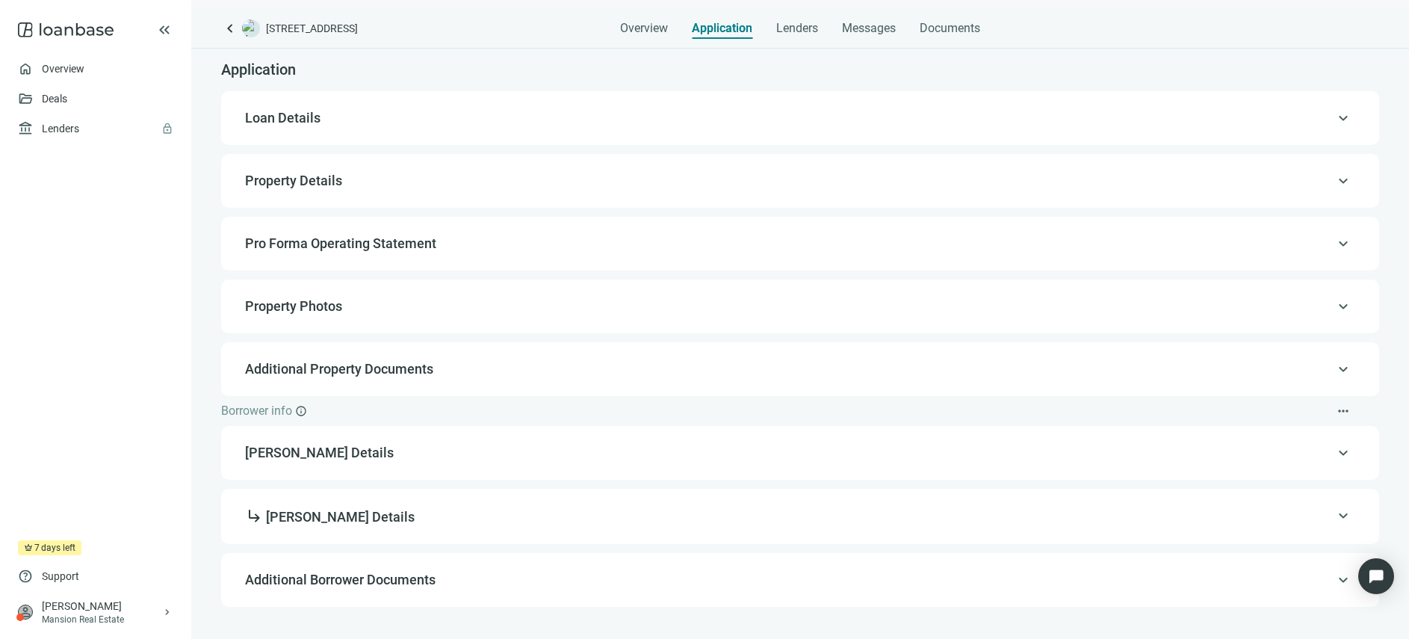
click at [668, 25] on div "Overview Application Lenders Messages Documents" at bounding box center [800, 24] width 360 height 30
click at [814, 26] on span "Lenders" at bounding box center [797, 28] width 42 height 15
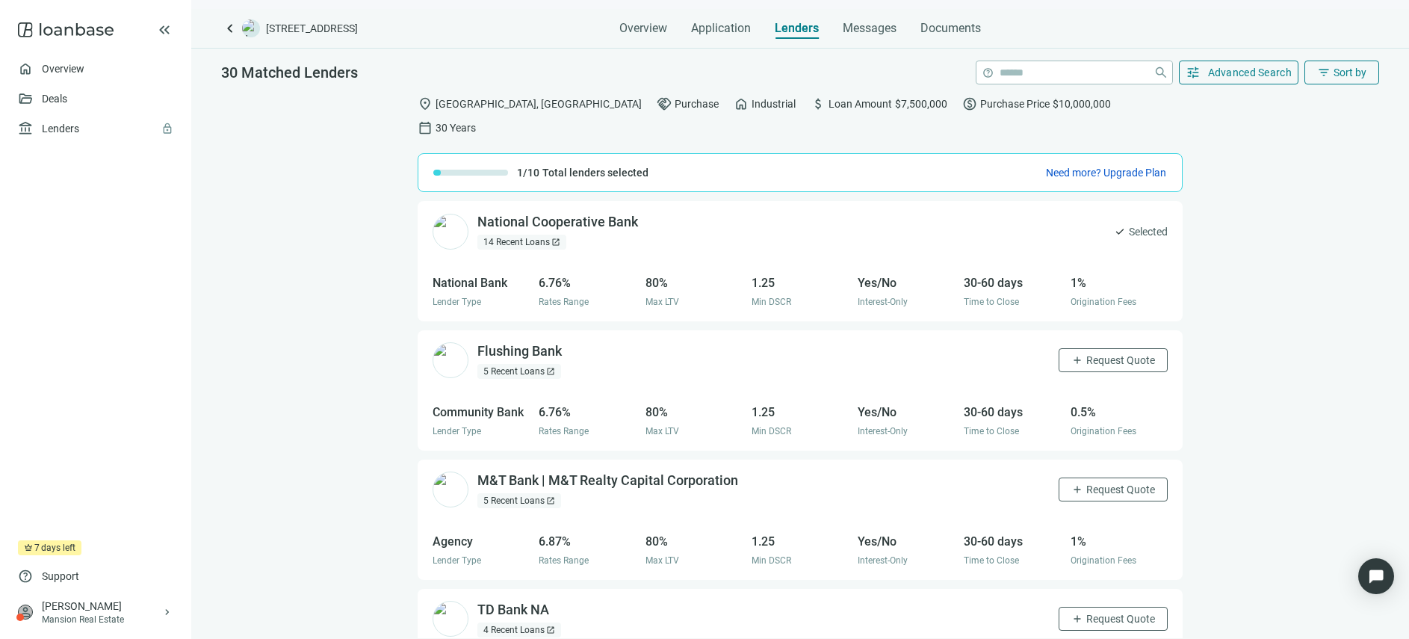
click at [1070, 273] on div "1%" at bounding box center [1118, 282] width 97 height 19
click at [1034, 273] on div "30-60 days" at bounding box center [1012, 282] width 97 height 19
click at [604, 213] on div "National Cooperative Bank open_in_new" at bounding box center [566, 222] width 179 height 19
click at [962, 99] on div "paid Purchase Price $10,000,000" at bounding box center [1036, 103] width 149 height 15
click at [476, 120] on span "30 Years" at bounding box center [455, 128] width 40 height 16
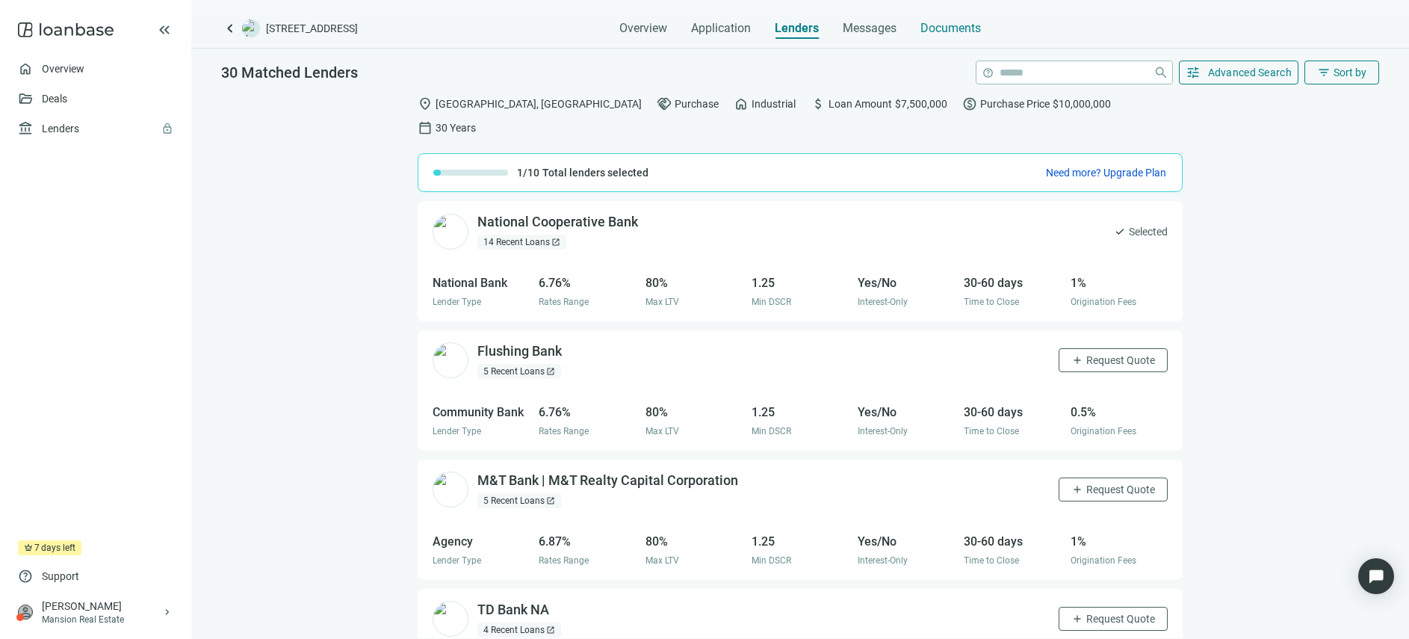
click at [940, 29] on span "Documents" at bounding box center [950, 28] width 61 height 15
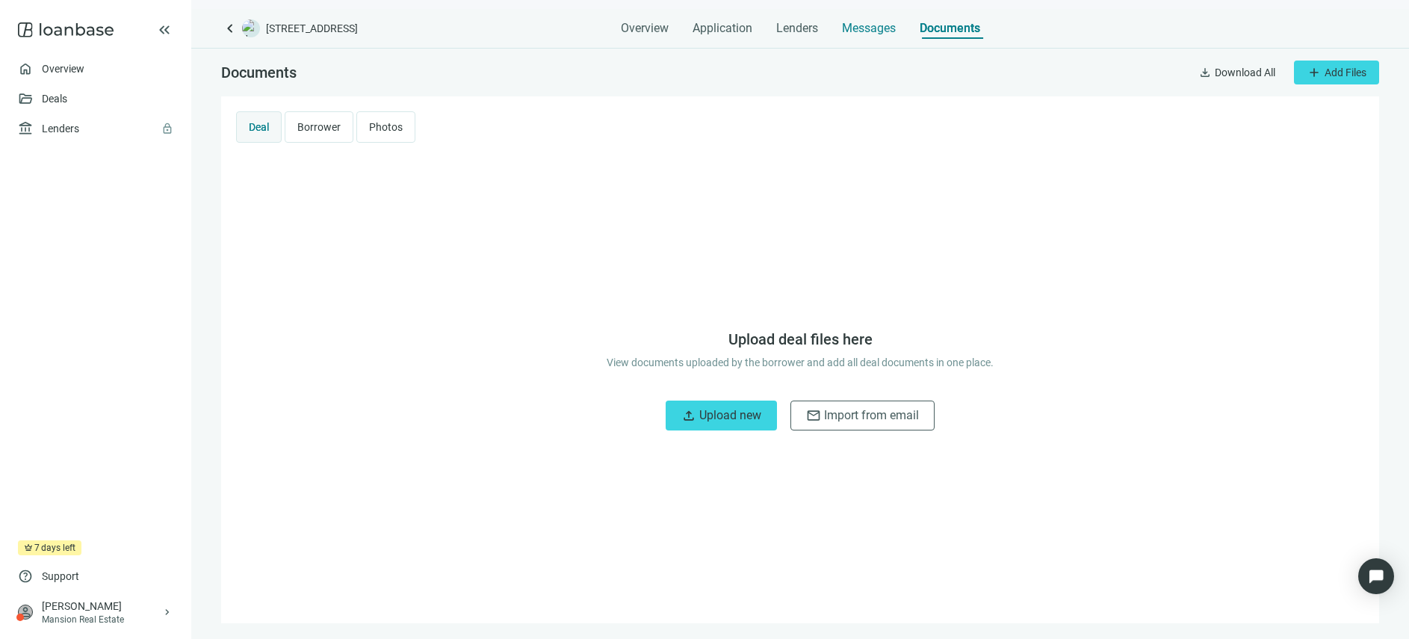
click at [855, 25] on span "Messages" at bounding box center [869, 28] width 54 height 14
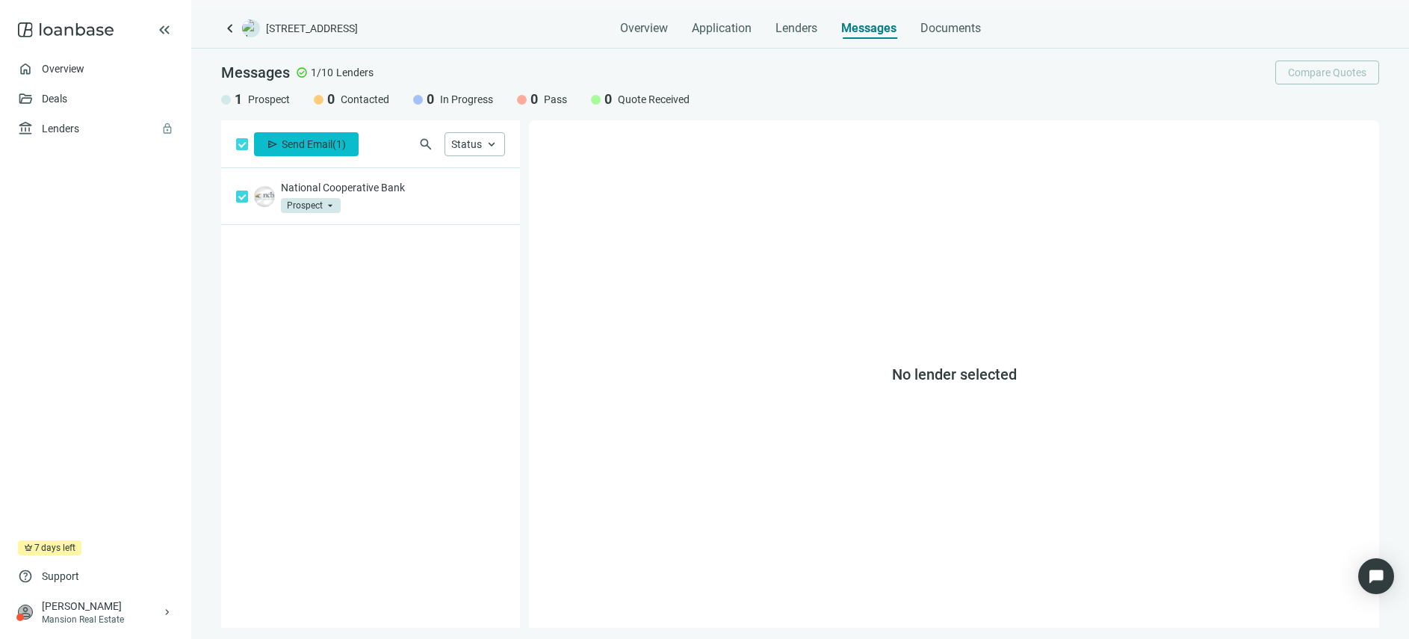
click at [309, 143] on span "Send Email" at bounding box center [307, 144] width 51 height 12
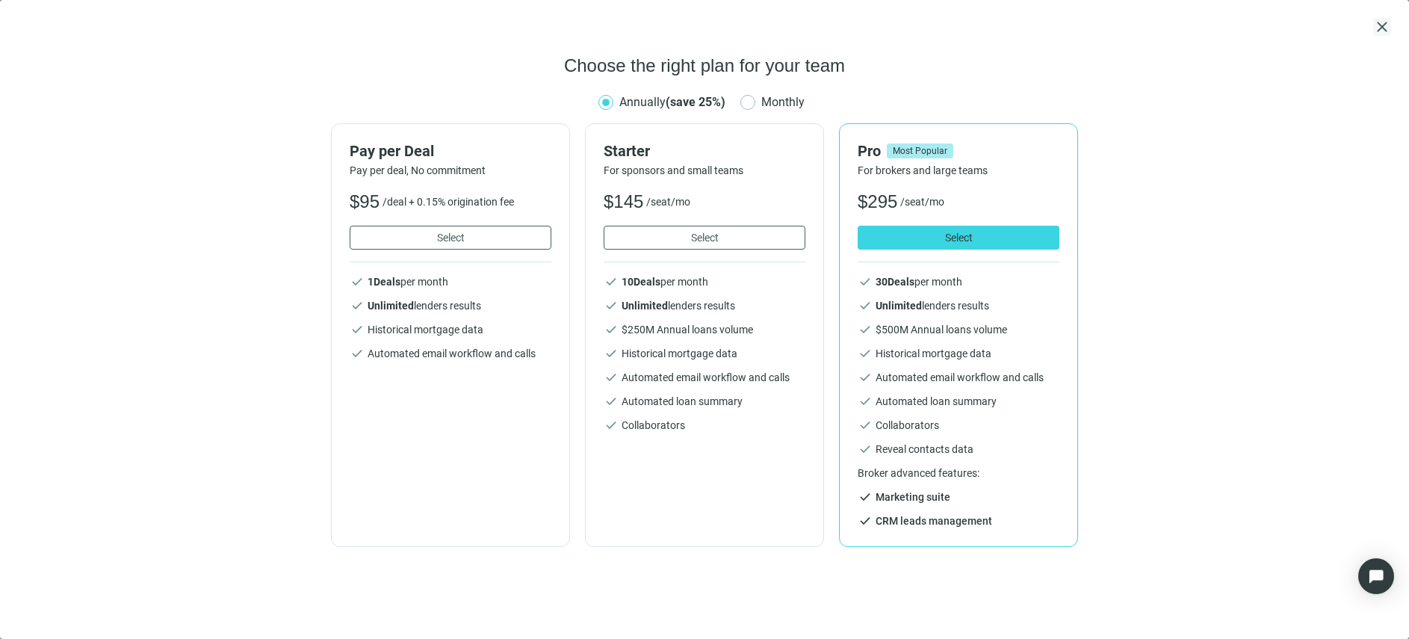
click at [1383, 19] on span "close" at bounding box center [1382, 27] width 18 height 18
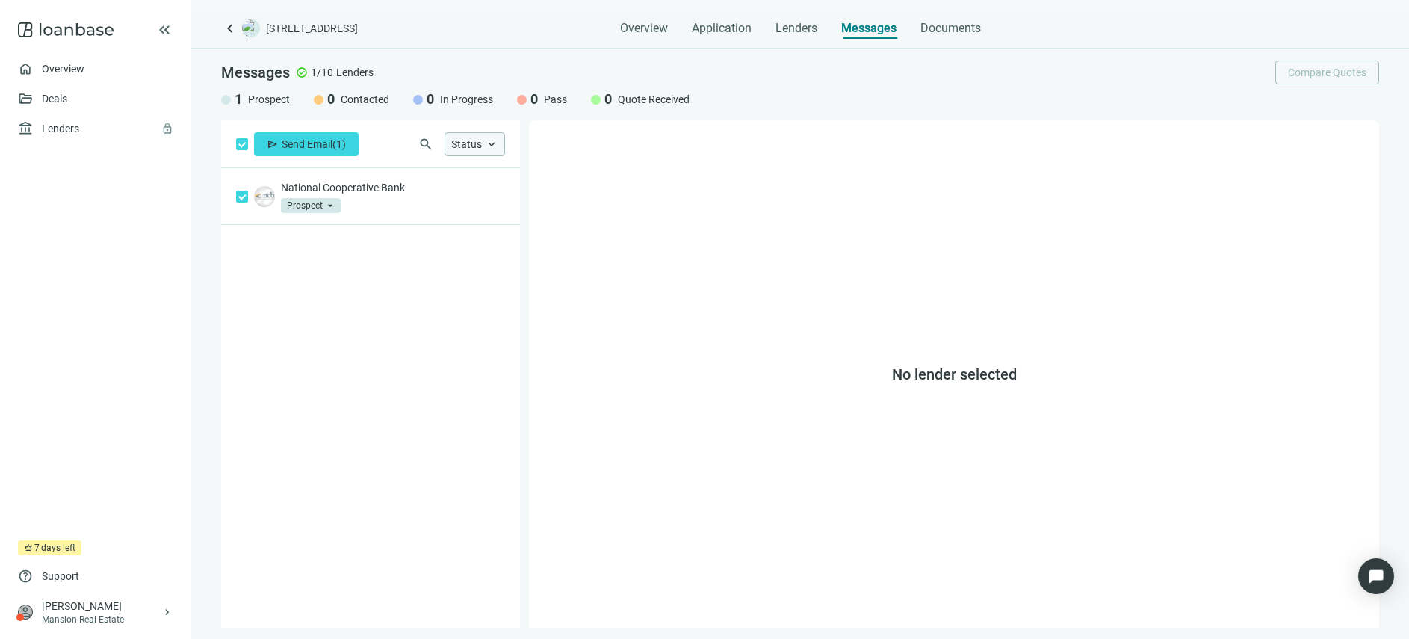
click at [477, 143] on span "Status" at bounding box center [466, 144] width 31 height 12
click at [483, 454] on div "National Cooperative Bank Prospect arrow_drop_down" at bounding box center [370, 397] width 299 height 459
click at [311, 148] on span "Send Email" at bounding box center [307, 144] width 51 height 12
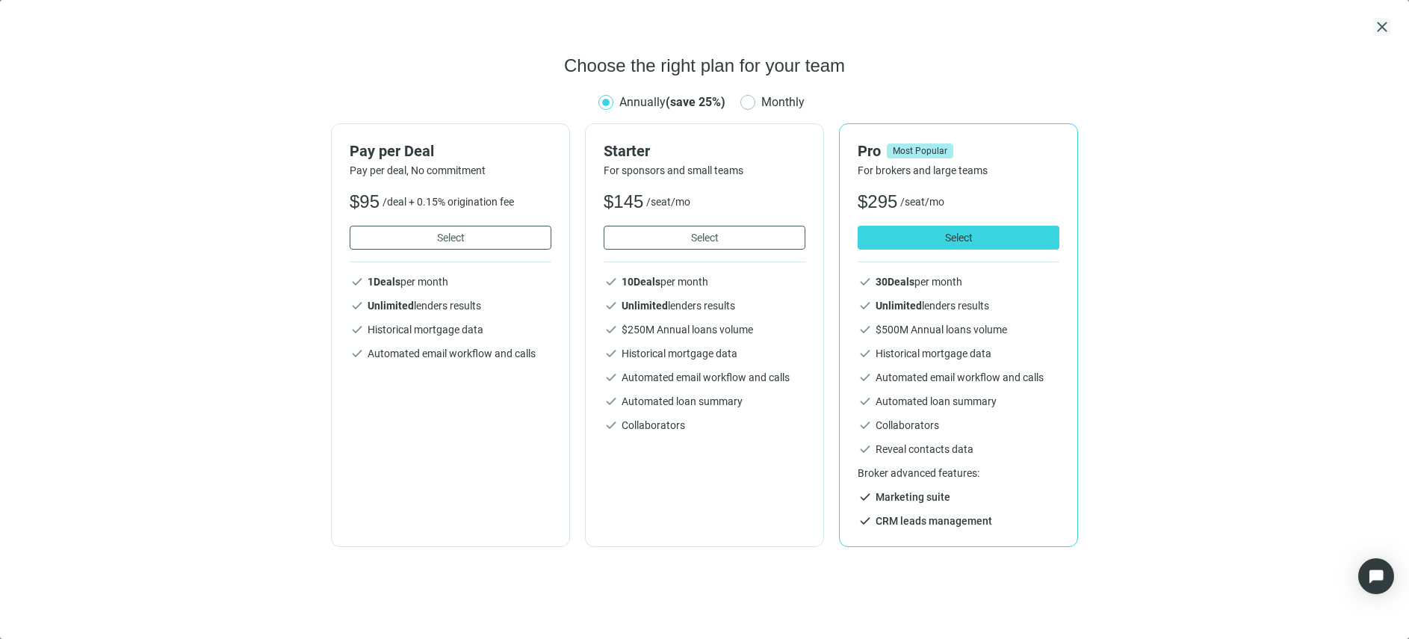
click at [1379, 28] on span "close" at bounding box center [1382, 27] width 18 height 18
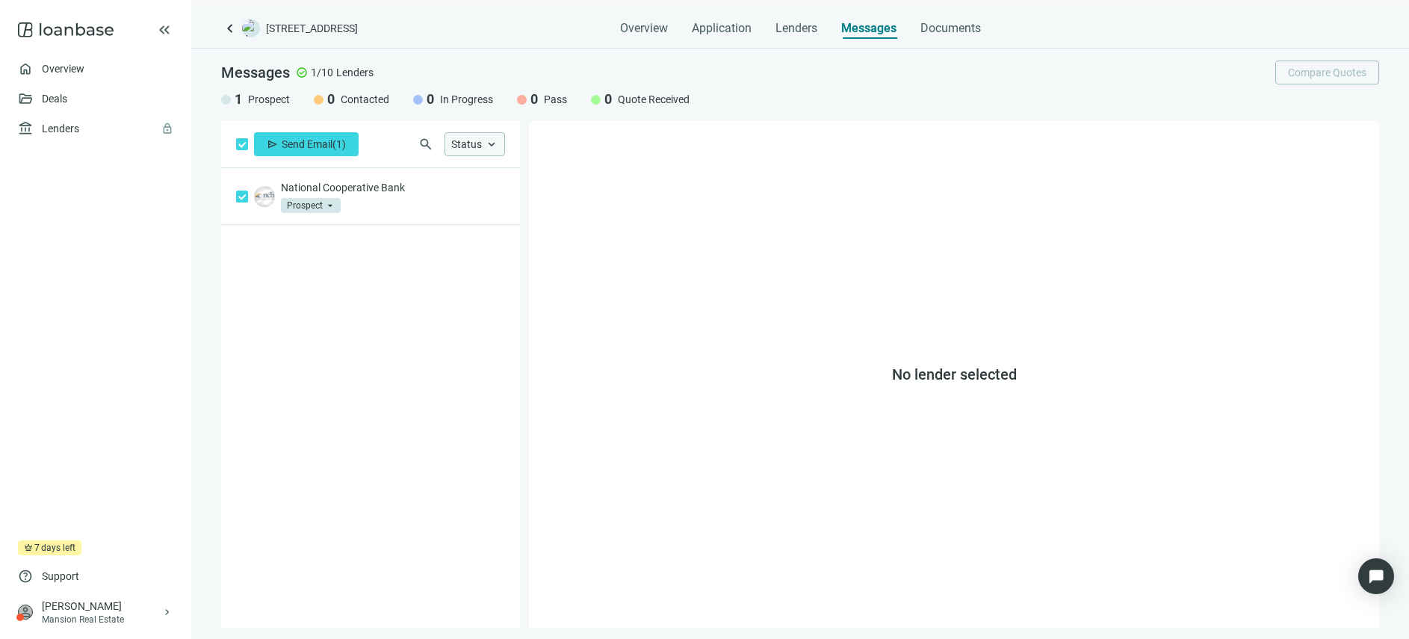
click at [485, 146] on span "keyboard_arrow_up" at bounding box center [491, 143] width 13 height 13
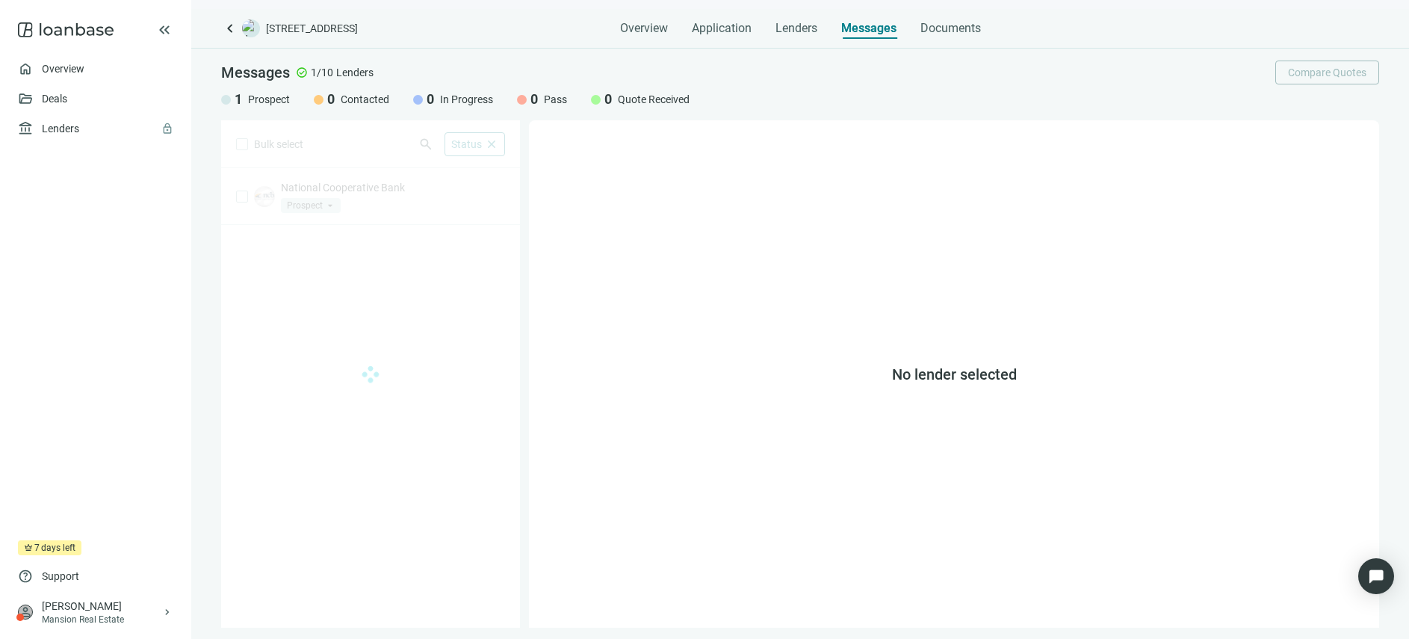
click at [400, 281] on div "Bulk select search Status close Prospect Only Contacted Only In Progress Only Q…" at bounding box center [370, 373] width 299 height 507
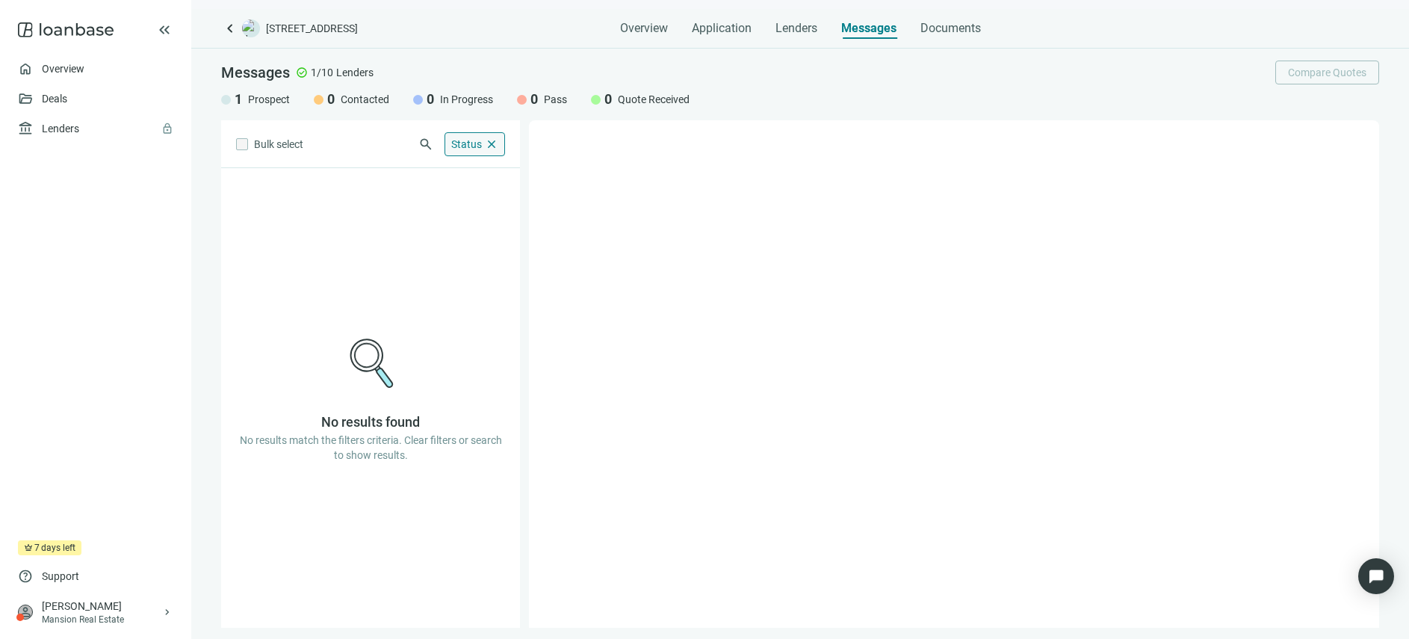
click at [486, 141] on span "close" at bounding box center [491, 143] width 13 height 13
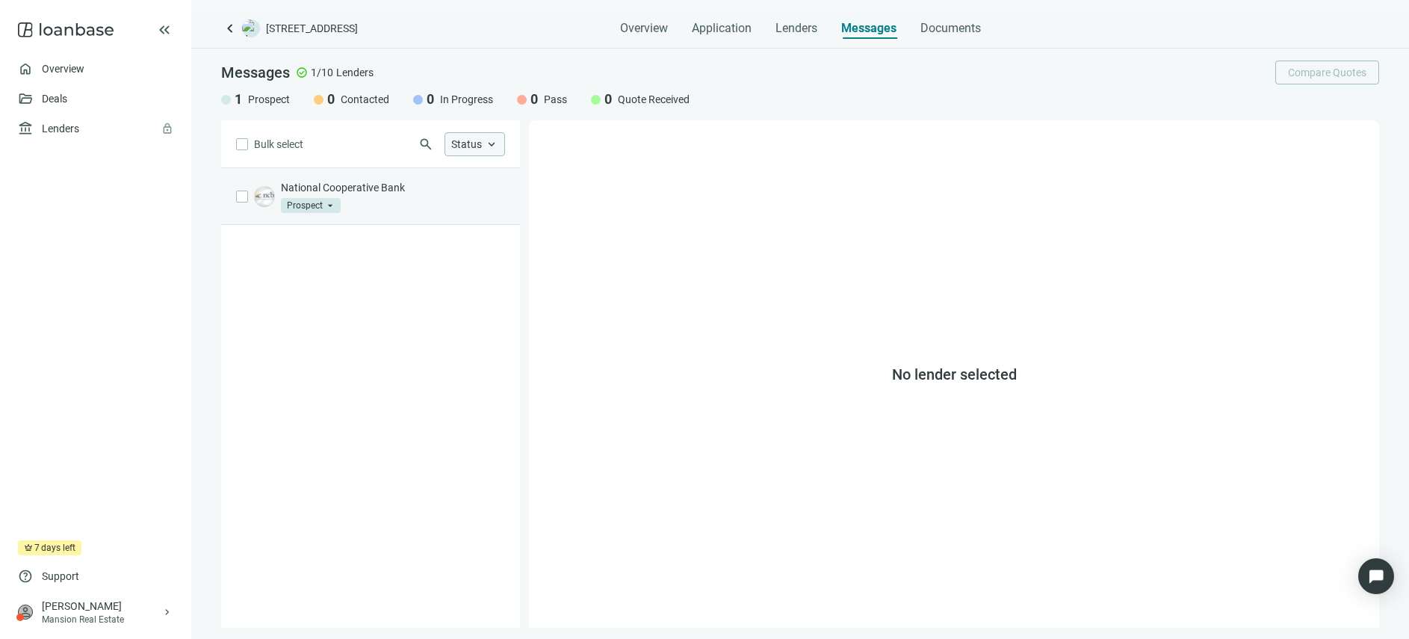
click at [429, 183] on p "National Cooperative Bank" at bounding box center [393, 187] width 224 height 15
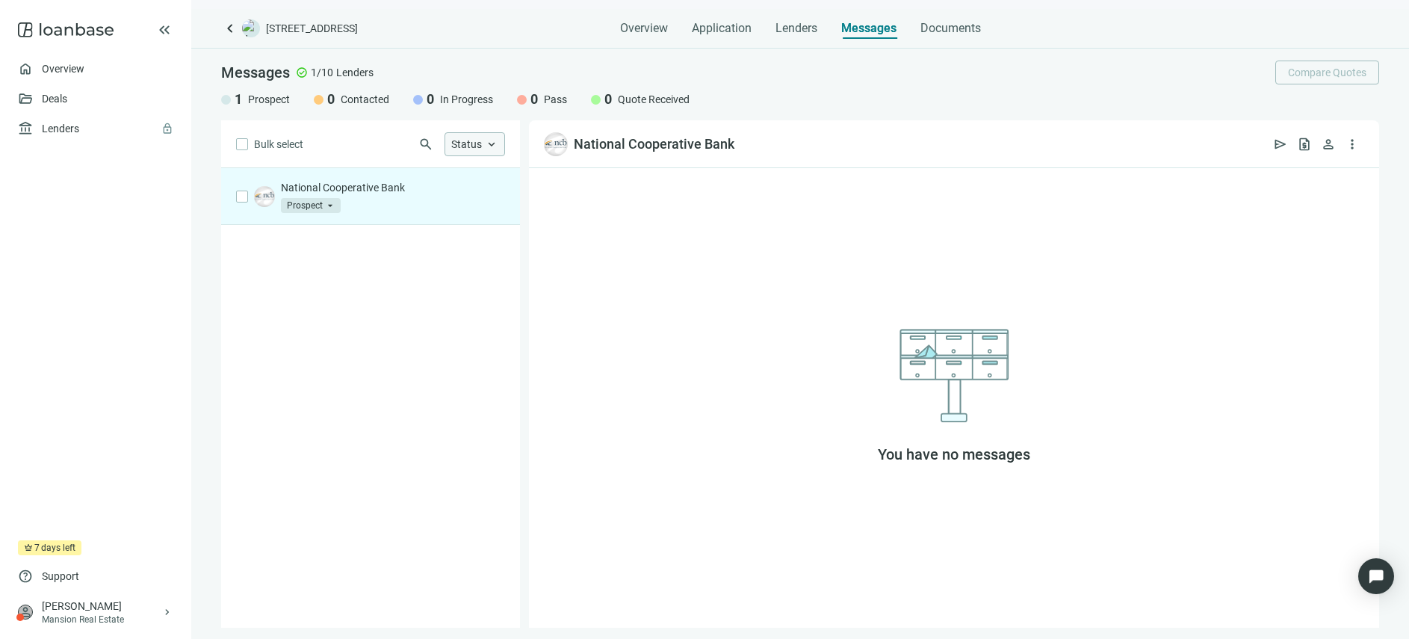
click at [480, 140] on span "Status" at bounding box center [466, 144] width 31 height 12
click at [374, 335] on div "Bulk select search Status close Prospect Only Contacted Only In Progress Only Q…" at bounding box center [370, 373] width 299 height 507
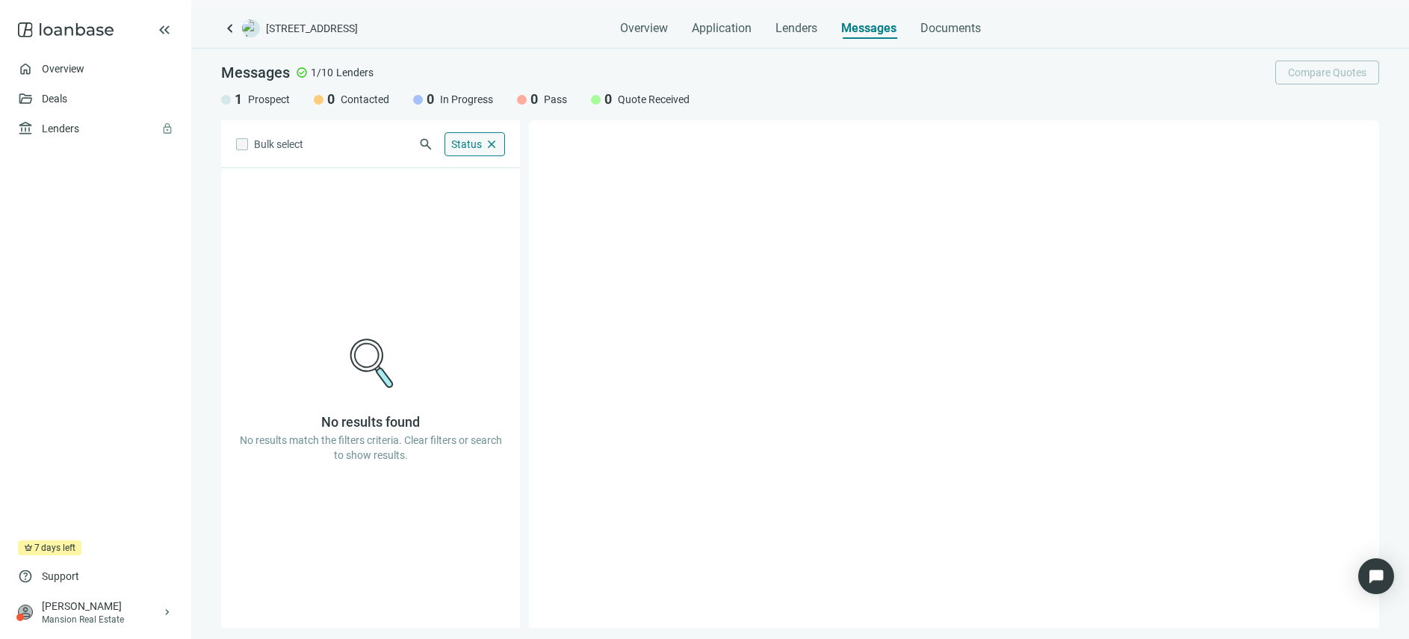
click at [475, 146] on span "Status" at bounding box center [466, 144] width 31 height 12
click at [496, 146] on span "close" at bounding box center [491, 143] width 13 height 13
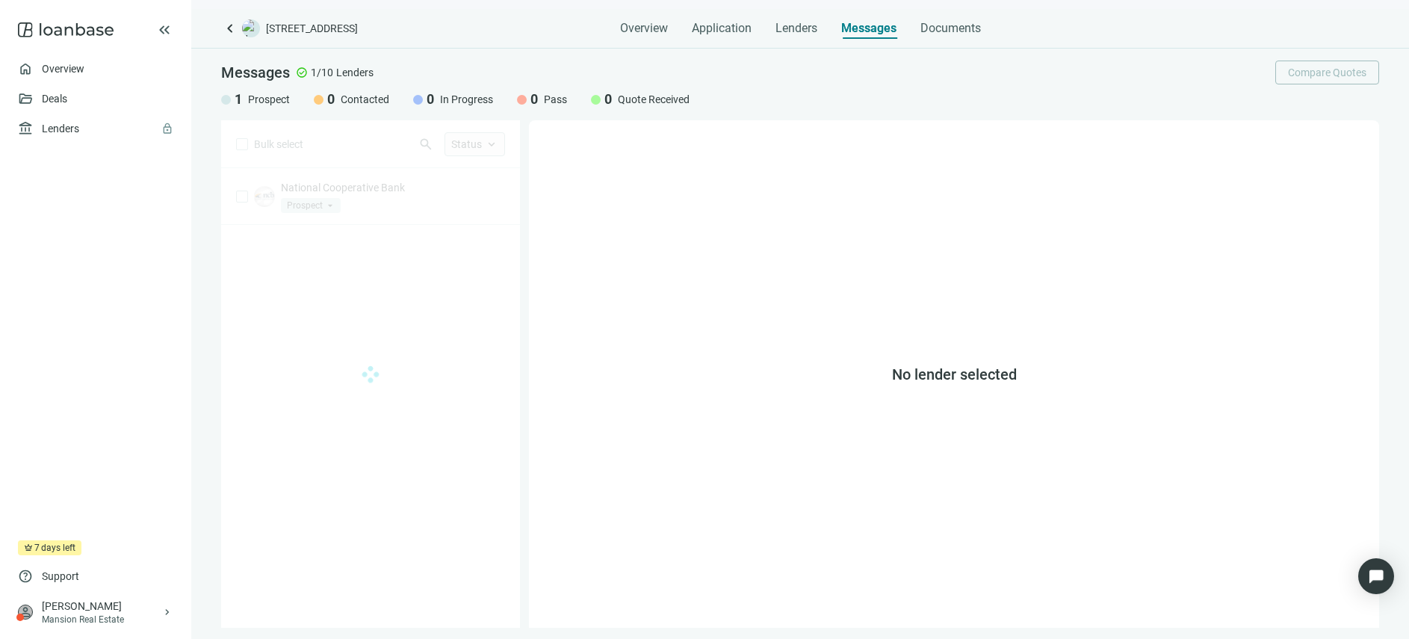
click at [348, 325] on div "Bulk select search Status keyboard_arrow_up Prospect Only Contacted Only In Pro…" at bounding box center [370, 373] width 299 height 507
click at [69, 105] on link "Deals" at bounding box center [55, 99] width 27 height 12
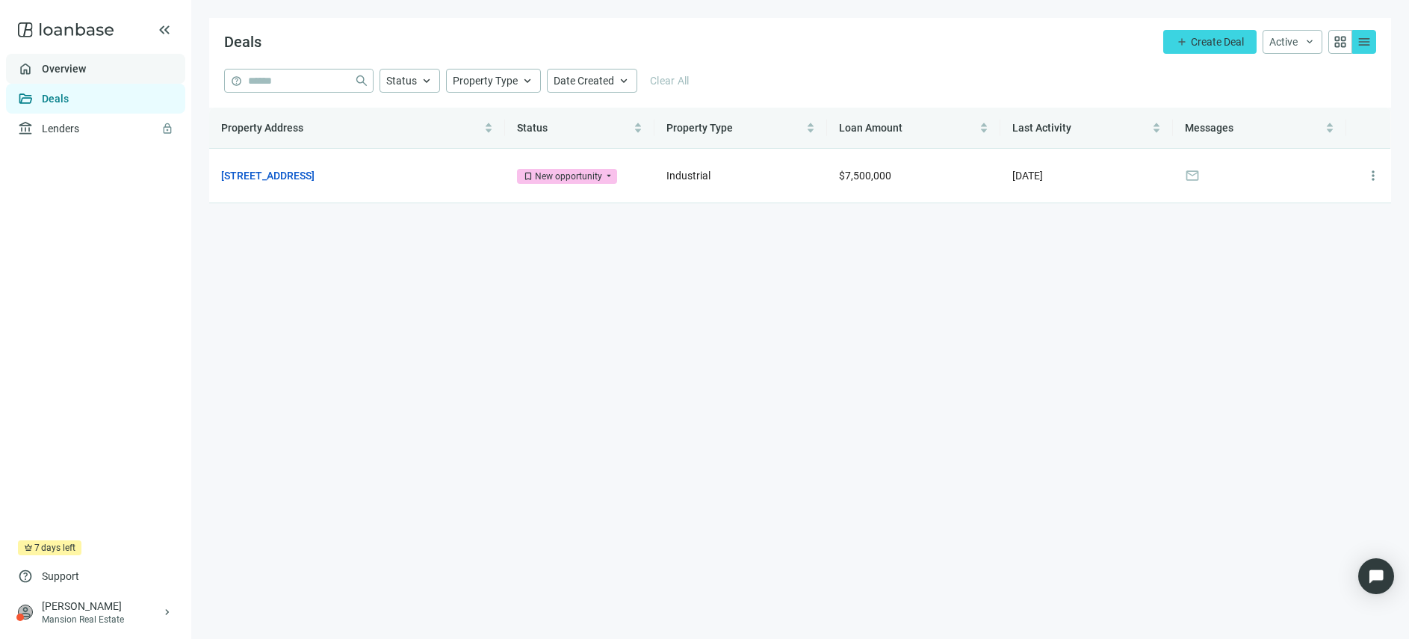
click at [66, 71] on link "Overview" at bounding box center [64, 69] width 44 height 12
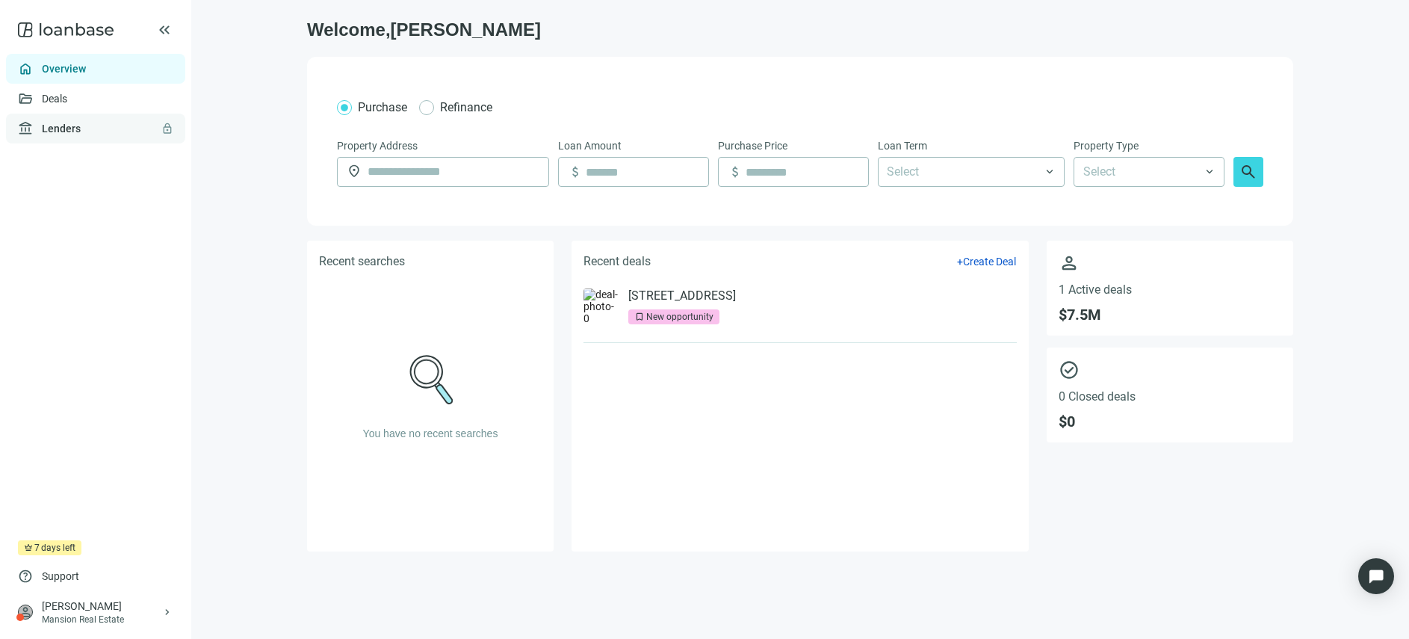
click at [67, 125] on link "Lenders lock" at bounding box center [61, 128] width 39 height 12
